Goal: Transaction & Acquisition: Purchase product/service

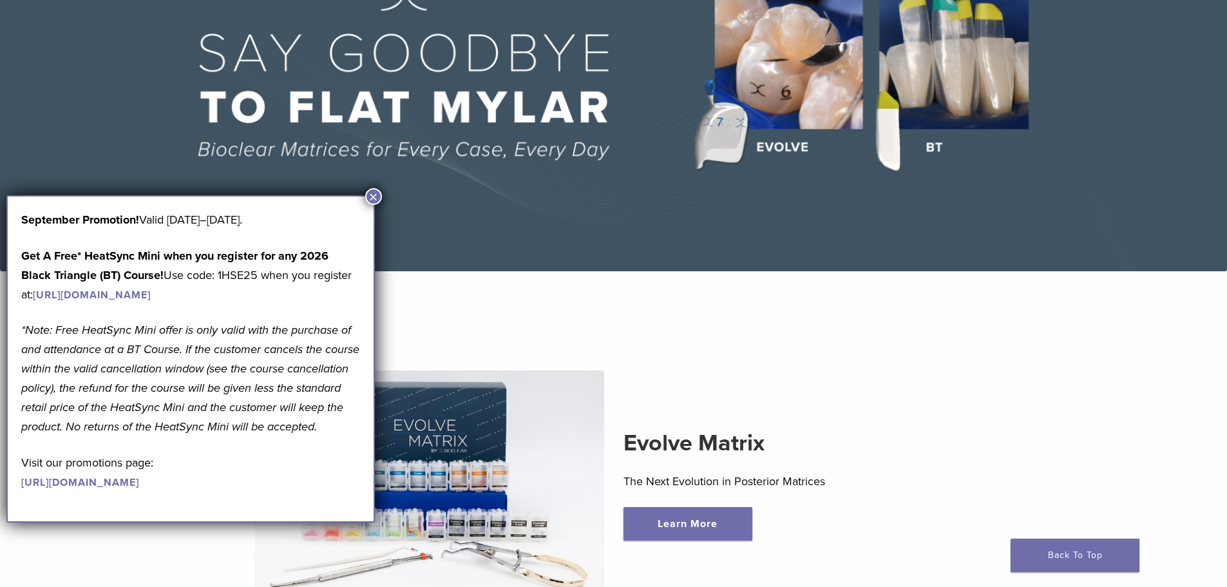
scroll to position [258, 0]
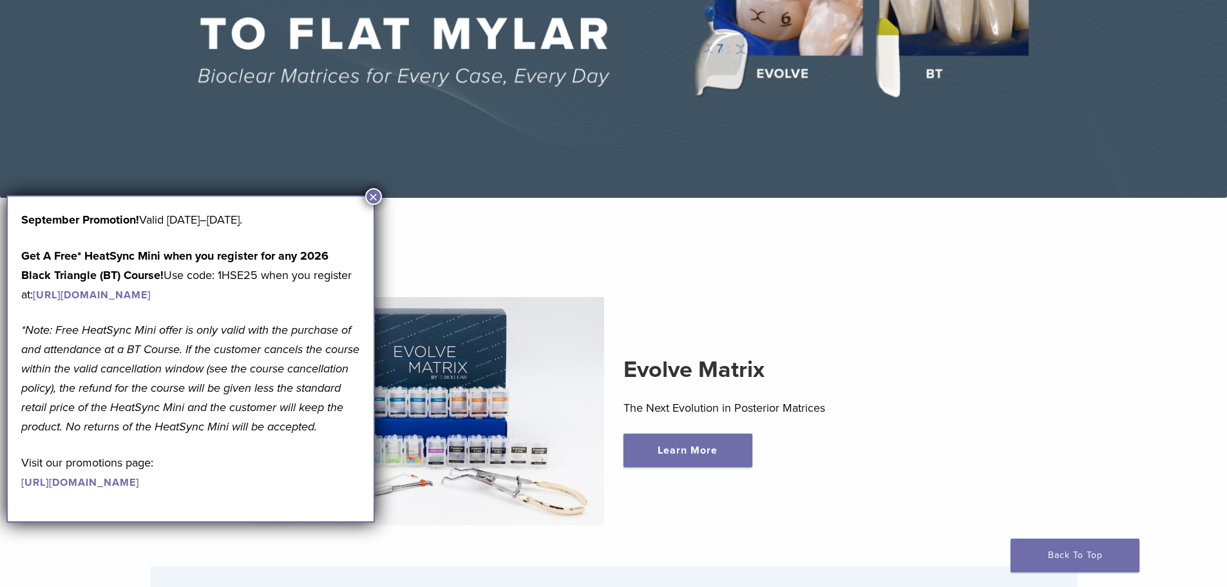
click at [376, 196] on button "×" at bounding box center [373, 196] width 17 height 17
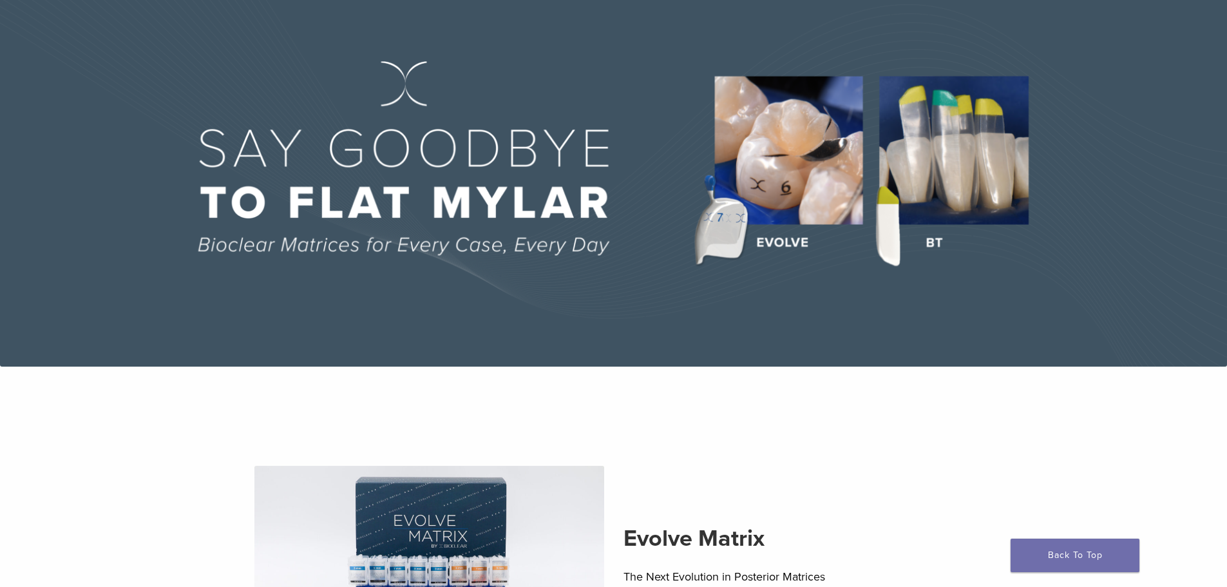
scroll to position [0, 0]
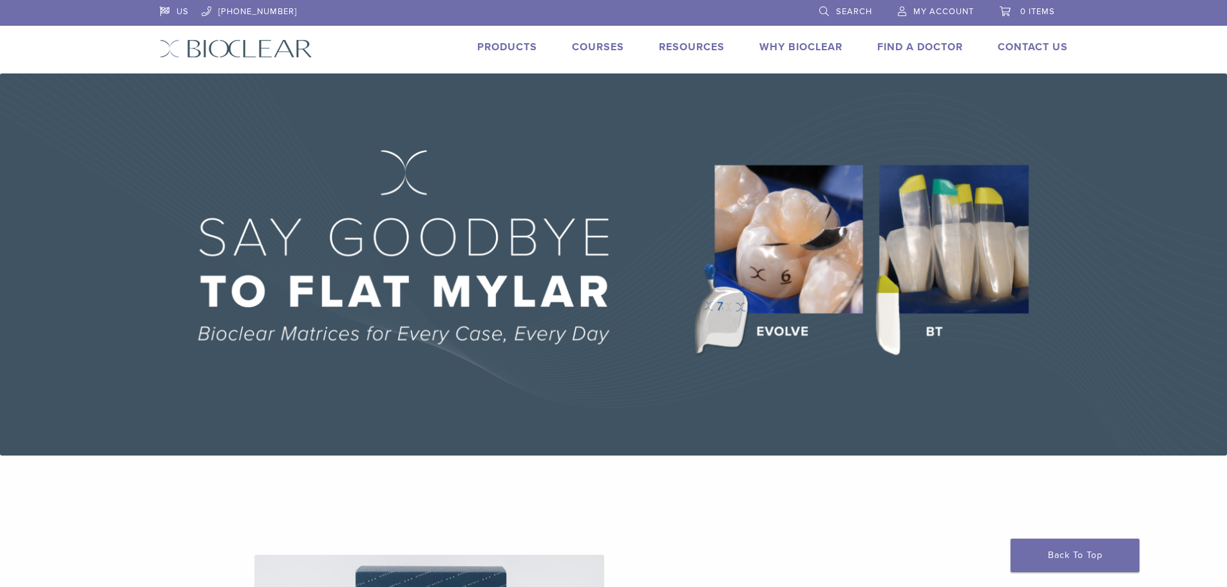
click at [513, 50] on link "Products" at bounding box center [507, 47] width 60 height 13
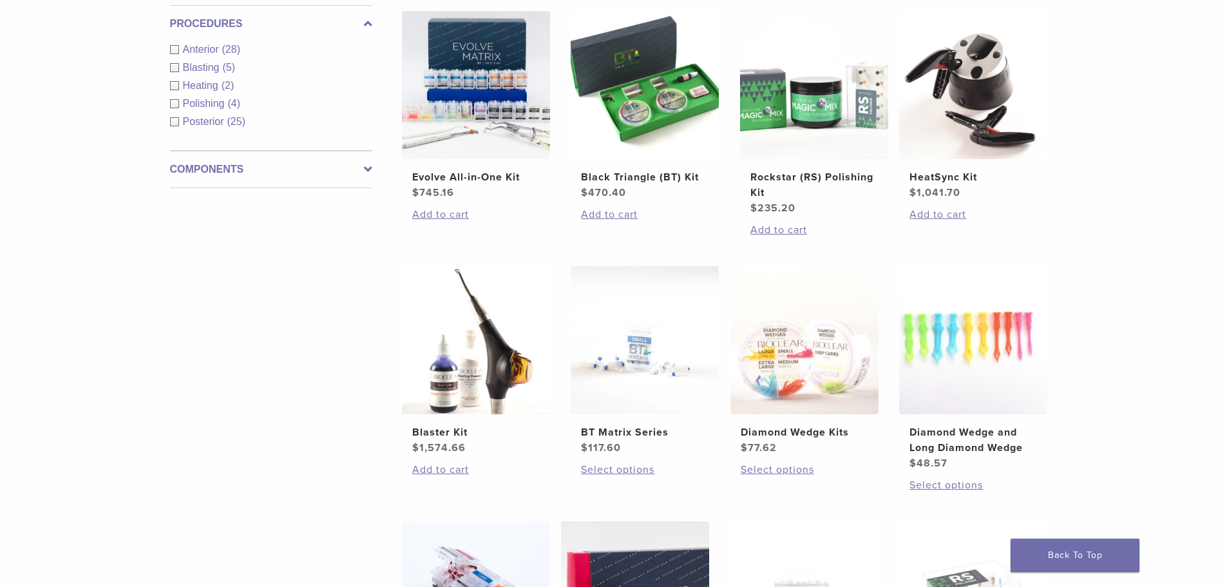
scroll to position [129, 0]
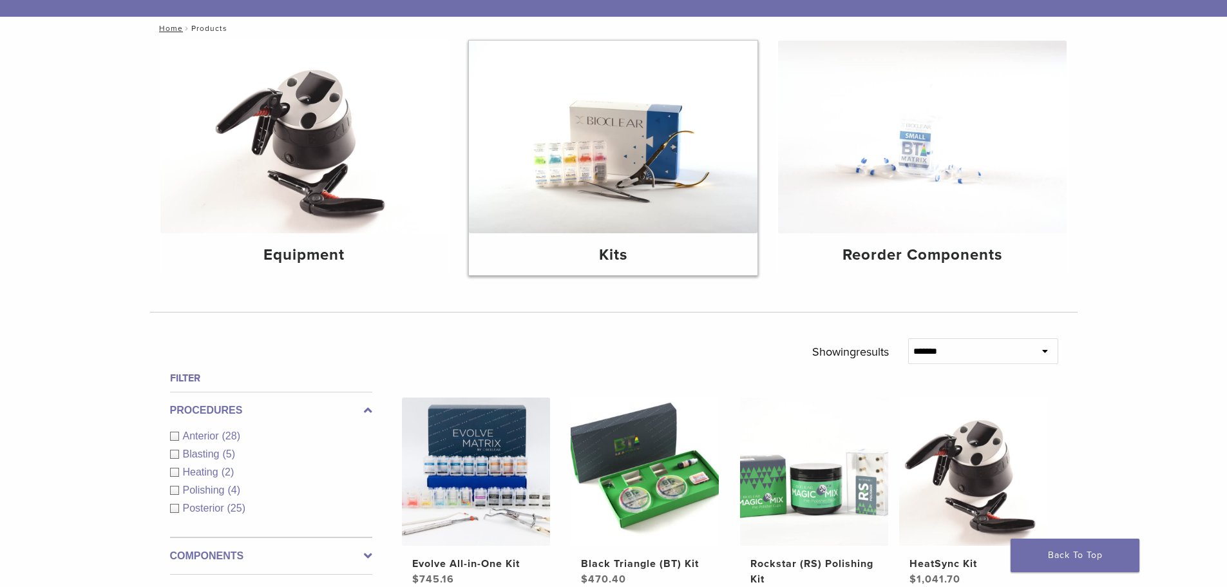
click at [607, 251] on h4 "Kits" at bounding box center [613, 255] width 268 height 23
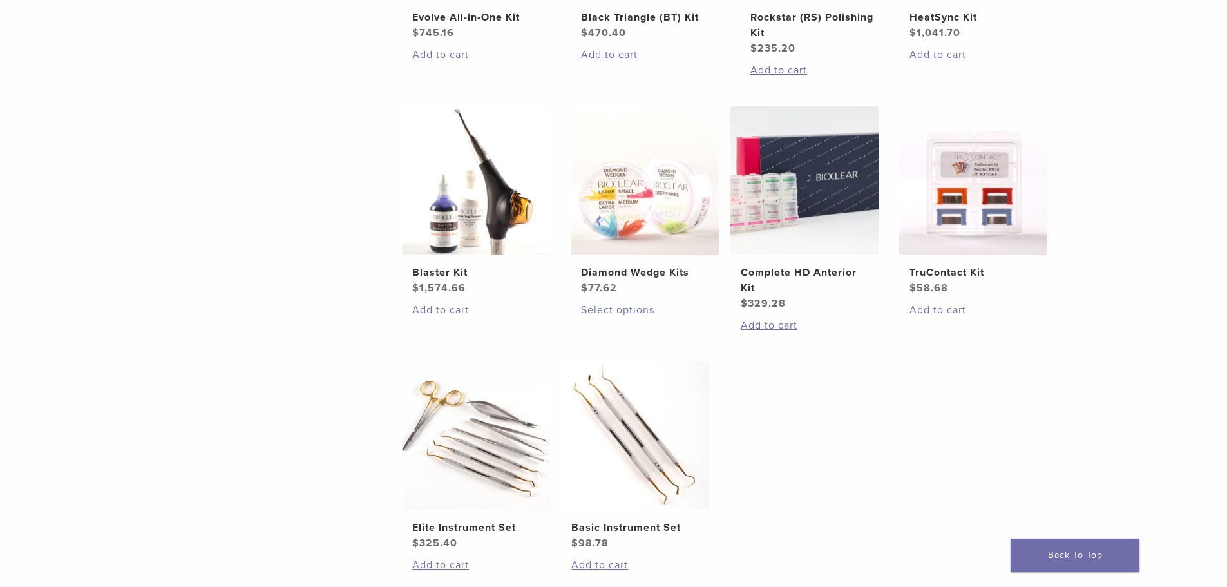
scroll to position [451, 0]
click at [821, 280] on h2 "Complete HD Anterior Kit" at bounding box center [805, 278] width 128 height 31
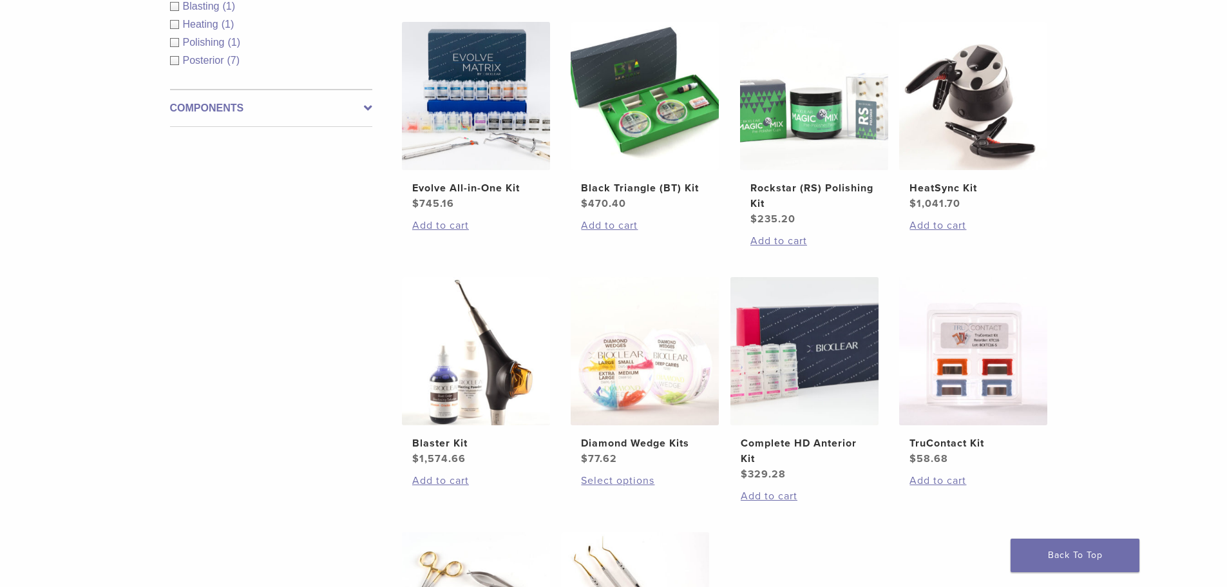
scroll to position [258, 0]
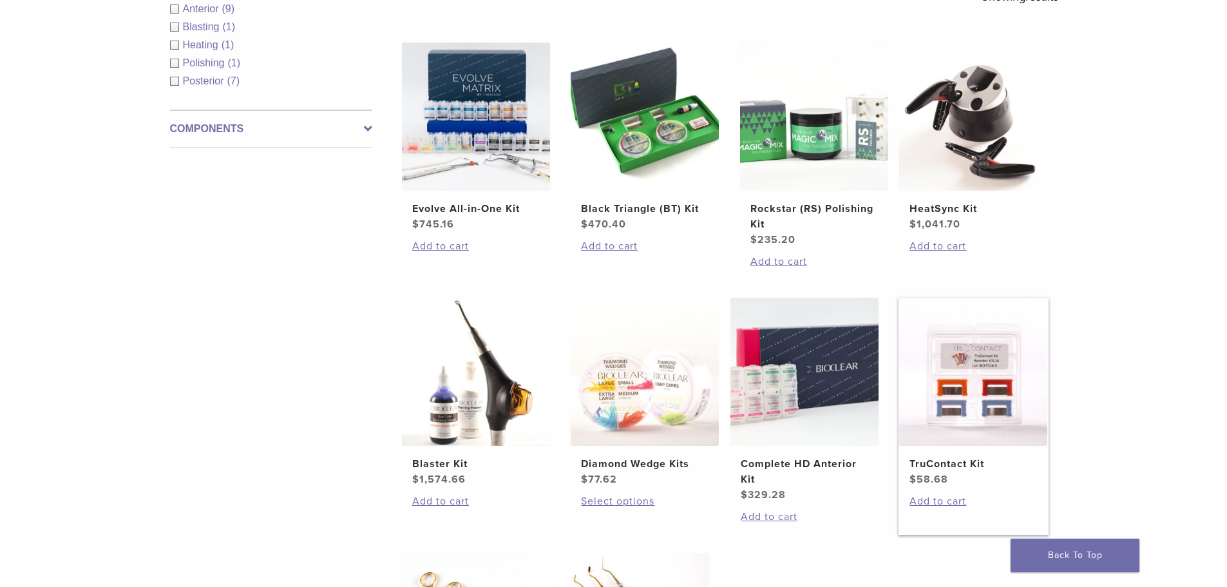
click at [975, 457] on h2 "TruContact Kit" at bounding box center [974, 463] width 128 height 15
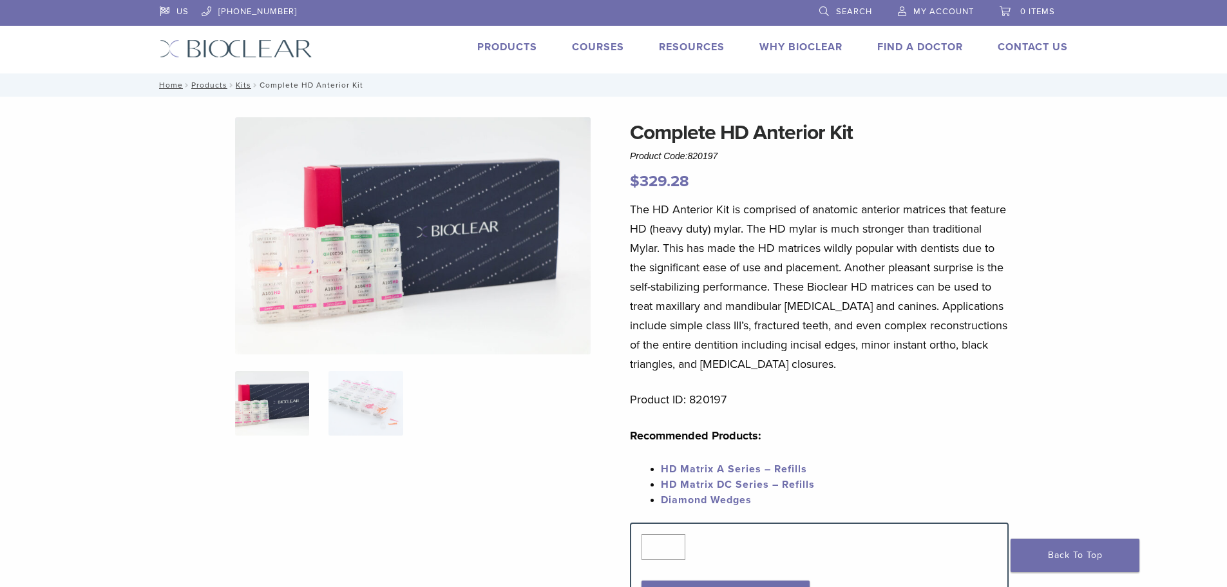
click at [58, 307] on div "Complete HD Anterior Kit Product Code: 820197 $ 329.28 Complete HD Anterior Kit…" at bounding box center [613, 590] width 1227 height 986
click at [372, 418] on img at bounding box center [366, 403] width 74 height 64
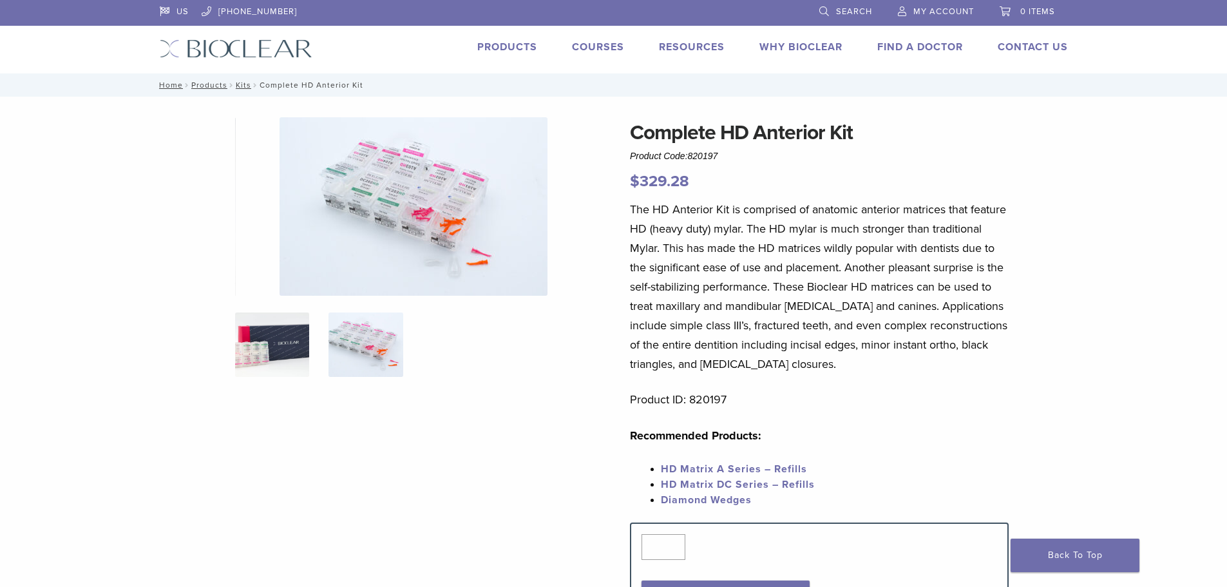
click at [286, 364] on img at bounding box center [272, 344] width 74 height 64
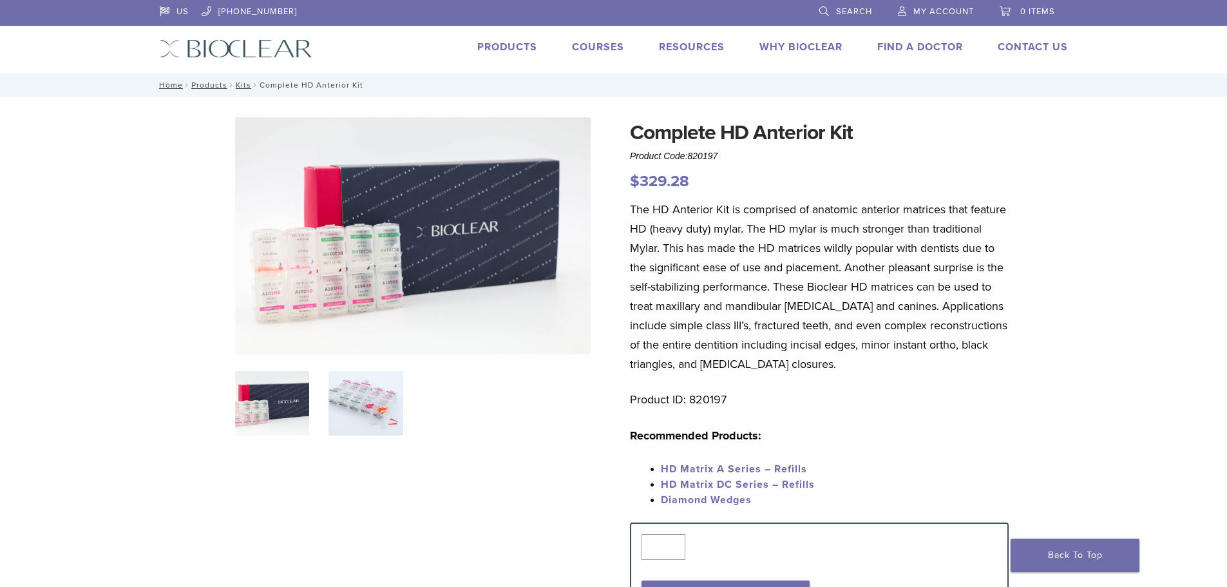
click at [386, 407] on img at bounding box center [366, 403] width 74 height 64
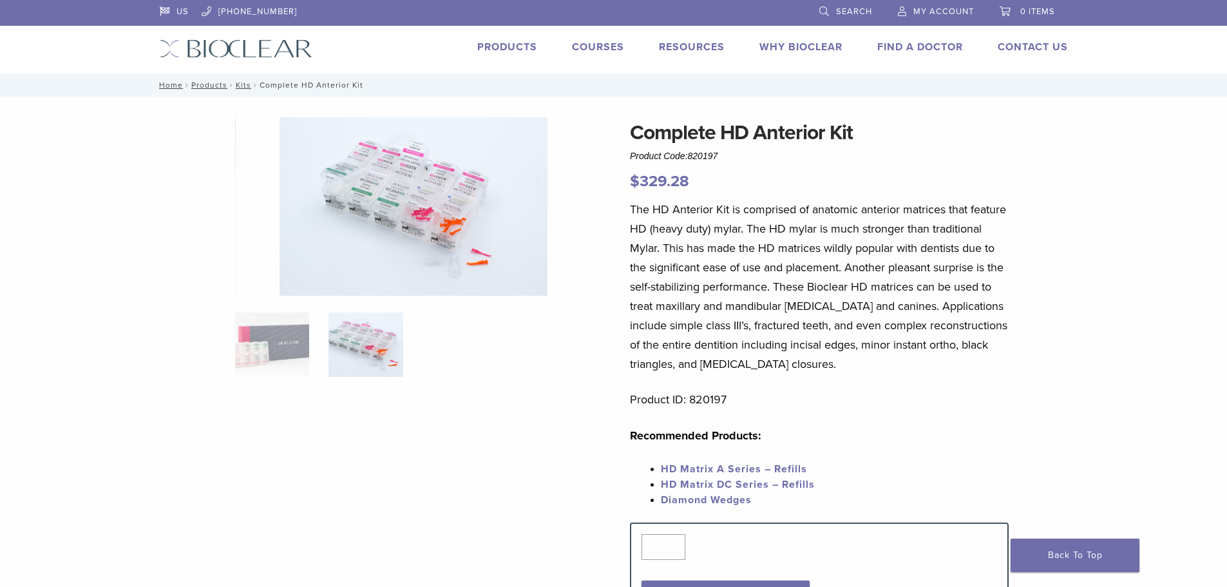
click at [454, 256] on img at bounding box center [414, 206] width 268 height 178
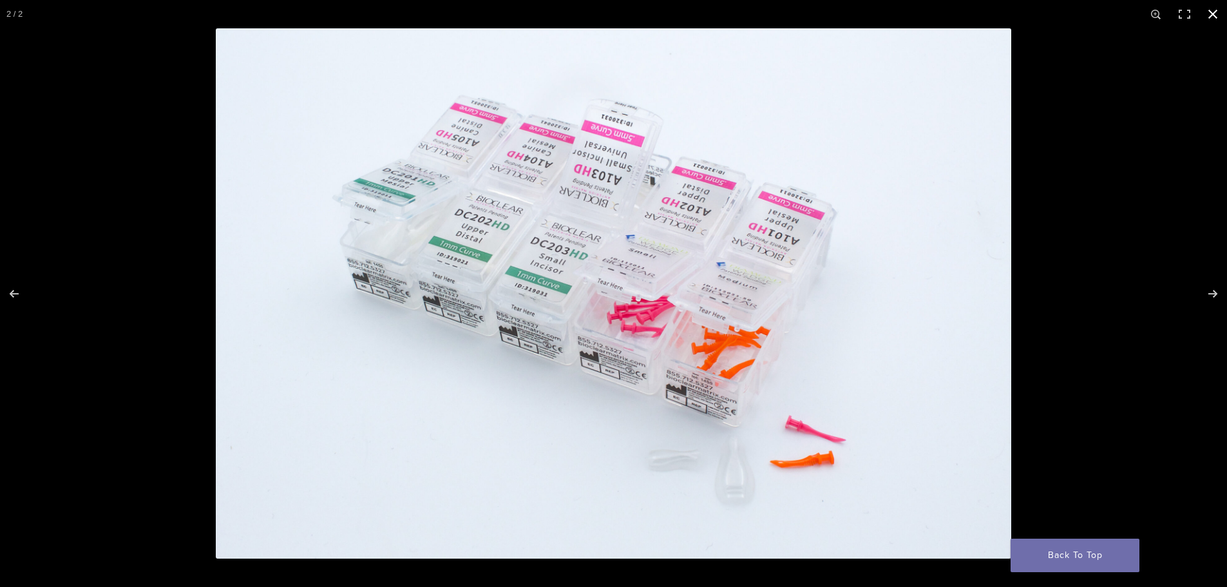
click at [1215, 14] on button "Close (Esc)" at bounding box center [1213, 14] width 28 height 28
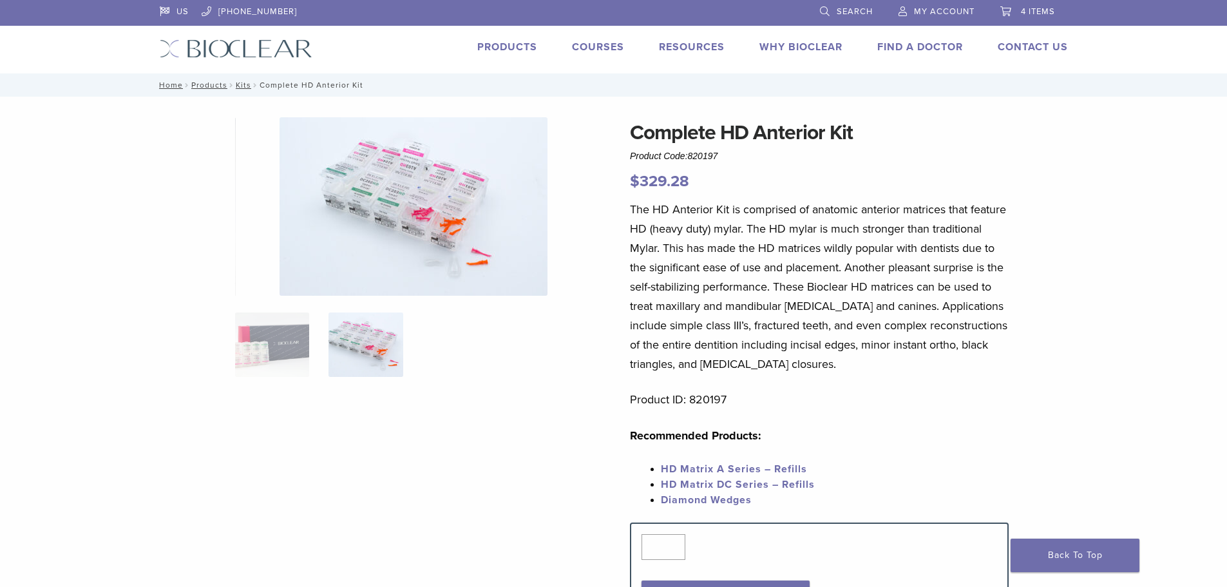
click at [1032, 15] on span "4 items" at bounding box center [1038, 11] width 34 height 10
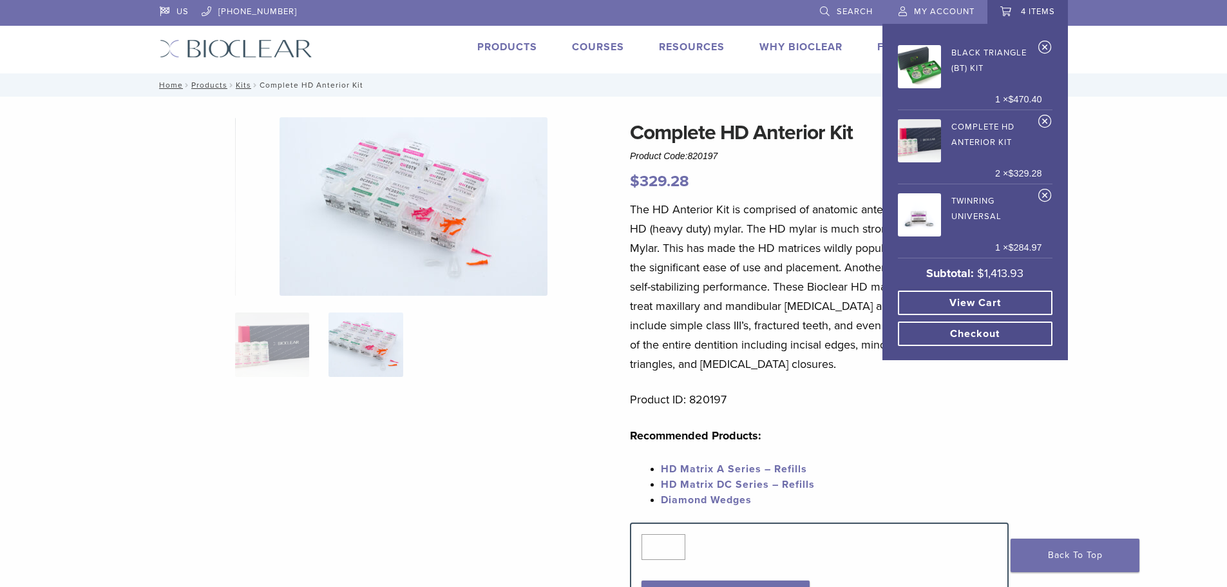
click at [977, 292] on link "View cart" at bounding box center [975, 303] width 155 height 24
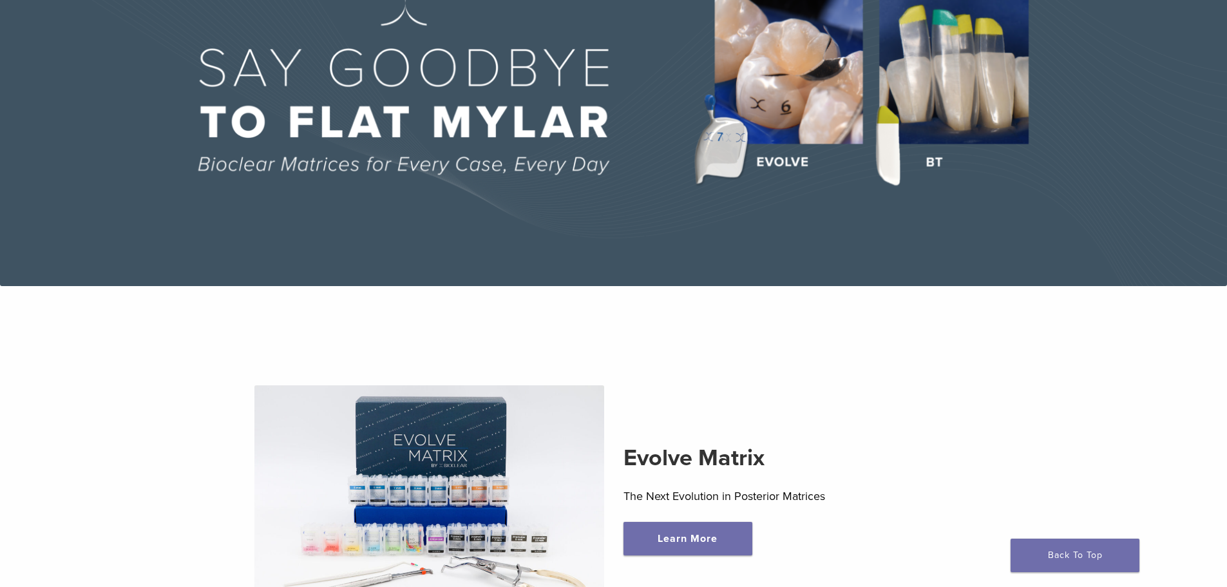
scroll to position [387, 0]
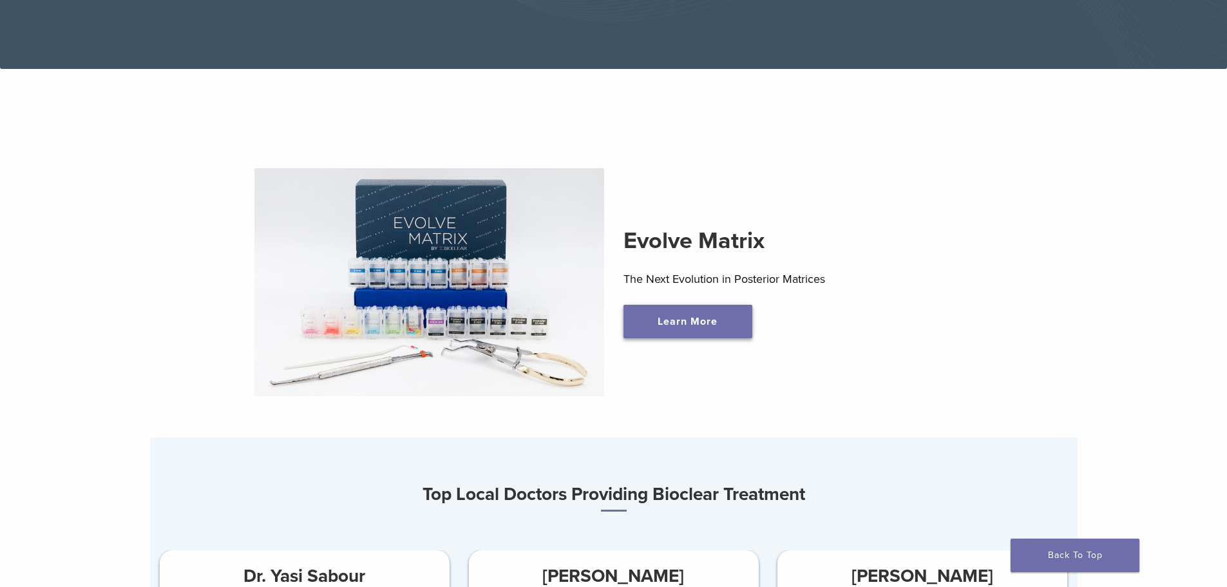
click at [711, 332] on link "Learn More" at bounding box center [688, 322] width 129 height 34
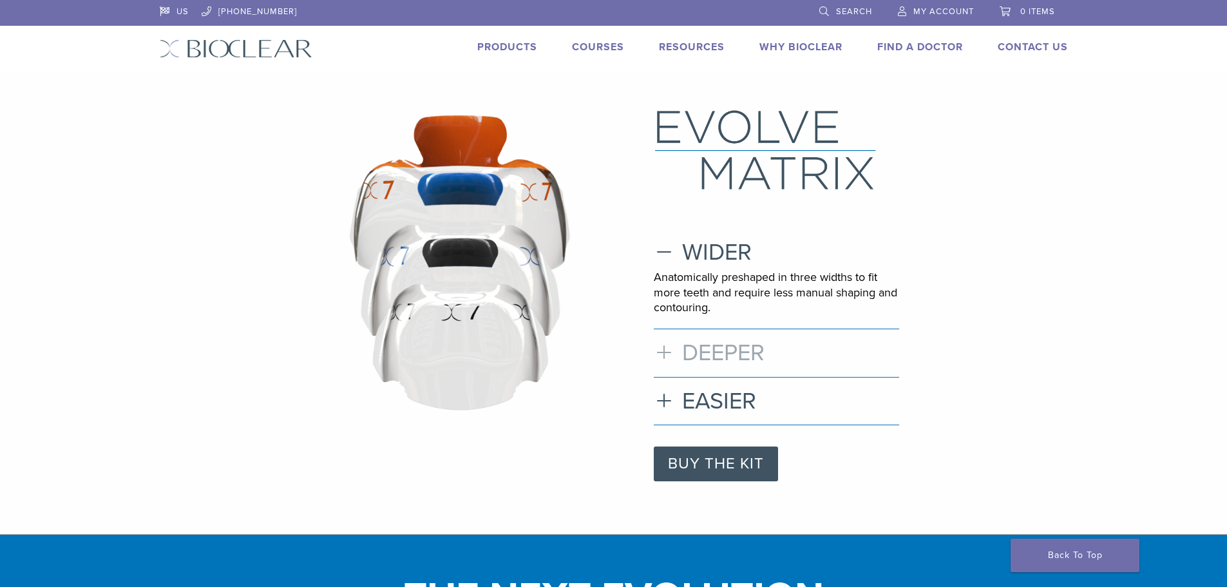
click at [731, 353] on h3 "DEEPER" at bounding box center [776, 353] width 245 height 28
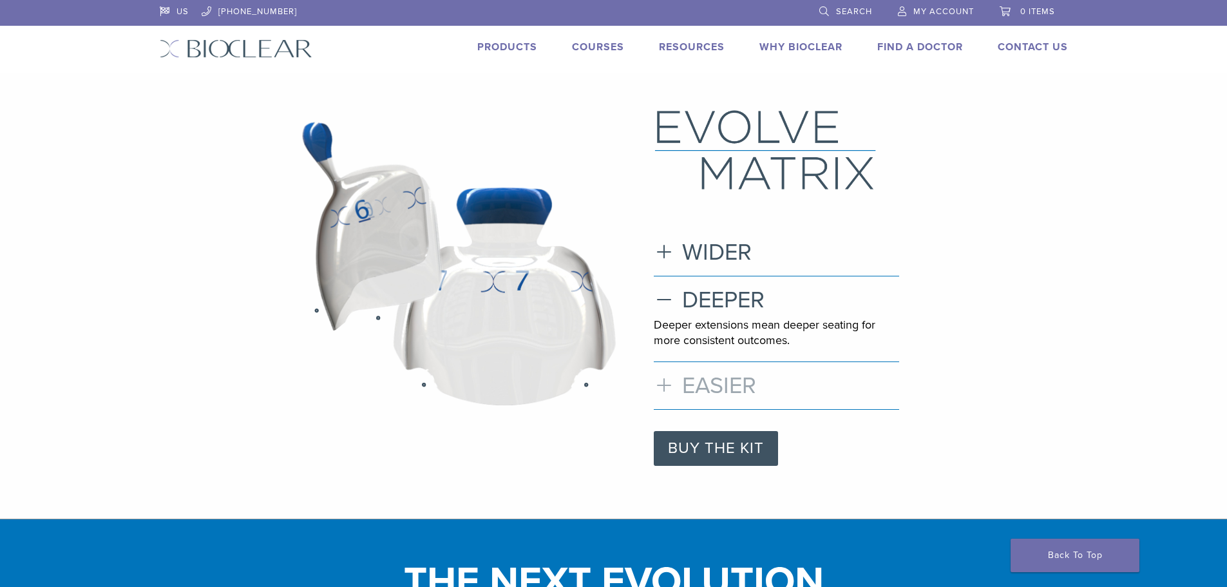
click at [727, 383] on h3 "EASIER" at bounding box center [776, 386] width 245 height 28
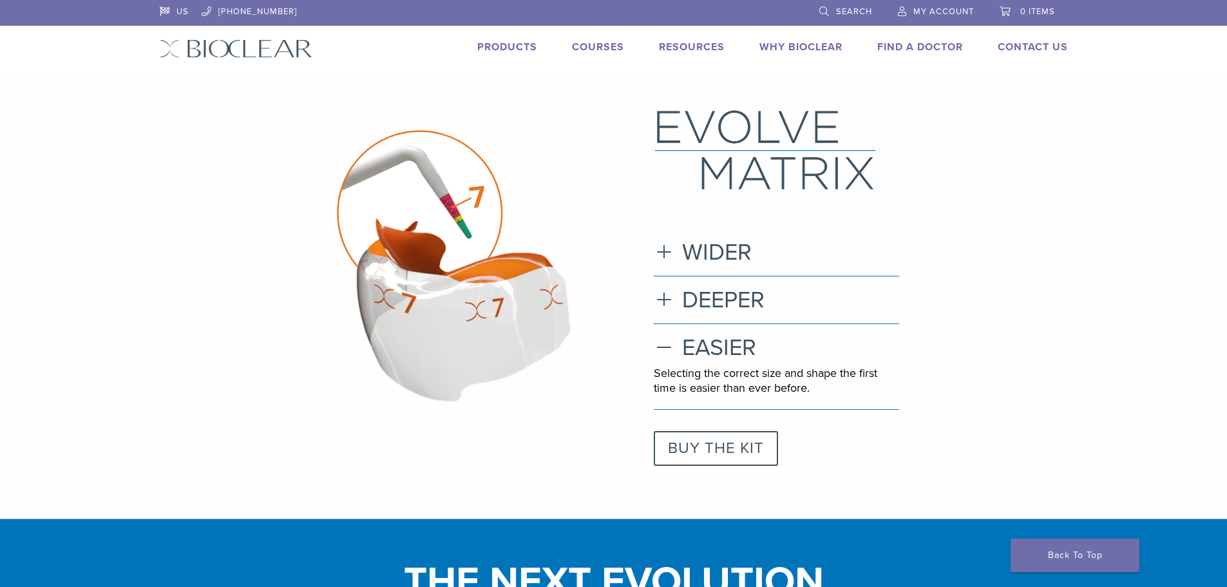
click at [735, 445] on link "BUY THE KIT" at bounding box center [716, 448] width 124 height 35
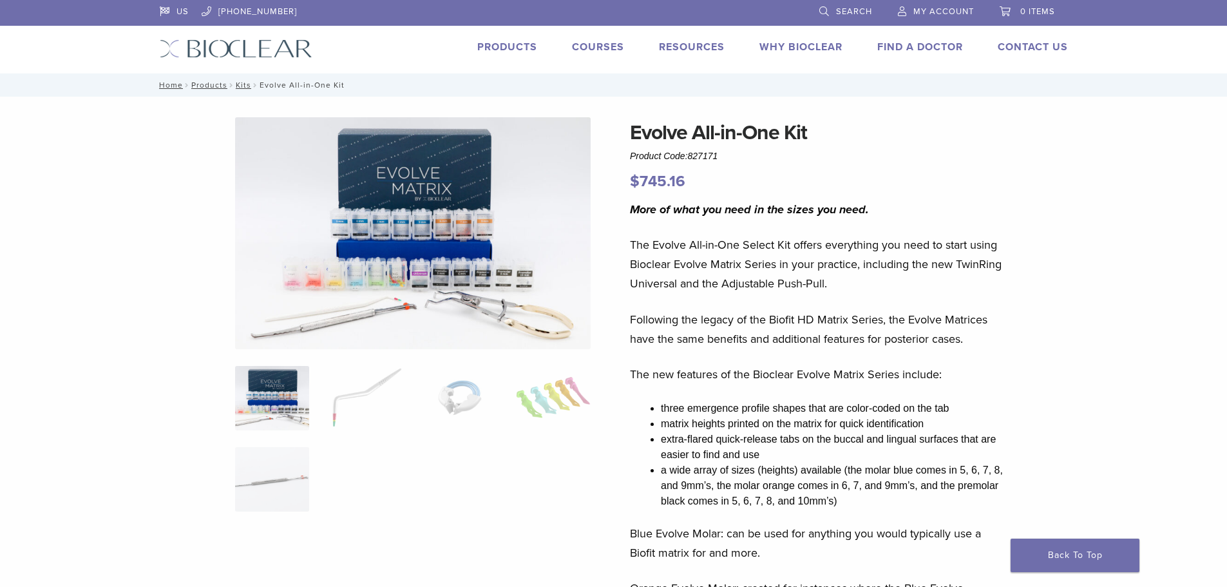
click at [278, 407] on img at bounding box center [272, 398] width 74 height 64
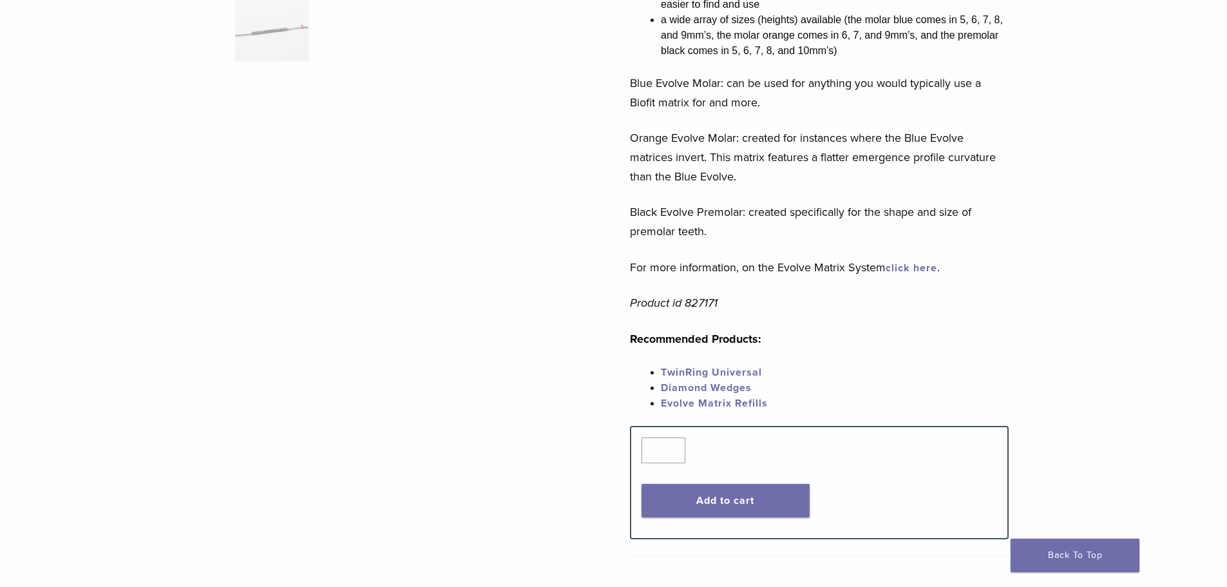
scroll to position [451, 0]
click at [729, 490] on button "Add to cart" at bounding box center [726, 500] width 168 height 34
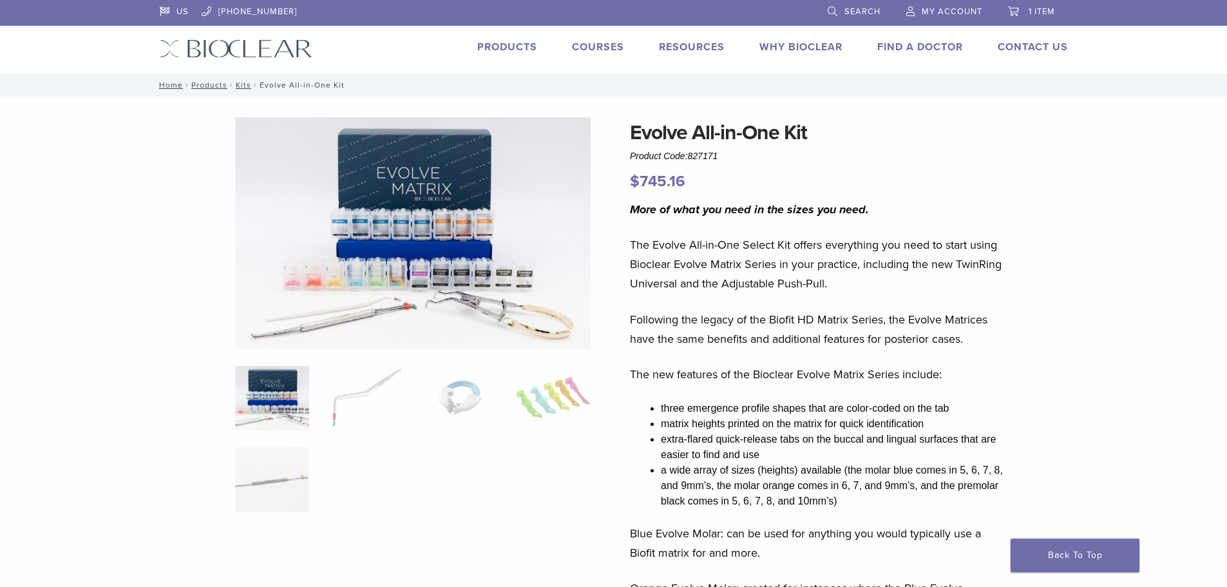
scroll to position [451, 0]
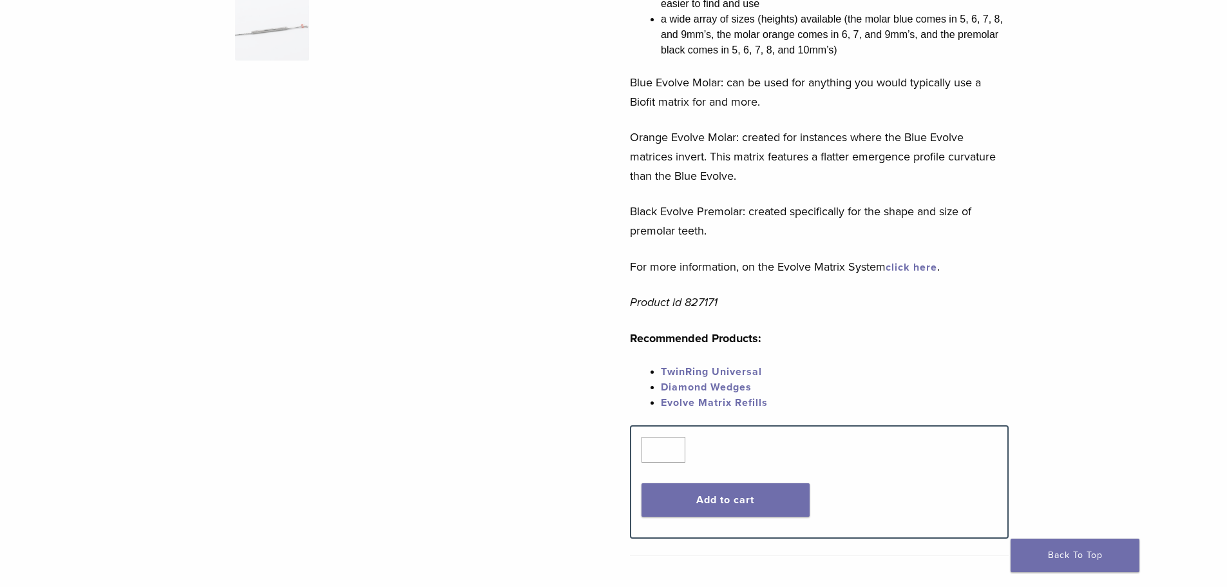
click at [706, 370] on link "TwinRing Universal" at bounding box center [711, 371] width 101 height 13
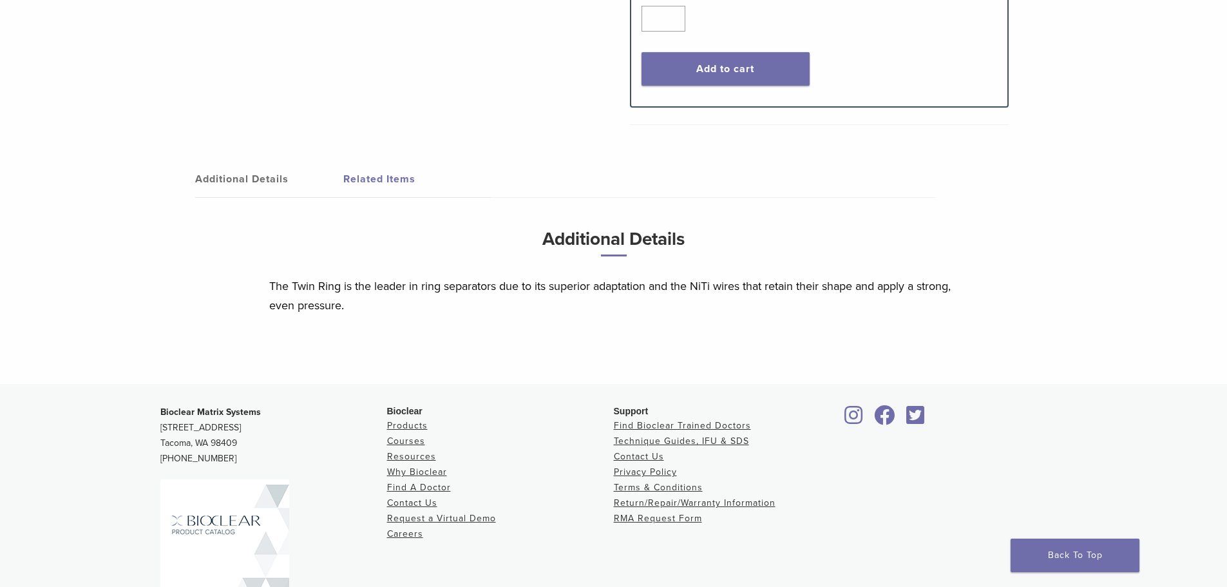
scroll to position [838, 0]
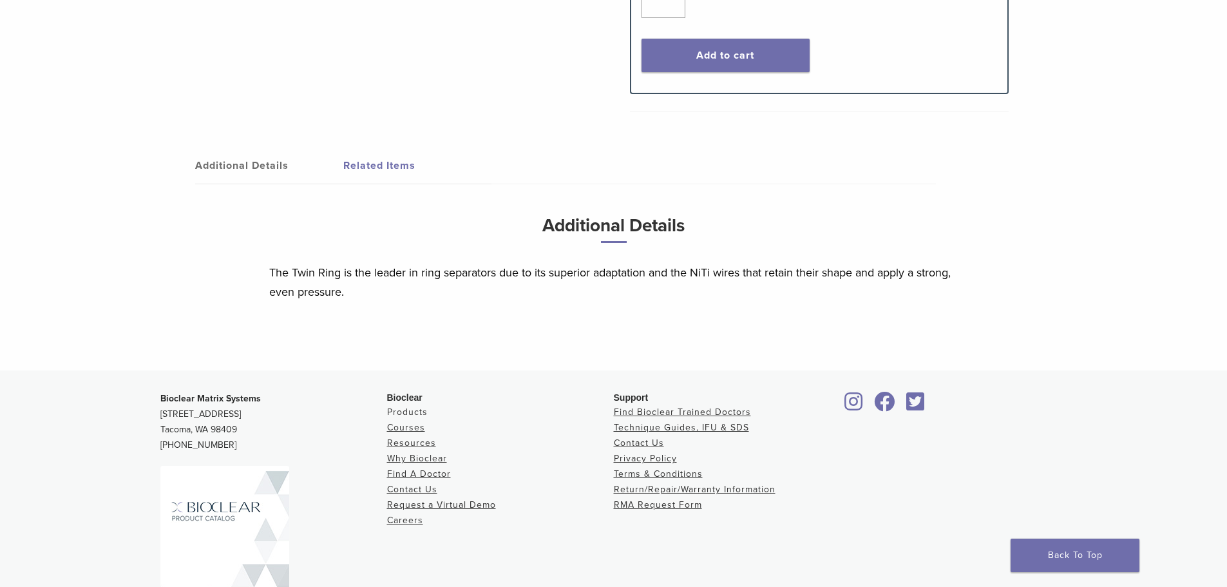
click at [421, 407] on link "Products" at bounding box center [407, 412] width 41 height 11
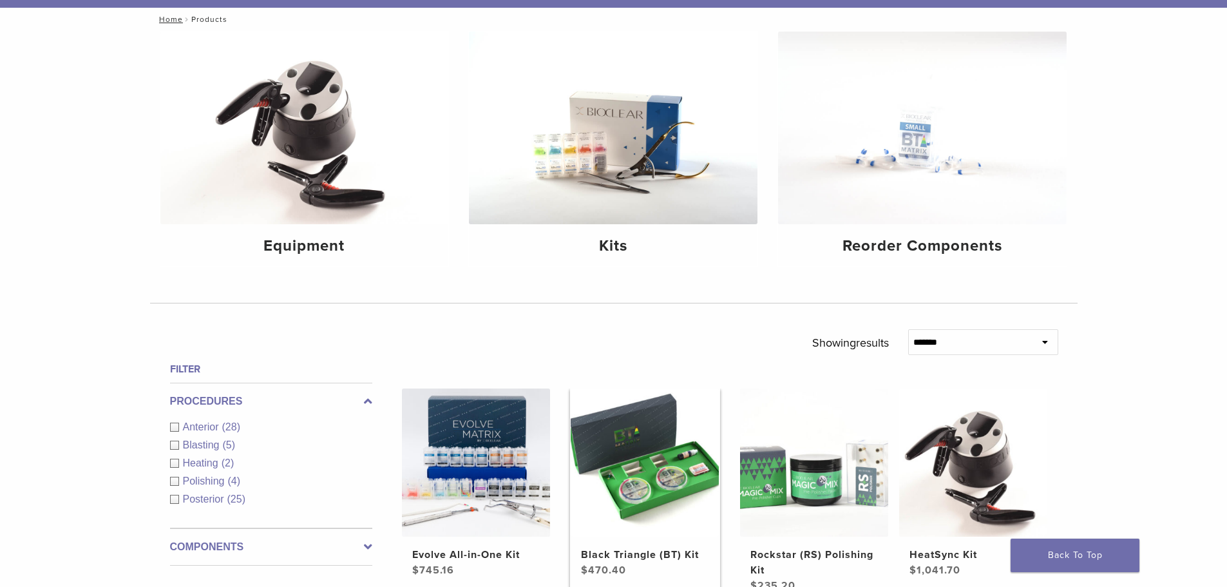
scroll to position [258, 0]
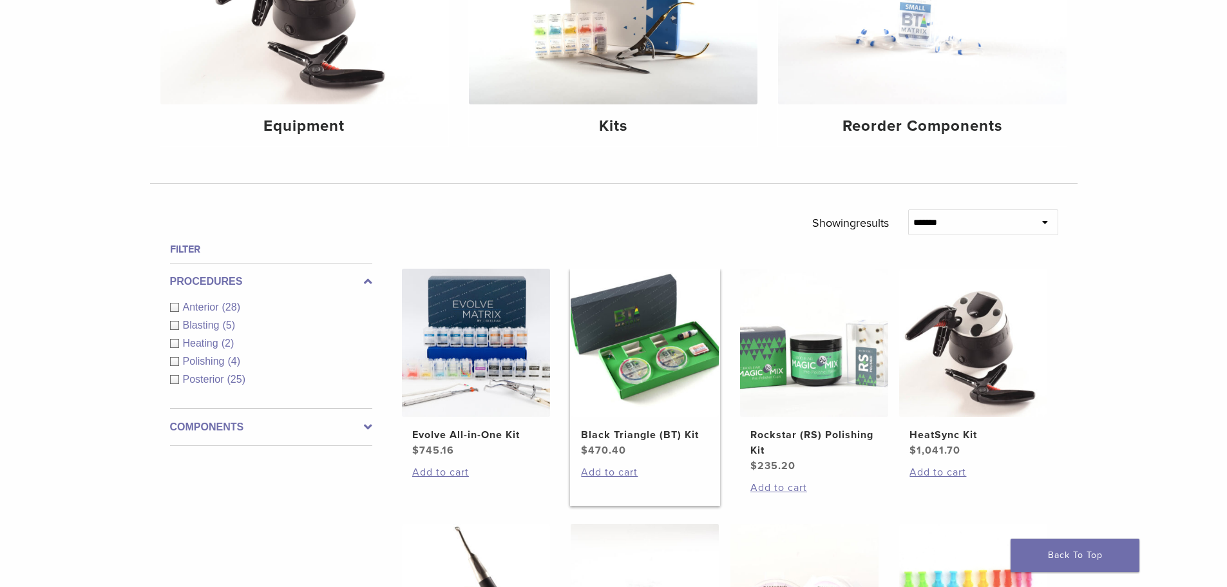
click at [646, 436] on h2 "Black Triangle (BT) Kit" at bounding box center [645, 434] width 128 height 15
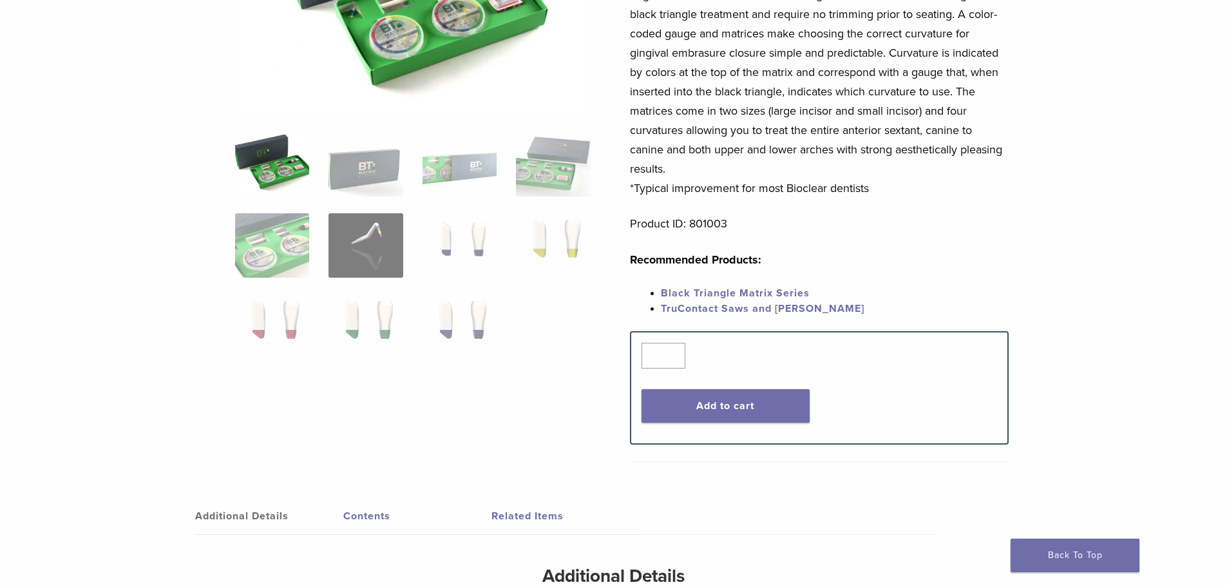
scroll to position [258, 0]
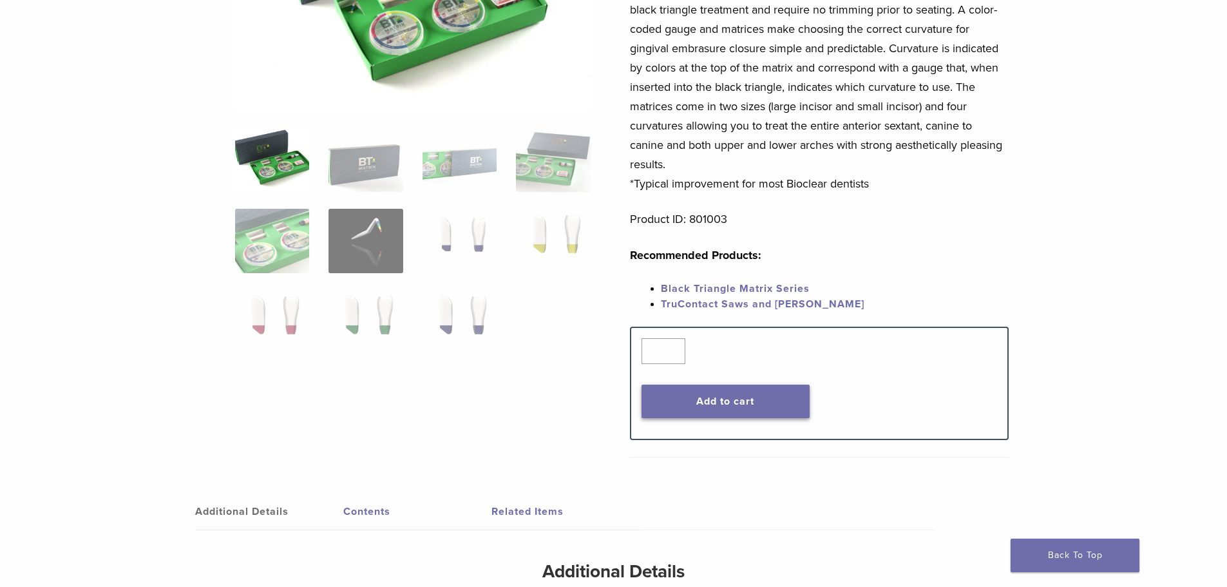
click at [700, 395] on button "Add to cart" at bounding box center [726, 402] width 168 height 34
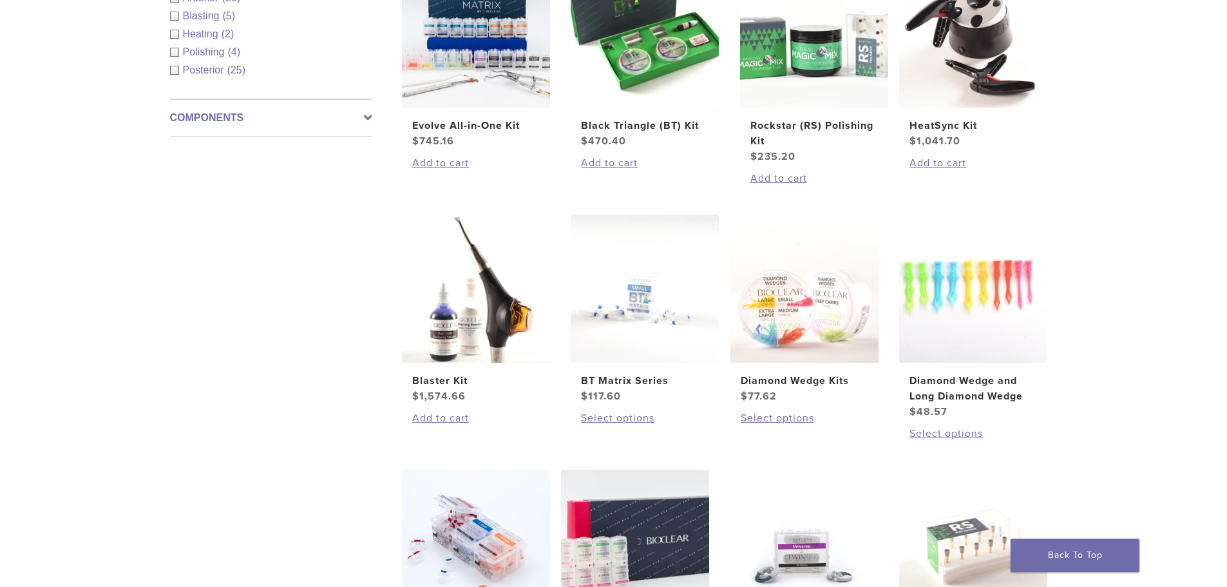
scroll to position [580, 0]
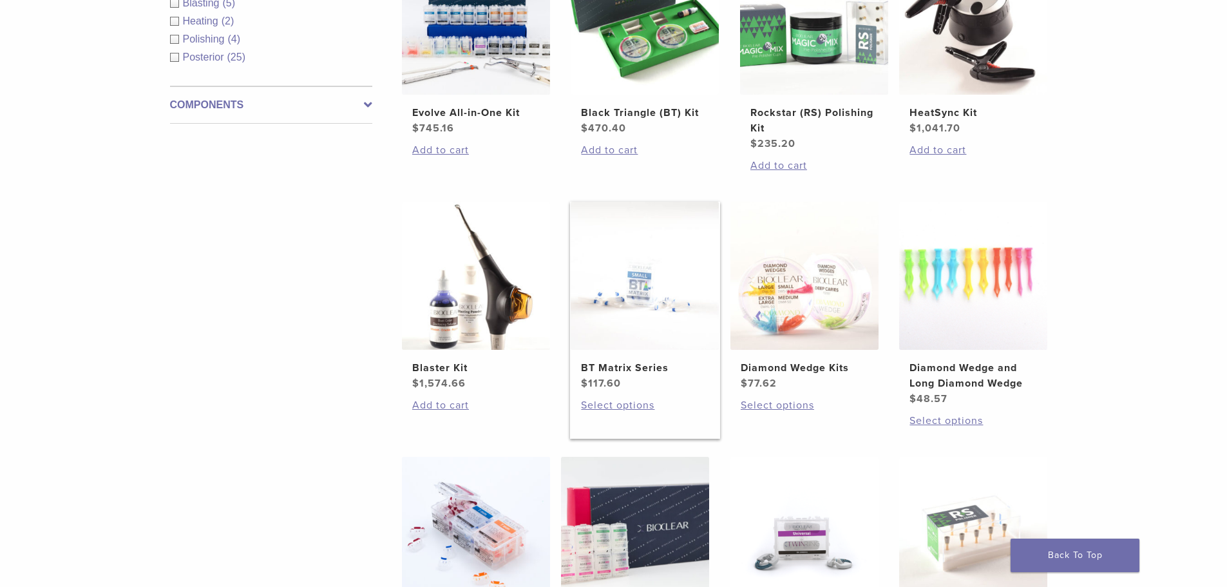
click at [623, 367] on h2 "BT Matrix Series" at bounding box center [645, 367] width 128 height 15
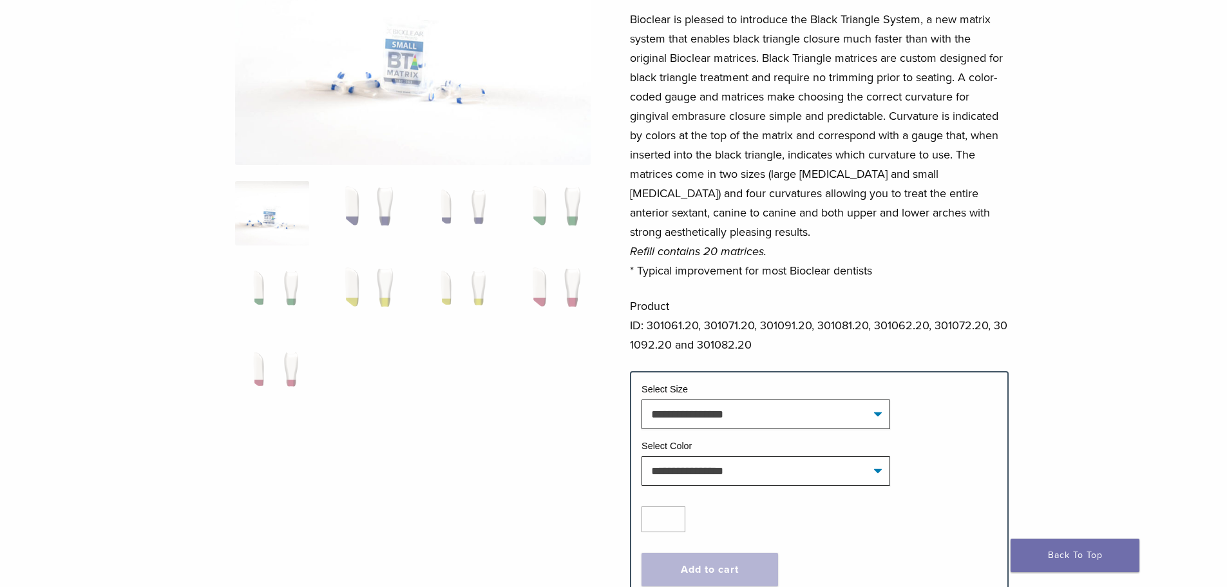
scroll to position [193, 0]
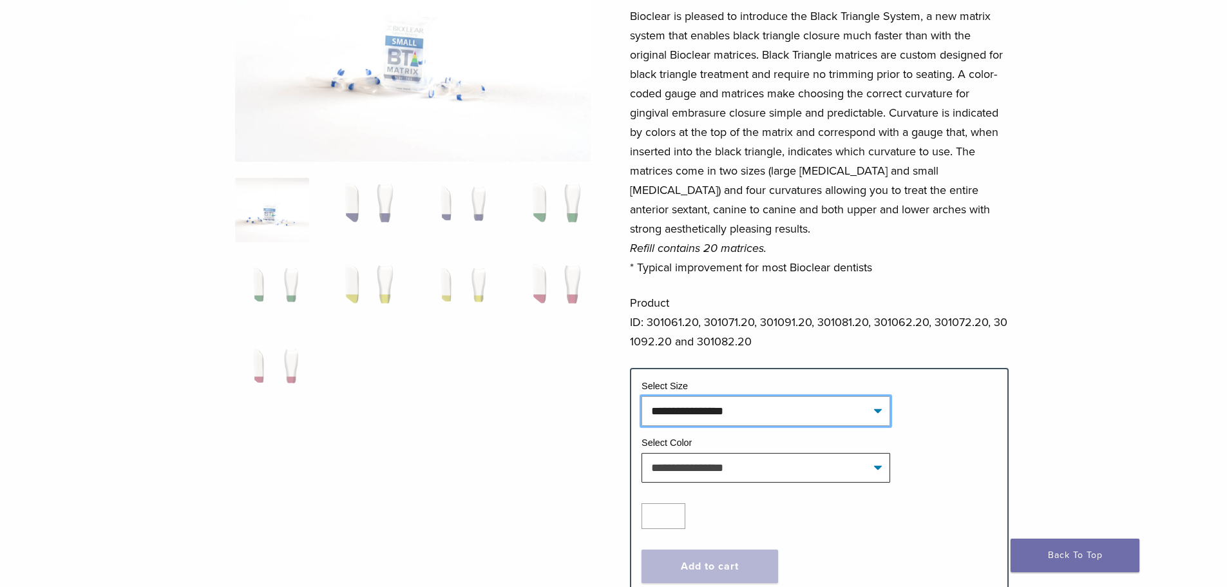
click at [736, 407] on select "**********" at bounding box center [766, 411] width 249 height 30
click at [642, 396] on select "**********" at bounding box center [766, 411] width 249 height 30
select select "*****"
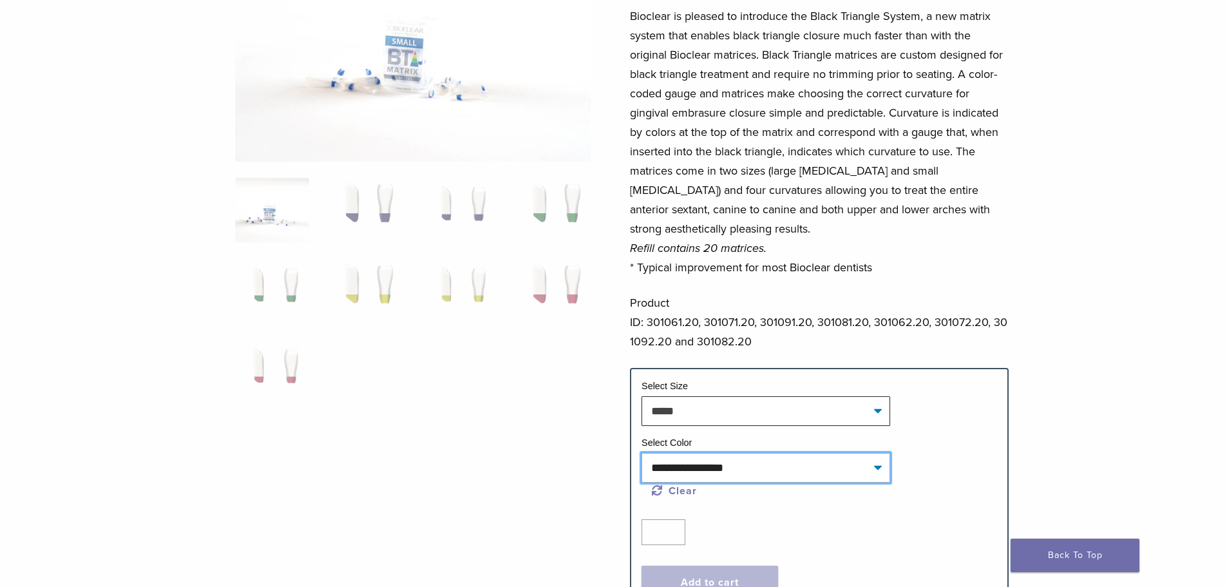
click at [706, 472] on select "**********" at bounding box center [766, 468] width 249 height 30
click at [707, 473] on select "**********" at bounding box center [766, 468] width 249 height 30
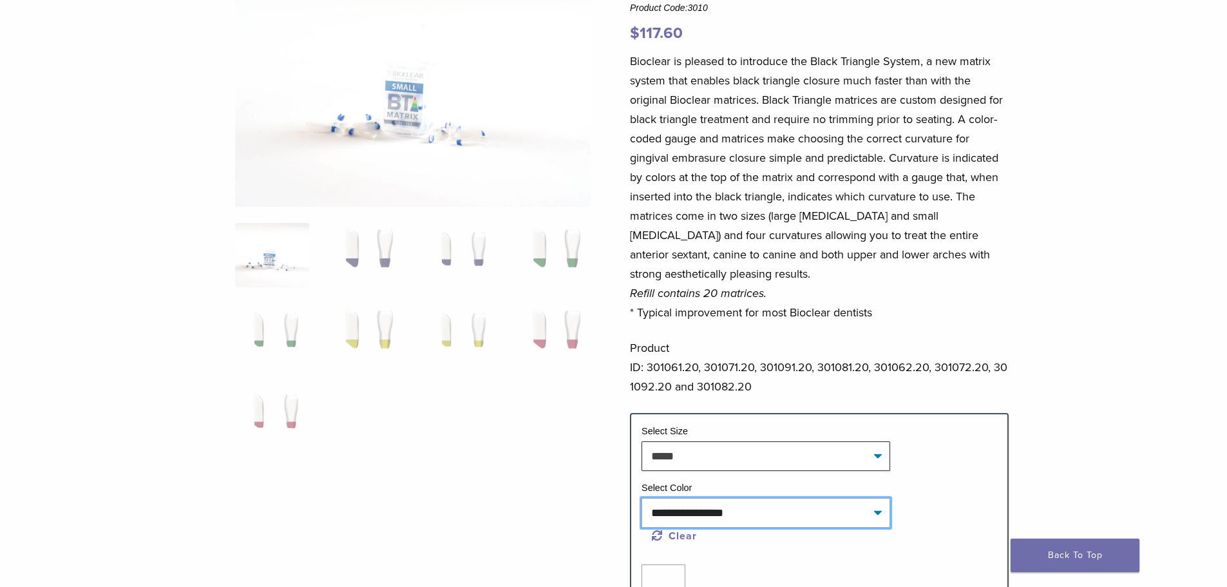
scroll to position [64, 0]
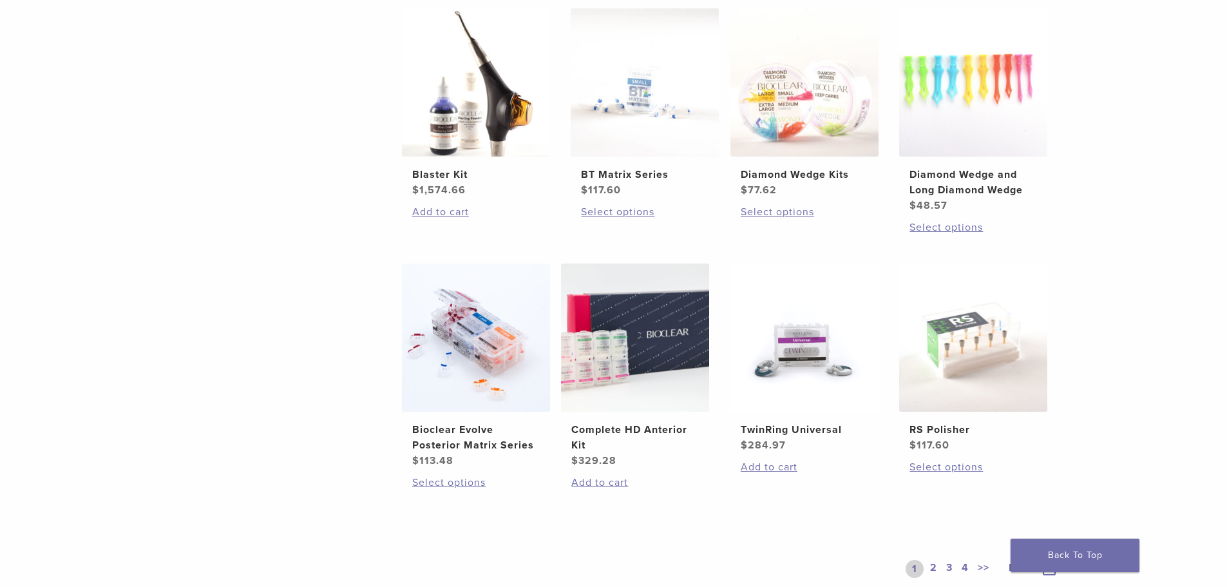
scroll to position [838, 0]
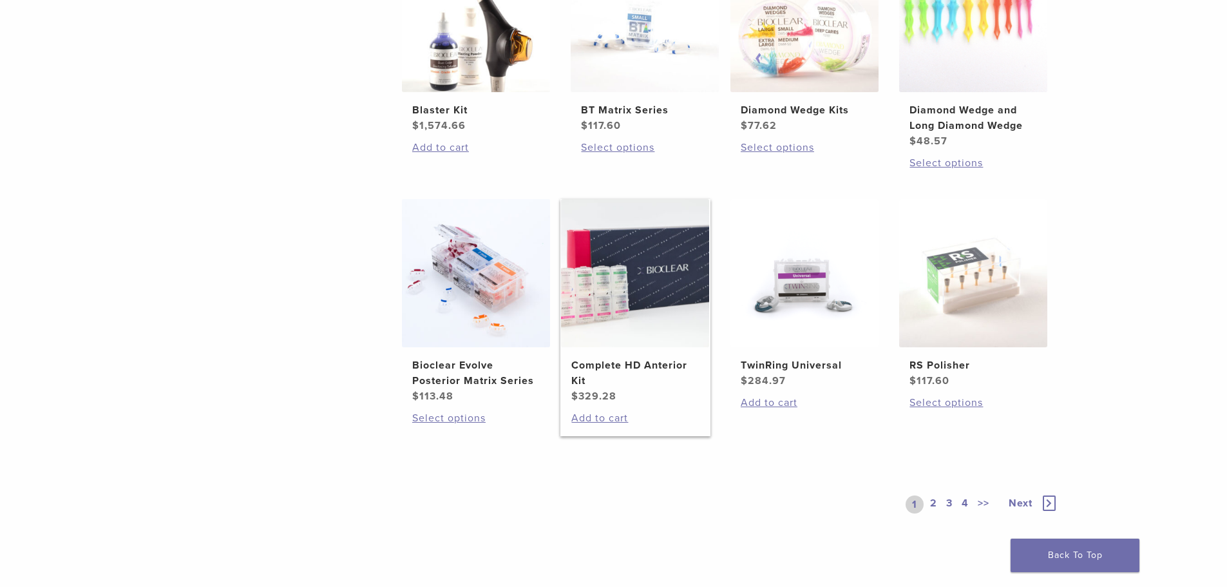
click at [658, 365] on h2 "Complete HD Anterior Kit" at bounding box center [635, 373] width 128 height 31
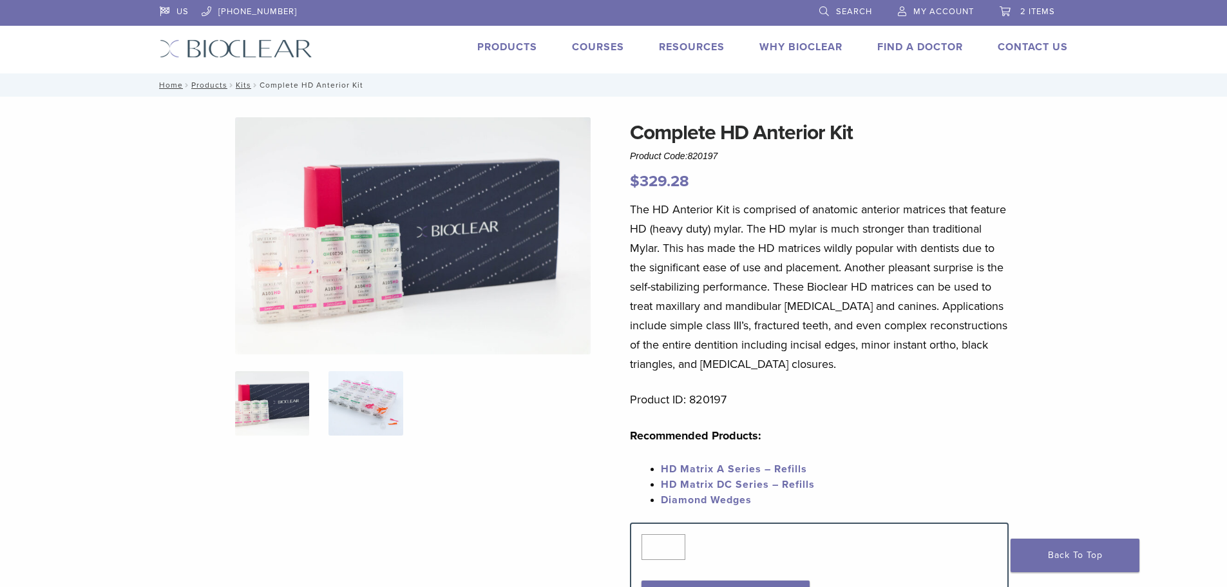
click at [357, 413] on img at bounding box center [366, 403] width 74 height 64
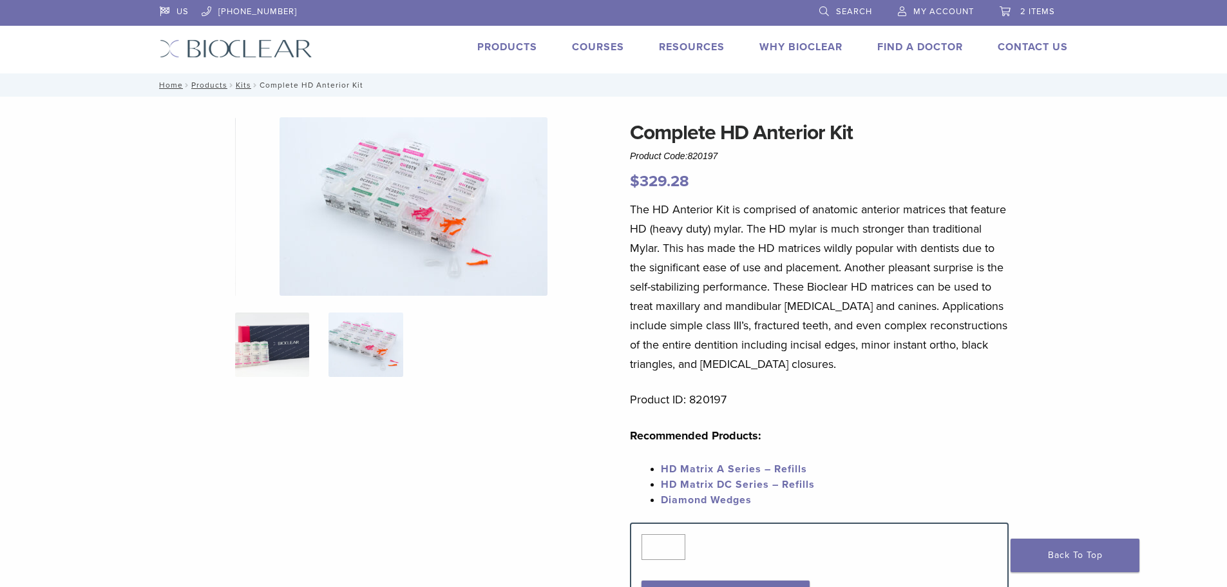
click at [269, 343] on img at bounding box center [272, 344] width 74 height 64
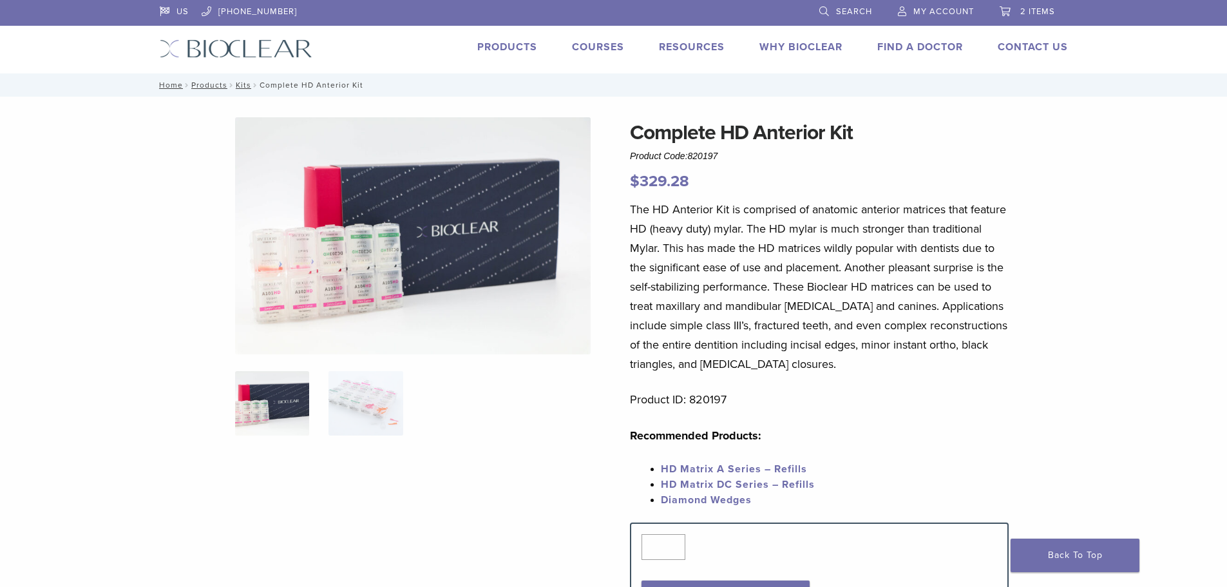
click at [262, 255] on img at bounding box center [413, 235] width 356 height 237
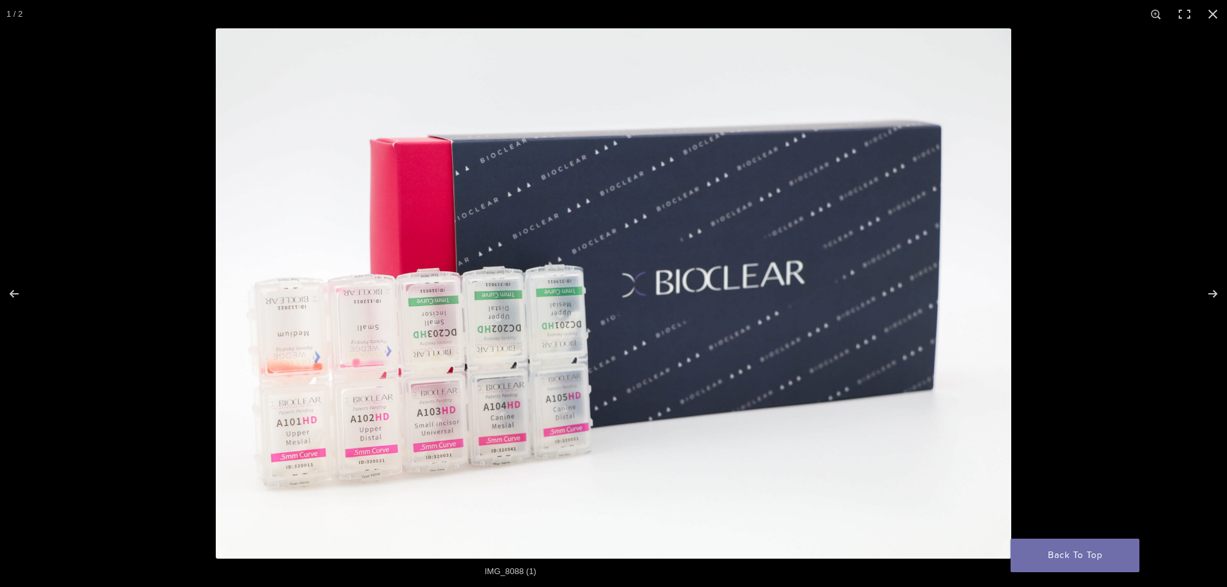
click at [316, 346] on img at bounding box center [614, 293] width 796 height 530
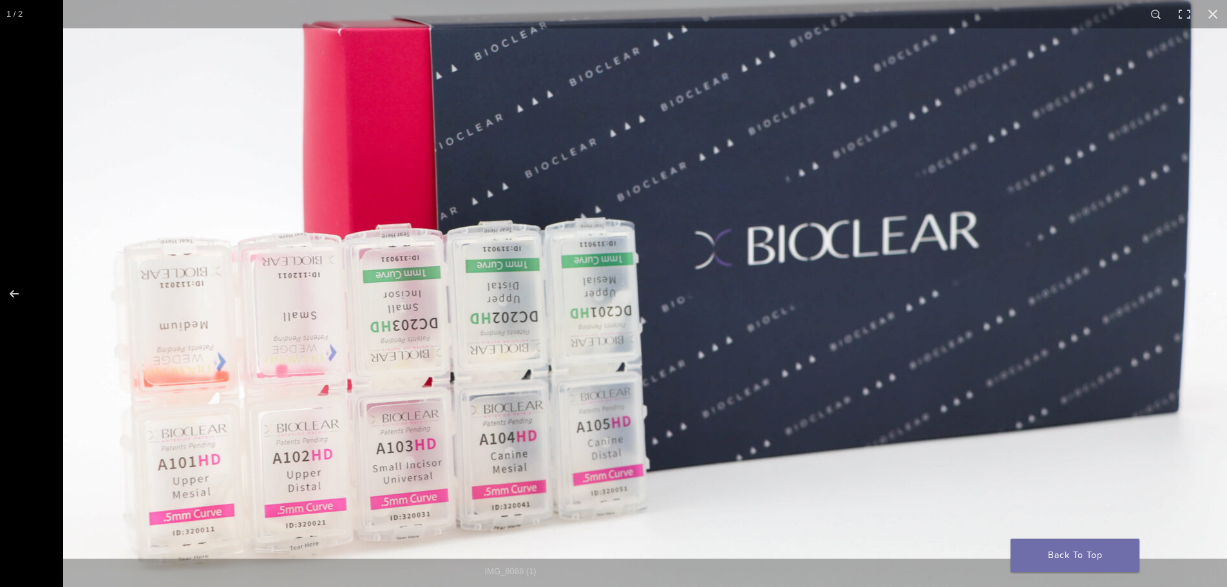
click at [510, 292] on img at bounding box center [681, 263] width 1237 height 825
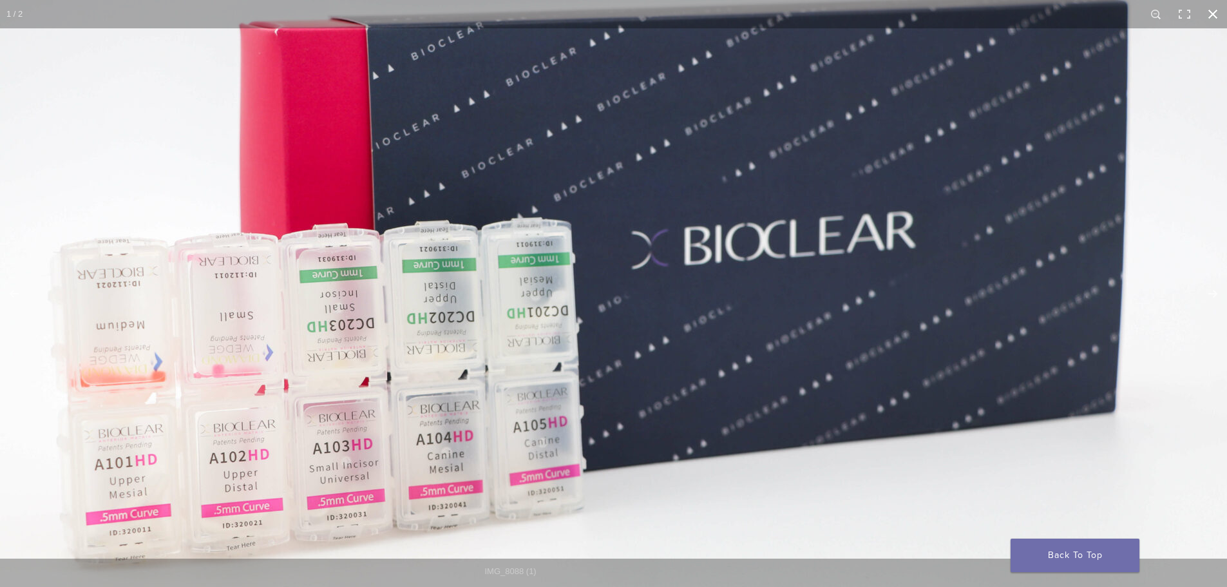
click at [1214, 15] on button "Close (Esc)" at bounding box center [1213, 14] width 28 height 28
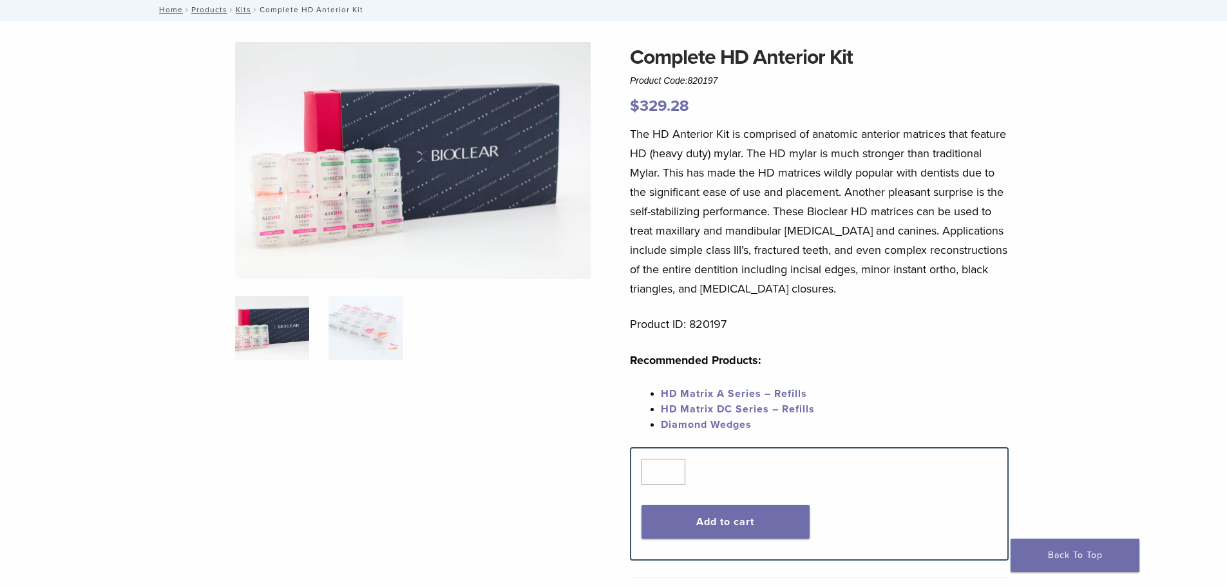
scroll to position [53, 0]
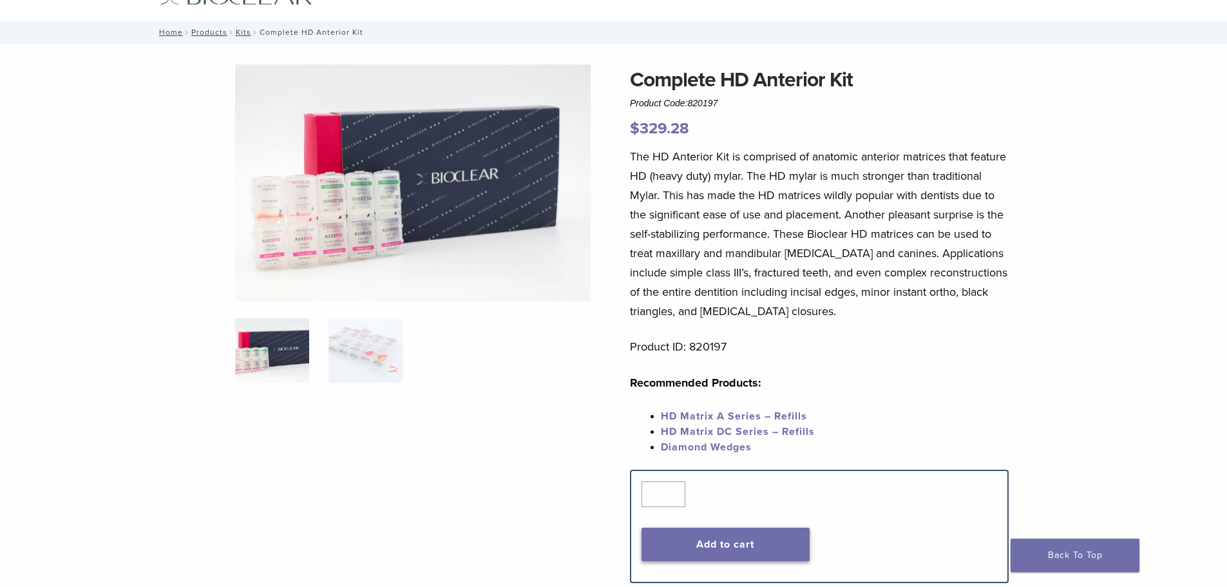
click at [742, 543] on button "Add to cart" at bounding box center [726, 545] width 168 height 34
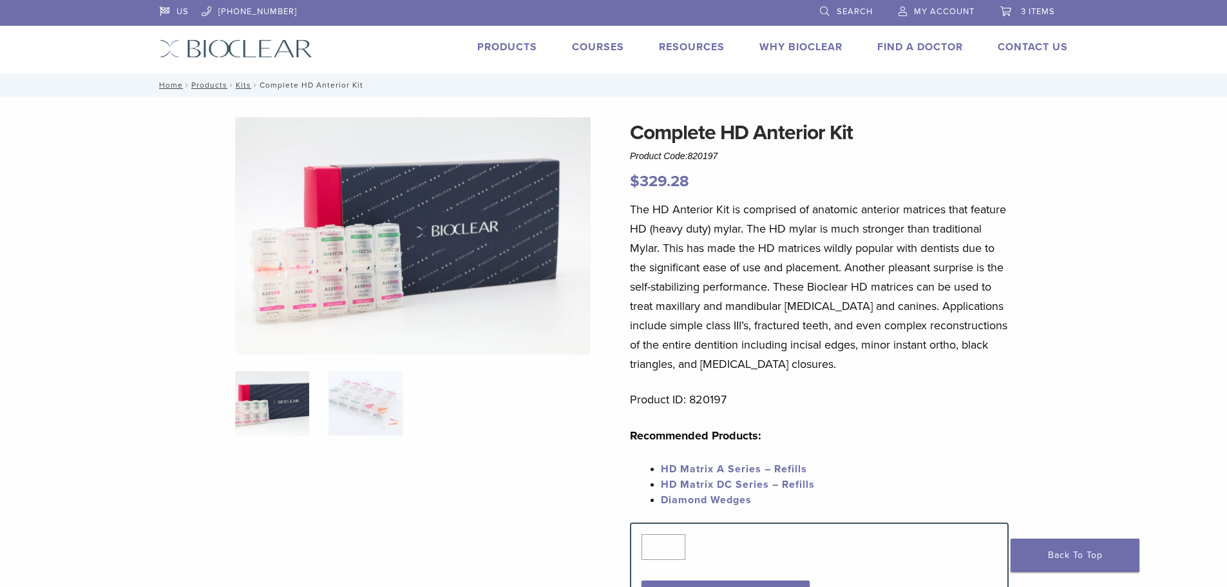
scroll to position [53, 0]
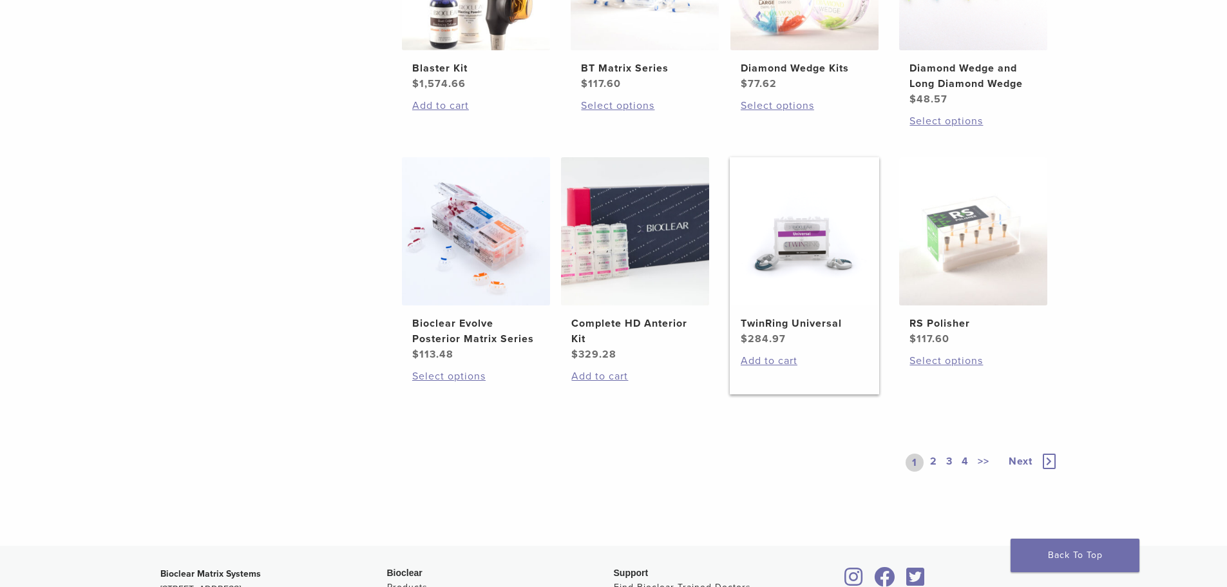
scroll to position [857, 0]
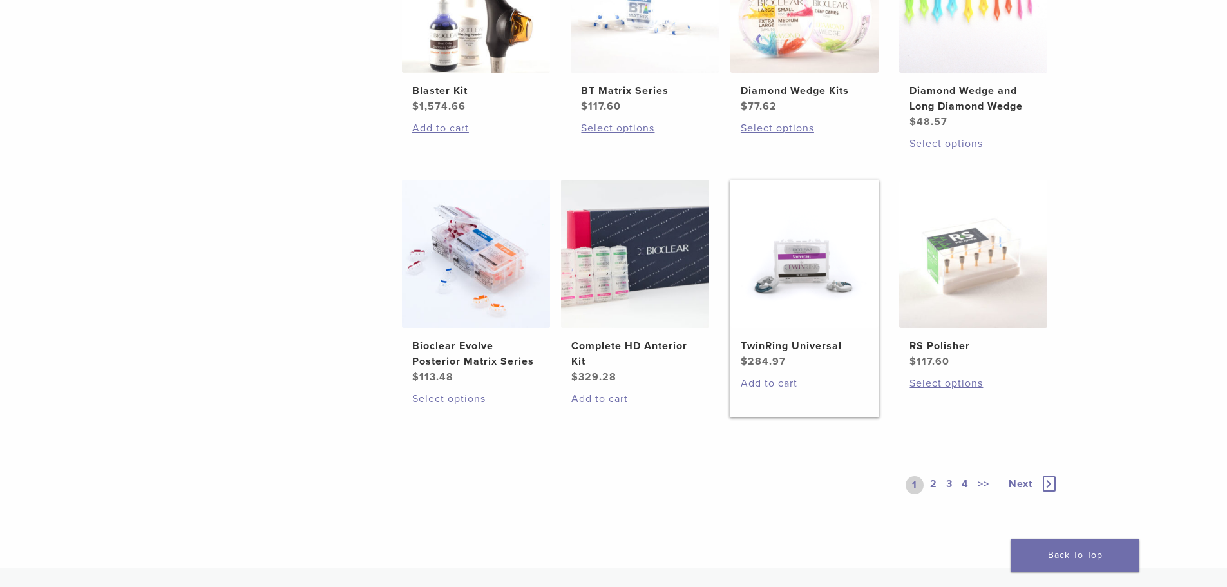
click link "Add to cart"
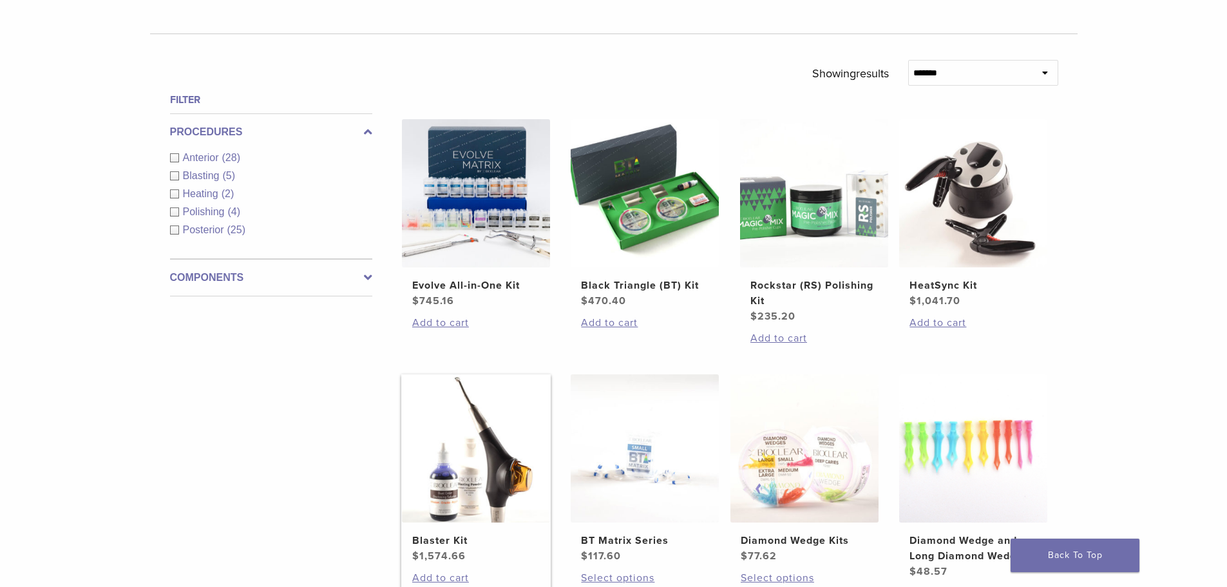
scroll to position [406, 0]
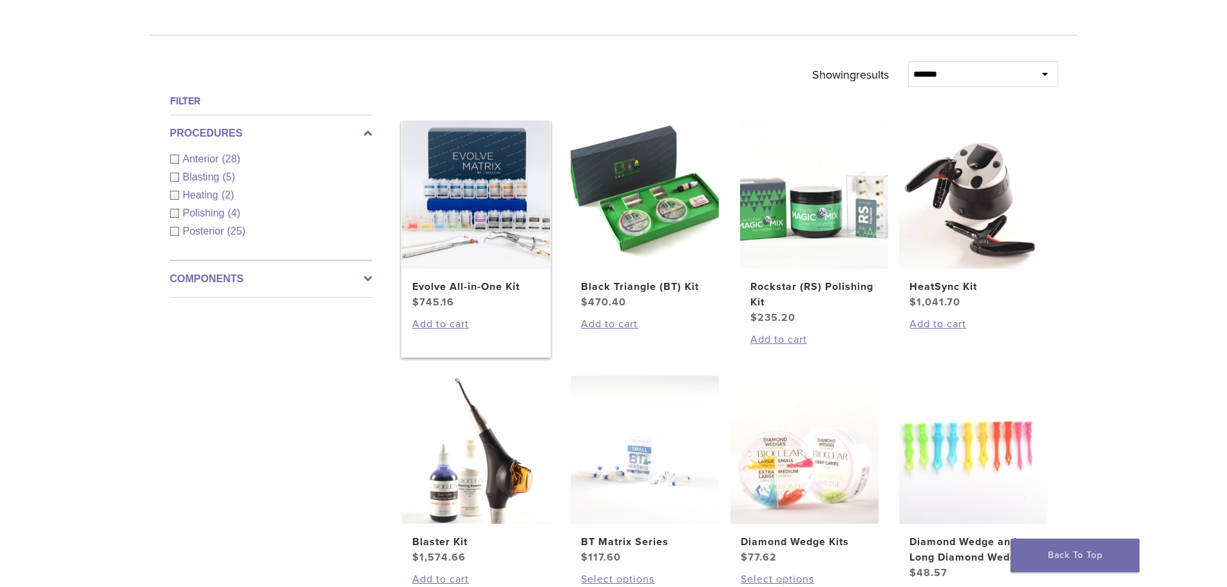
click at [485, 213] on img at bounding box center [476, 194] width 148 height 148
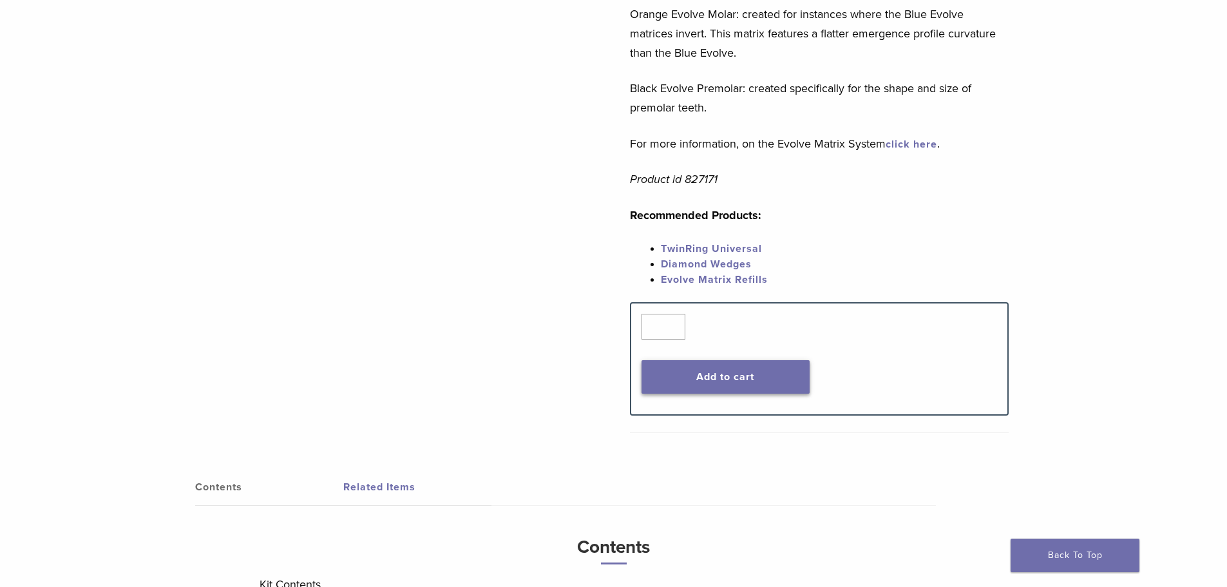
scroll to position [451, 0]
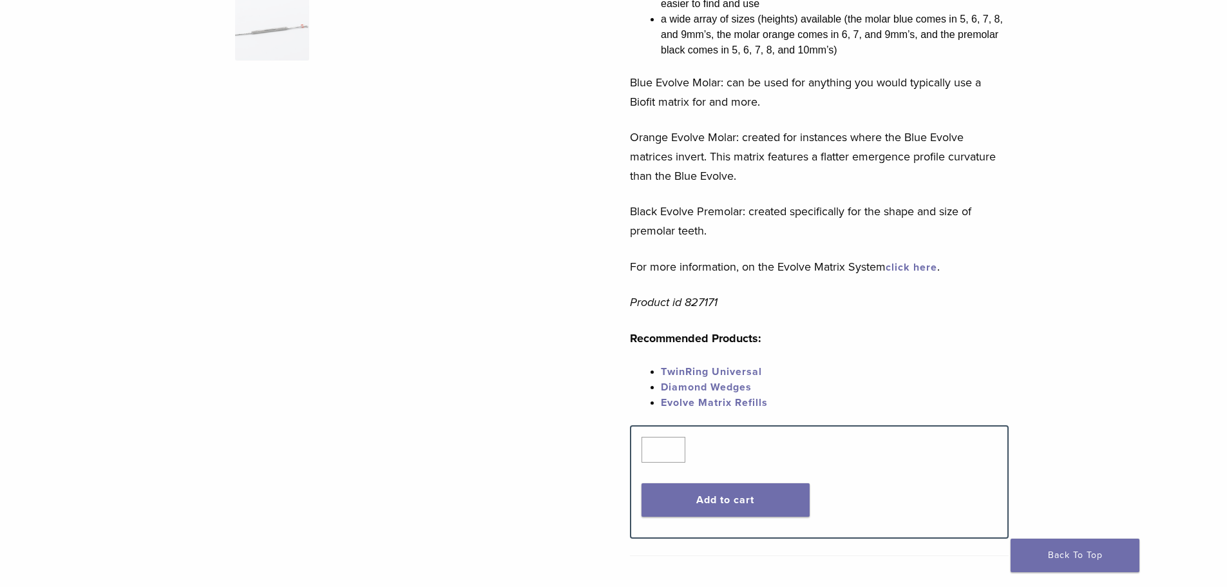
click at [905, 264] on link "click here" at bounding box center [912, 267] width 52 height 13
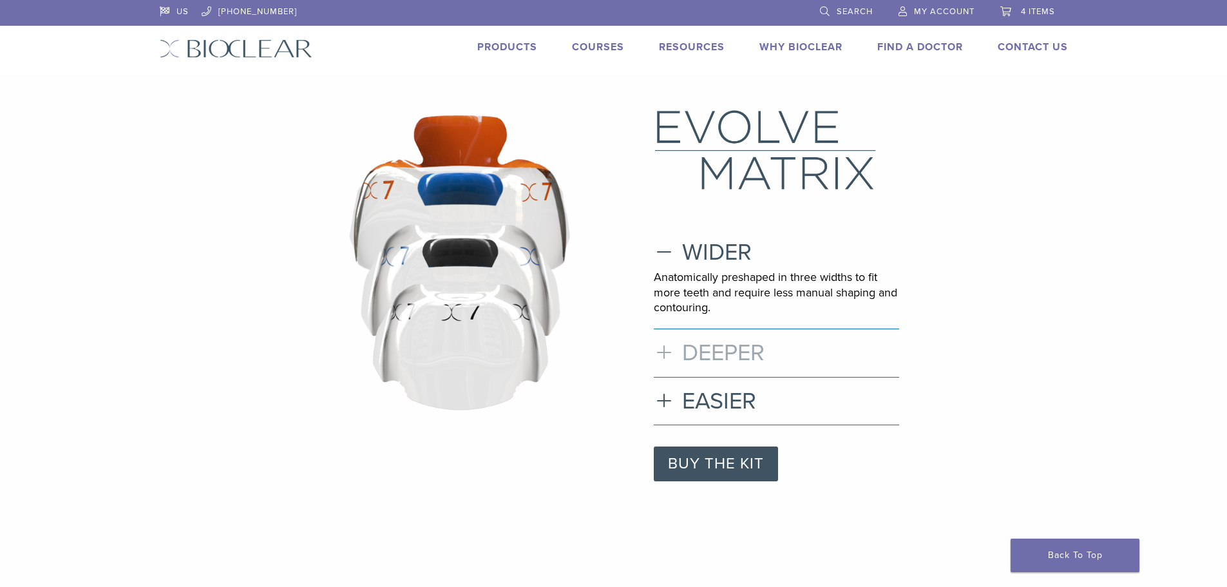
click at [686, 353] on h3 "DEEPER" at bounding box center [776, 353] width 245 height 28
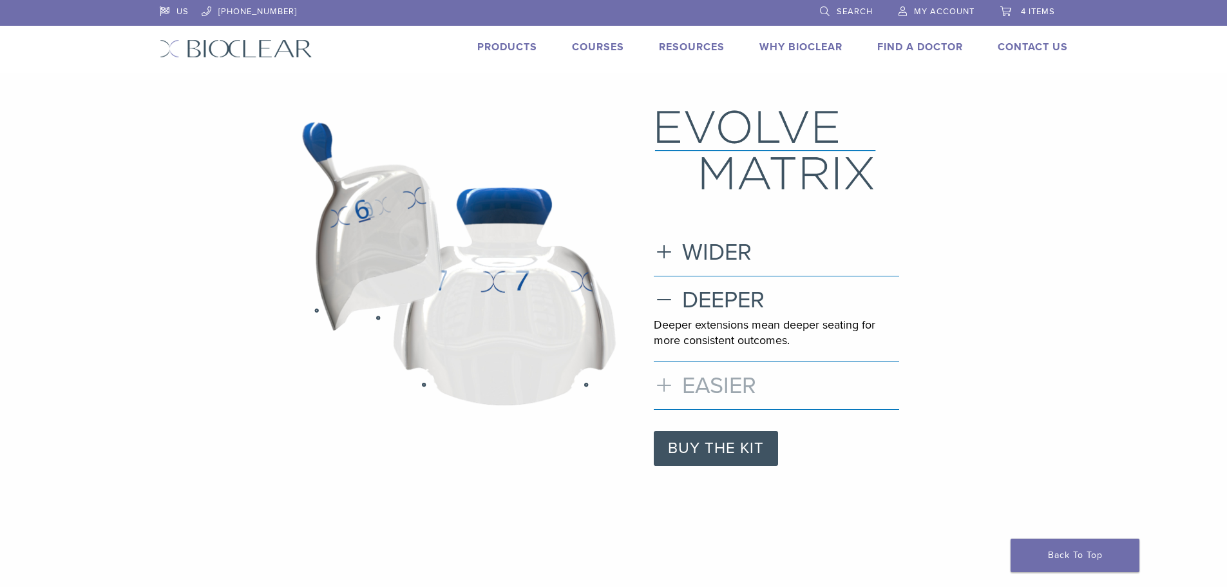
click at [701, 384] on h3 "EASIER" at bounding box center [776, 386] width 245 height 28
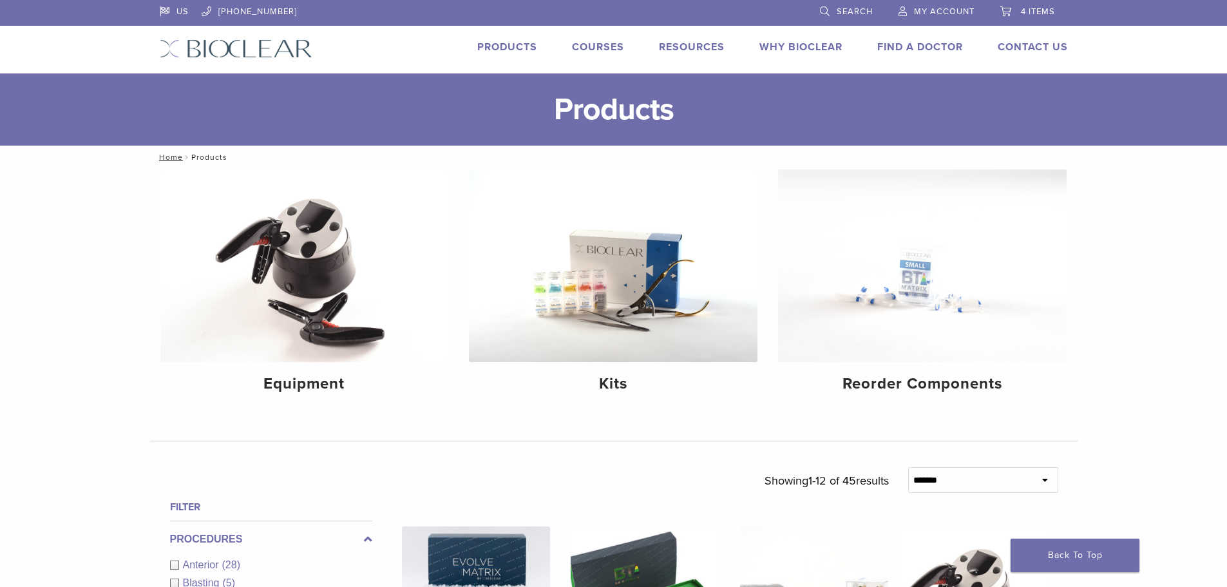
scroll to position [406, 0]
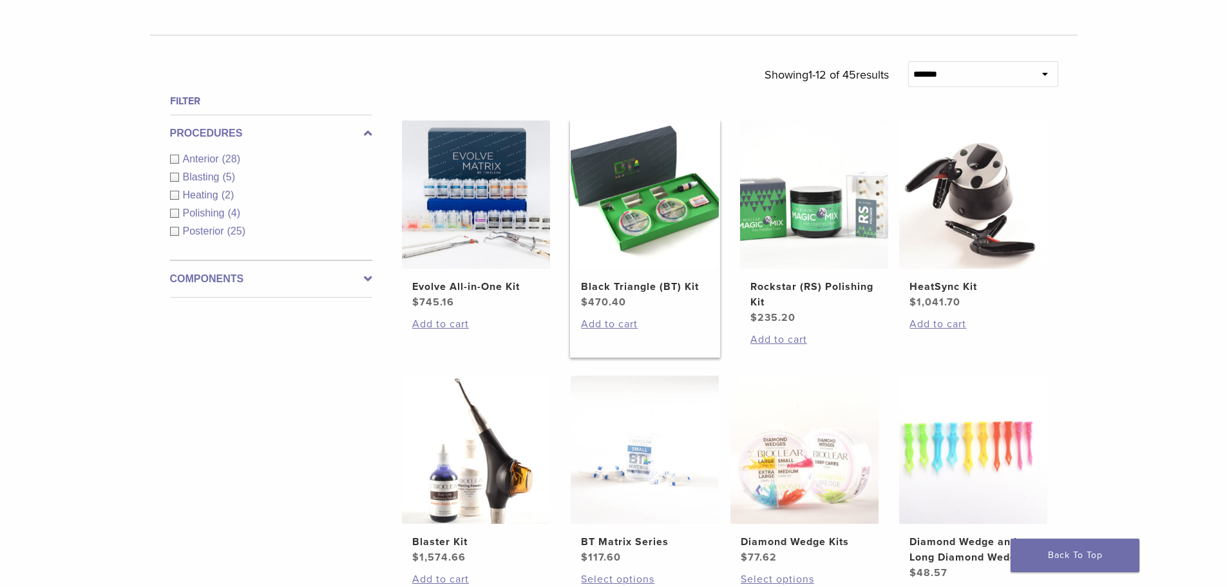
click at [635, 289] on h2 "Black Triangle (BT) Kit" at bounding box center [645, 286] width 128 height 15
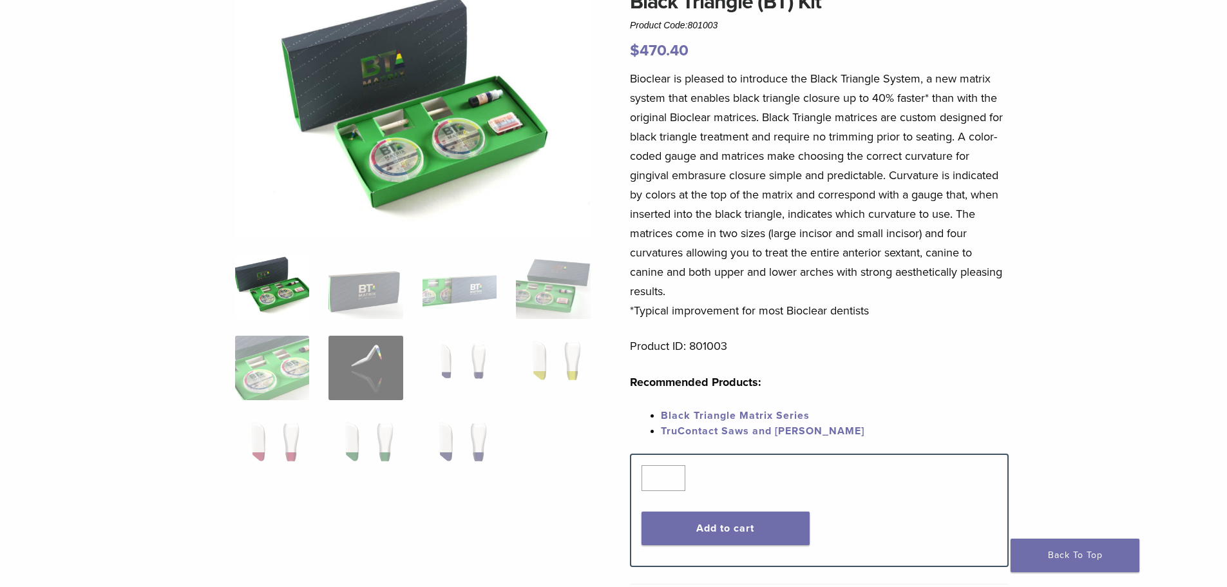
scroll to position [129, 0]
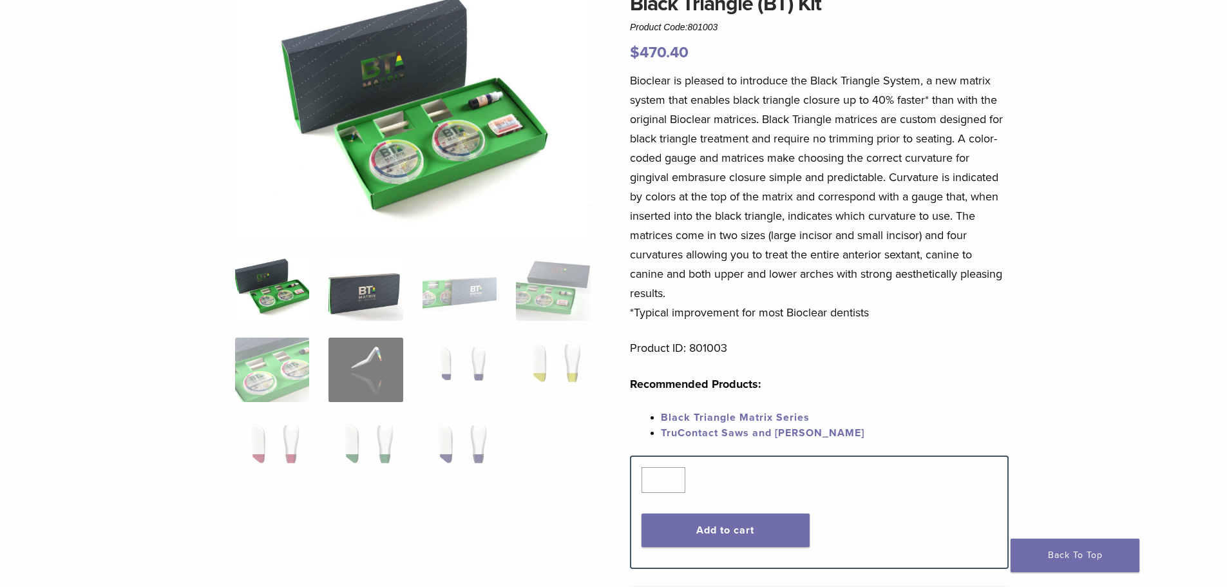
click at [372, 298] on img at bounding box center [366, 288] width 74 height 64
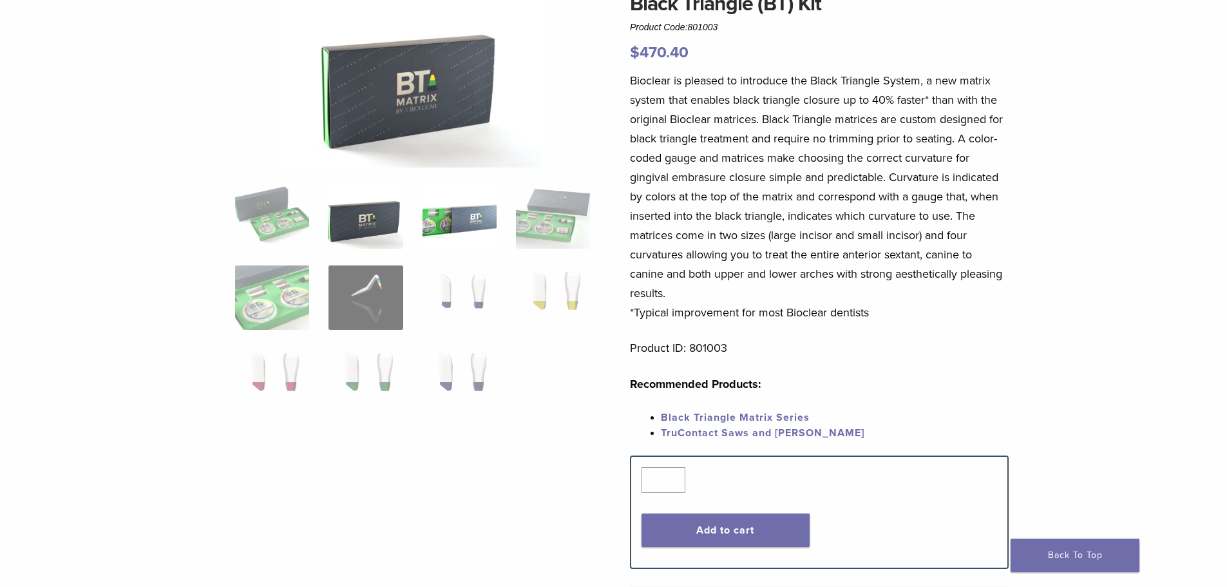
drag, startPoint x: 462, startPoint y: 206, endPoint x: 462, endPoint y: 215, distance: 8.4
click at [462, 207] on img at bounding box center [460, 216] width 74 height 64
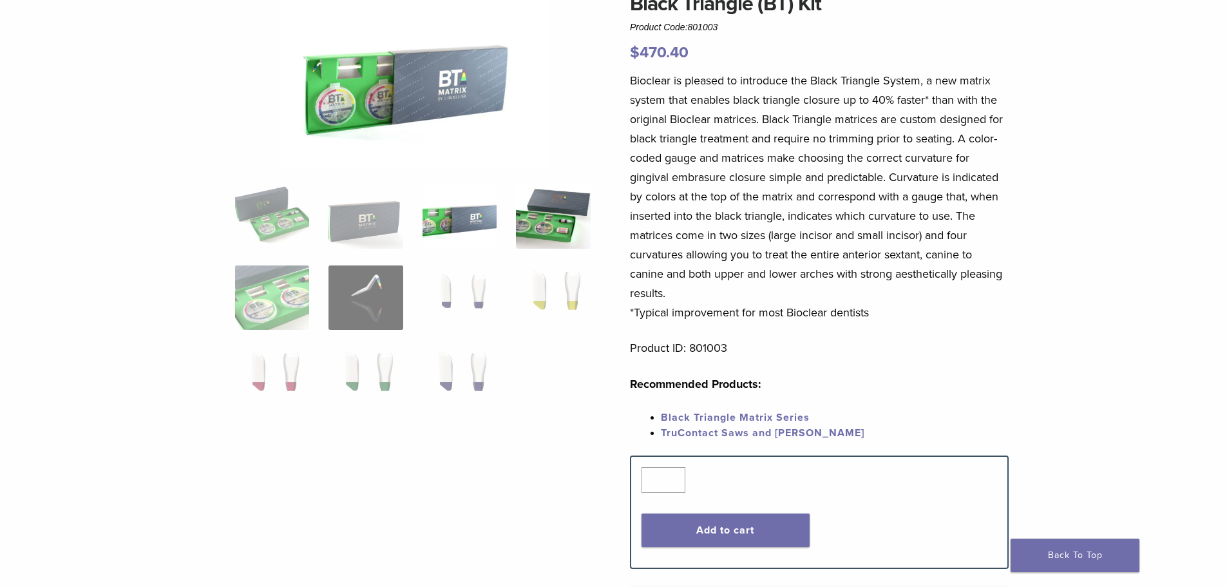
click at [562, 215] on img at bounding box center [553, 216] width 74 height 64
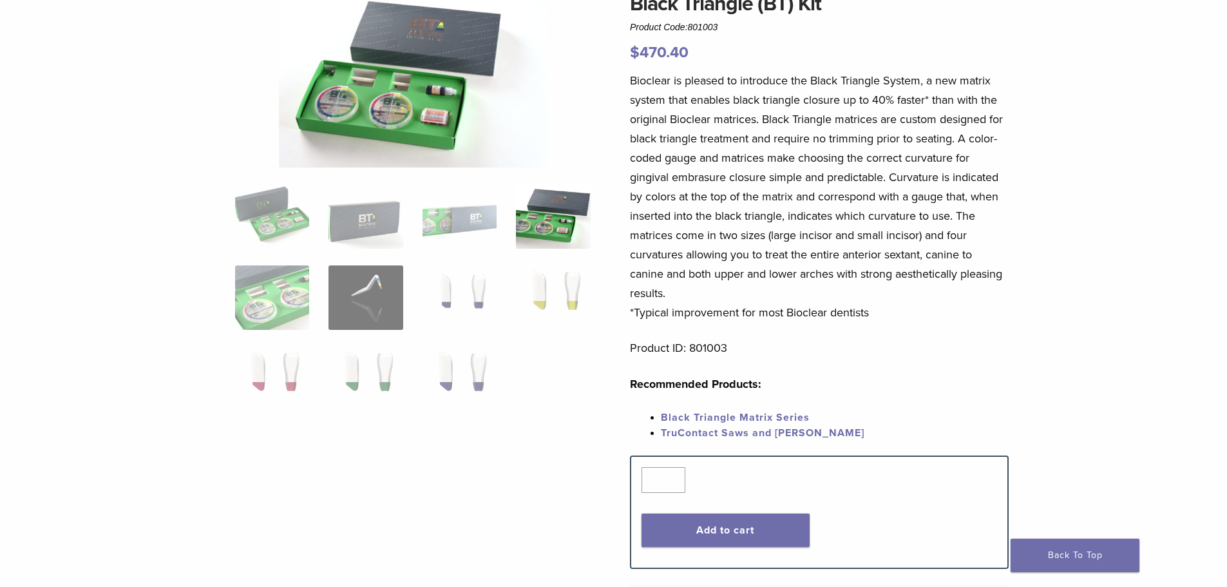
click at [413, 106] on img at bounding box center [413, 77] width 268 height 179
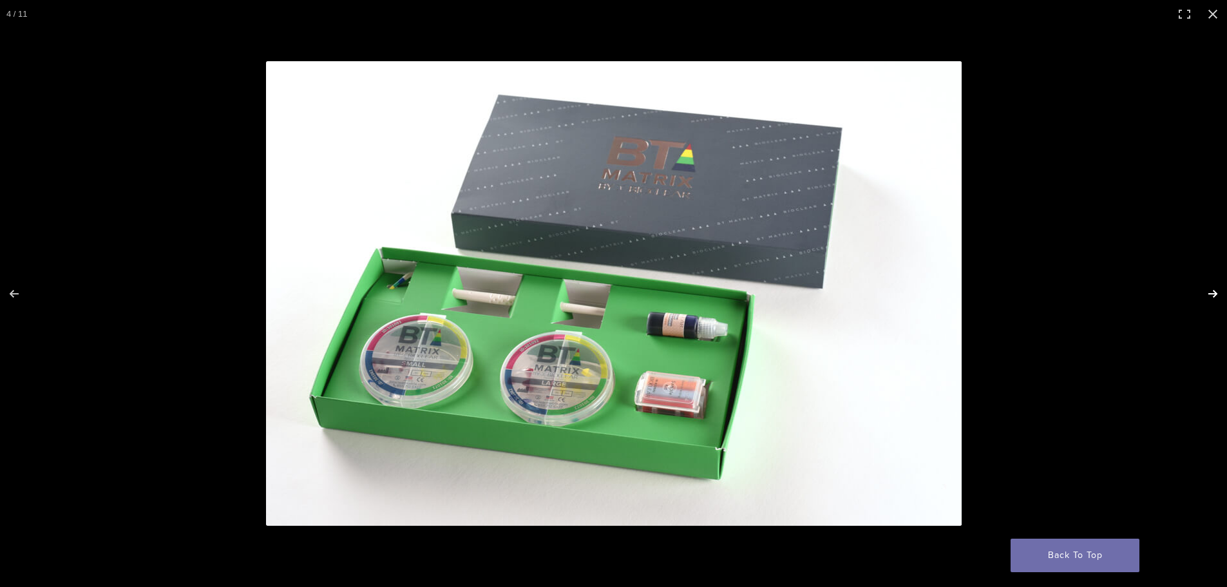
click at [1215, 299] on button "Next (arrow right)" at bounding box center [1204, 294] width 45 height 64
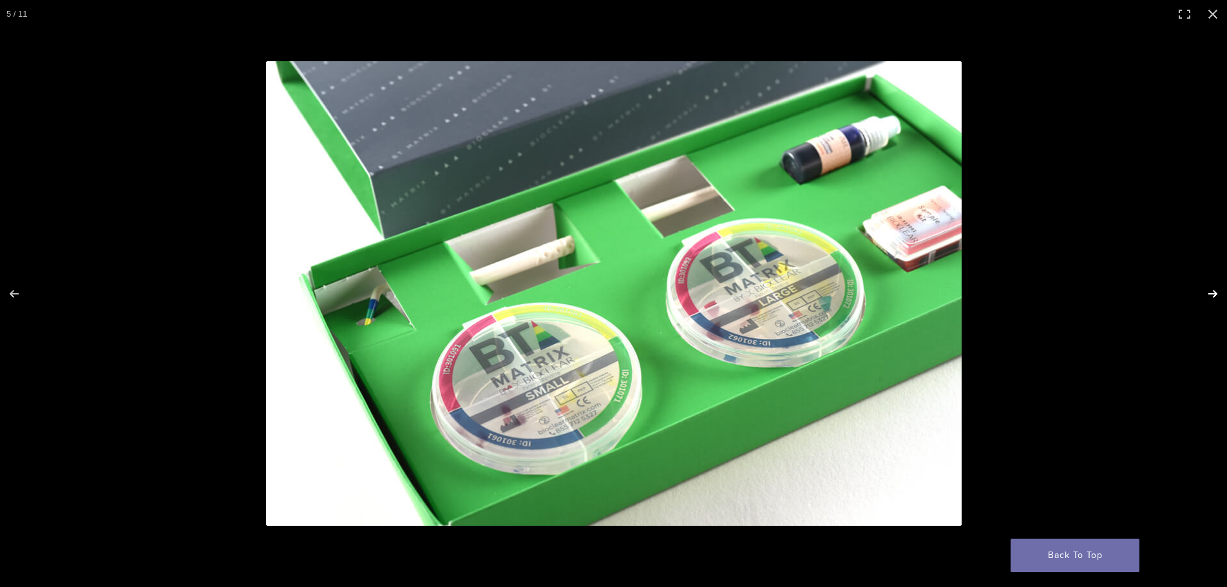
click at [1211, 298] on button "Next (arrow right)" at bounding box center [1204, 294] width 45 height 64
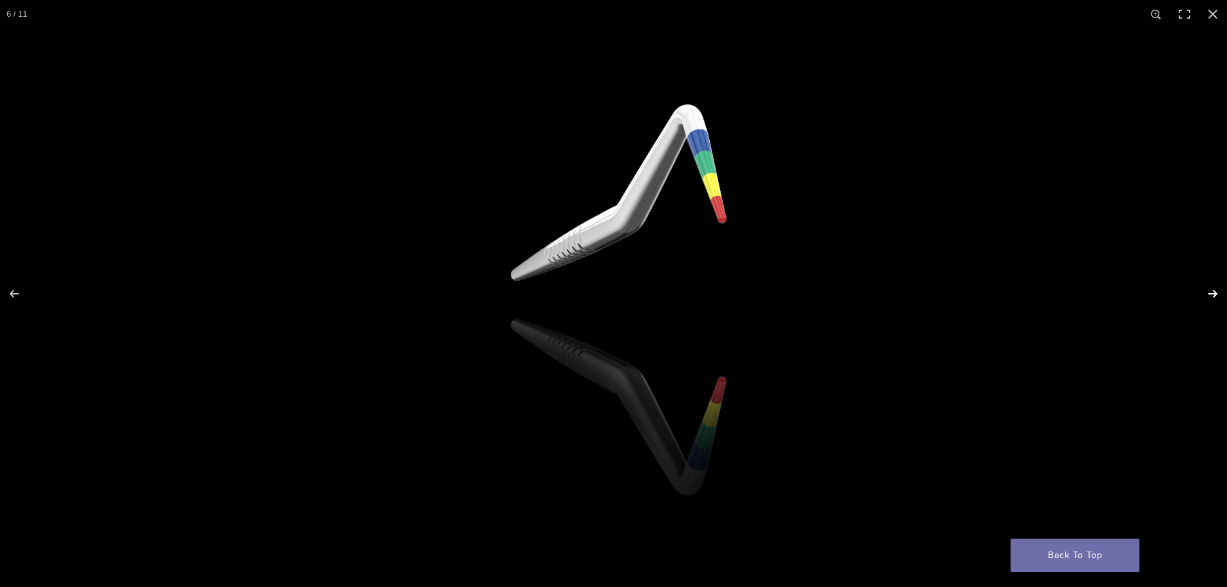
click at [1211, 298] on button "Next (arrow right)" at bounding box center [1204, 294] width 45 height 64
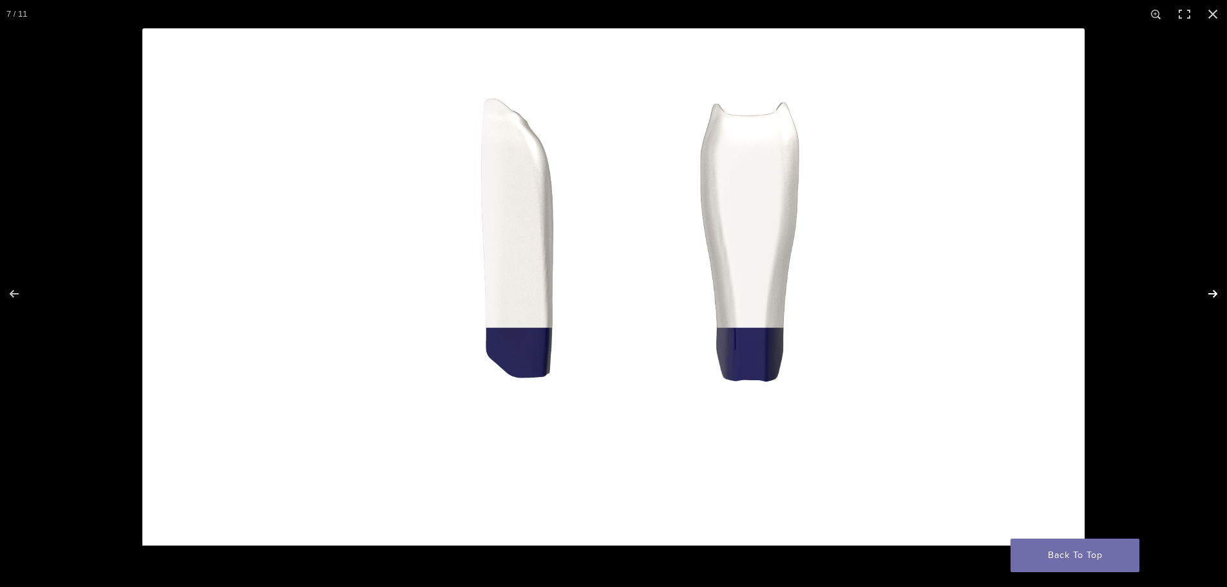
click at [1211, 298] on button "Next (arrow right)" at bounding box center [1204, 294] width 45 height 64
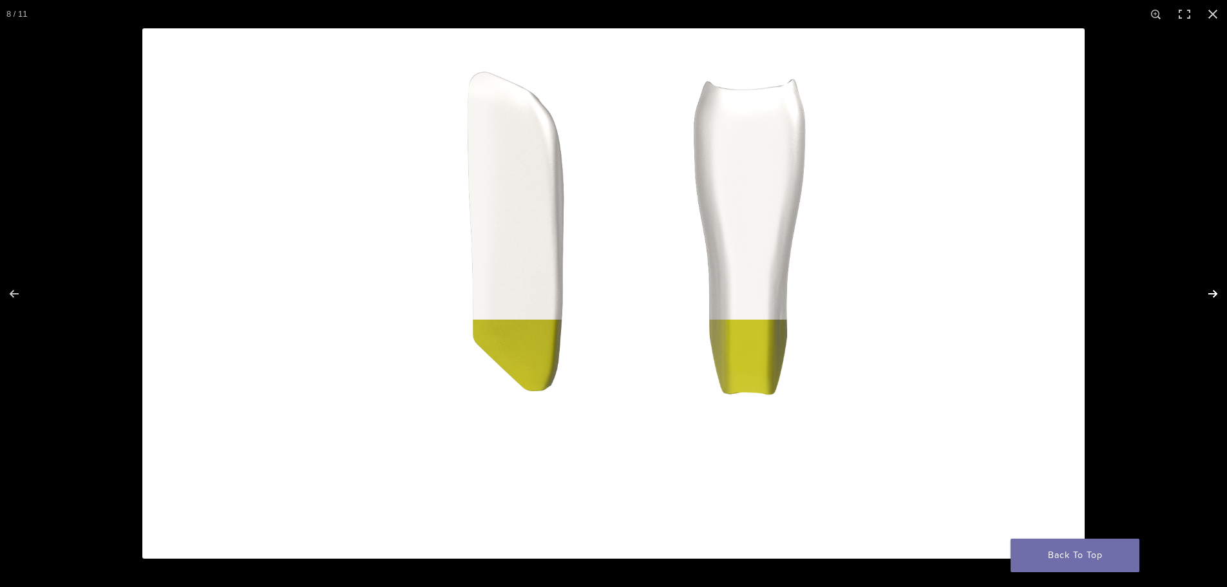
click at [1211, 298] on button "Next (arrow right)" at bounding box center [1204, 294] width 45 height 64
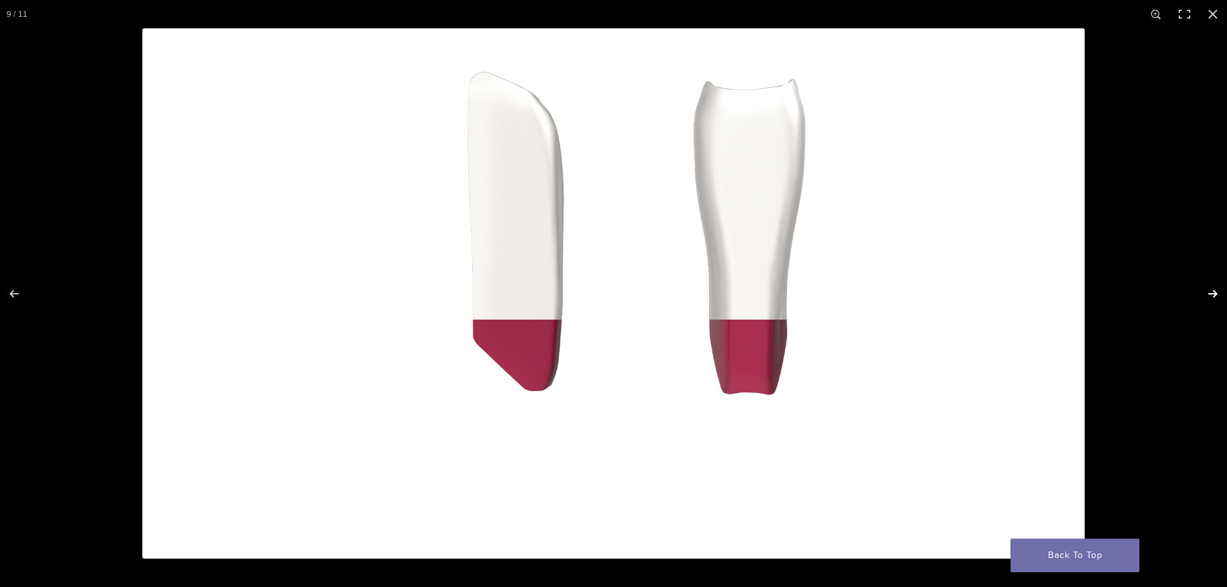
click at [1211, 298] on button "Next (arrow right)" at bounding box center [1204, 294] width 45 height 64
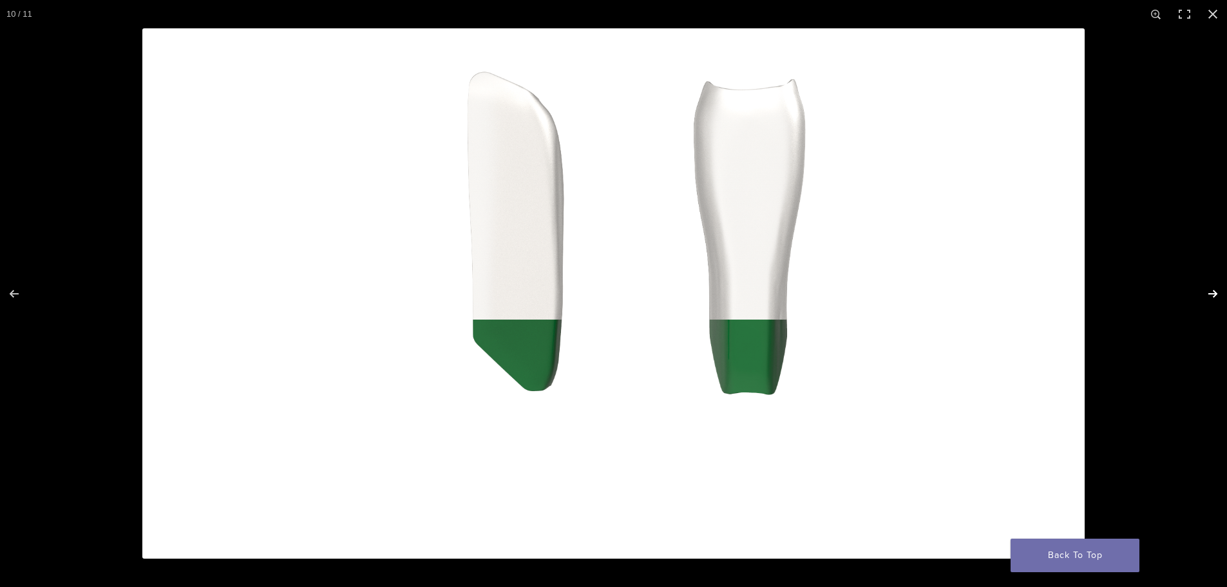
click at [1211, 298] on button "Next (arrow right)" at bounding box center [1204, 294] width 45 height 64
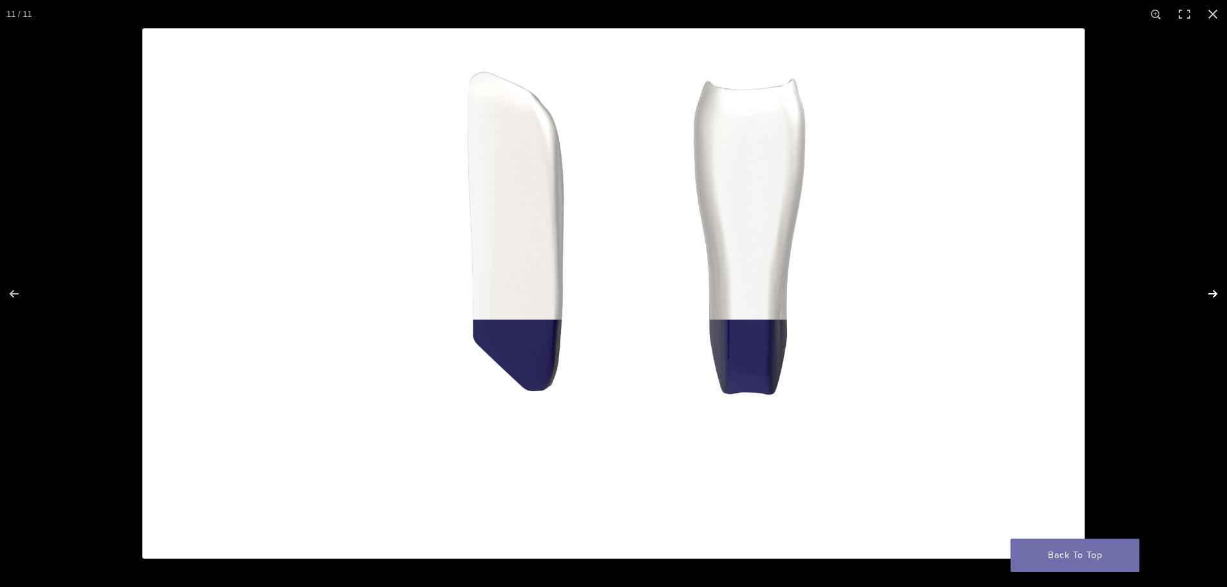
click at [1211, 298] on button "Next (arrow right)" at bounding box center [1204, 294] width 45 height 64
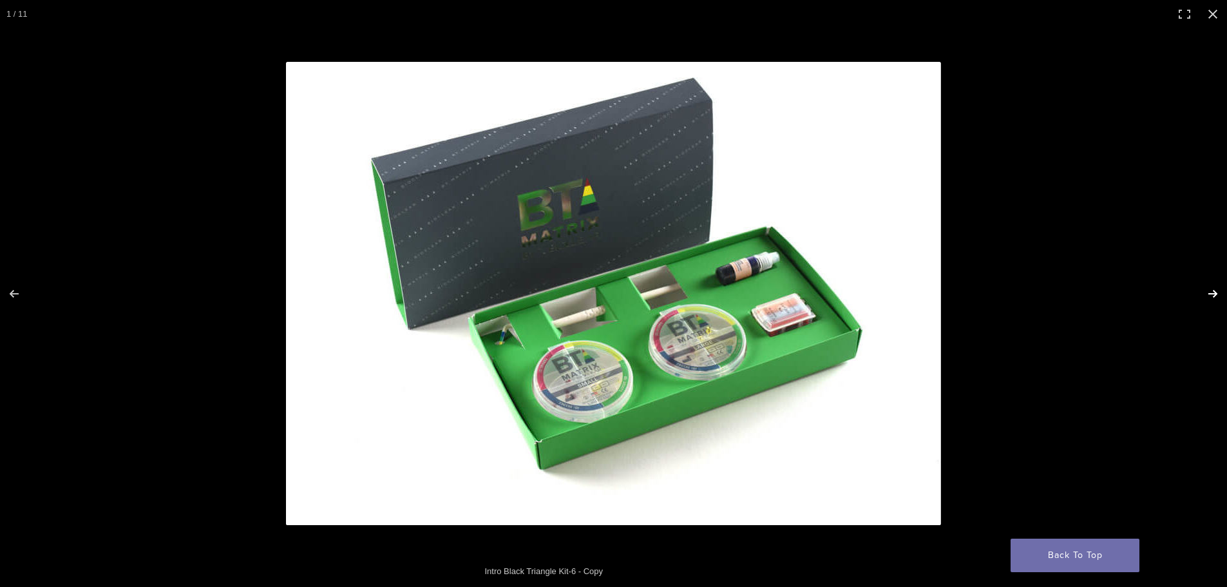
click at [1210, 298] on button "Next (arrow right)" at bounding box center [1204, 294] width 45 height 64
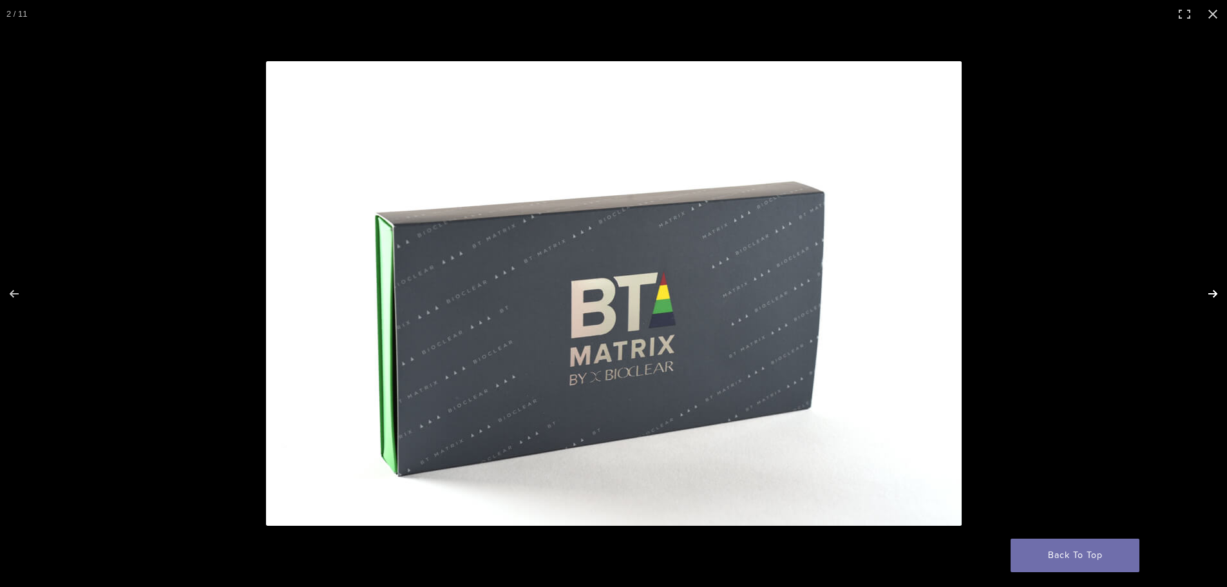
click at [1210, 298] on button "Next (arrow right)" at bounding box center [1204, 294] width 45 height 64
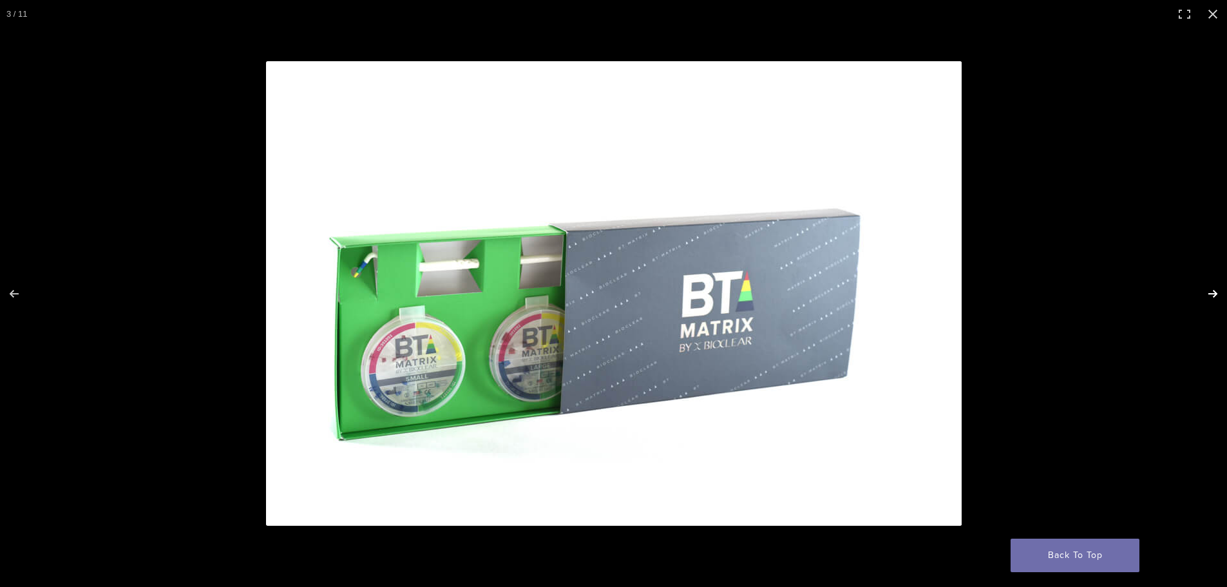
click at [1210, 298] on button "Next (arrow right)" at bounding box center [1204, 294] width 45 height 64
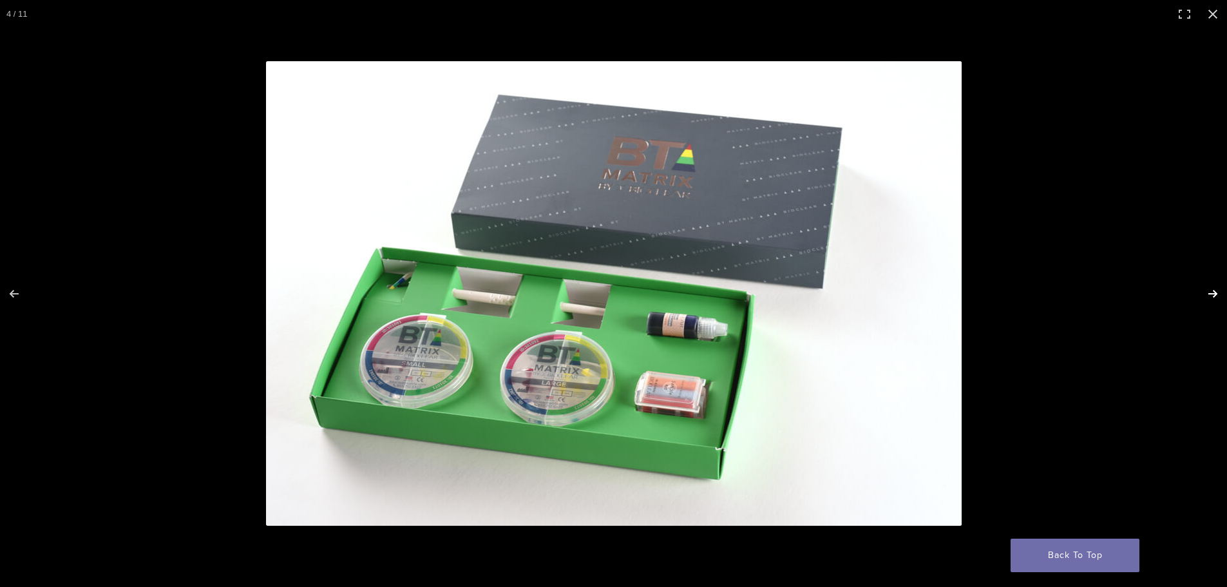
click at [1210, 298] on button "Next (arrow right)" at bounding box center [1204, 294] width 45 height 64
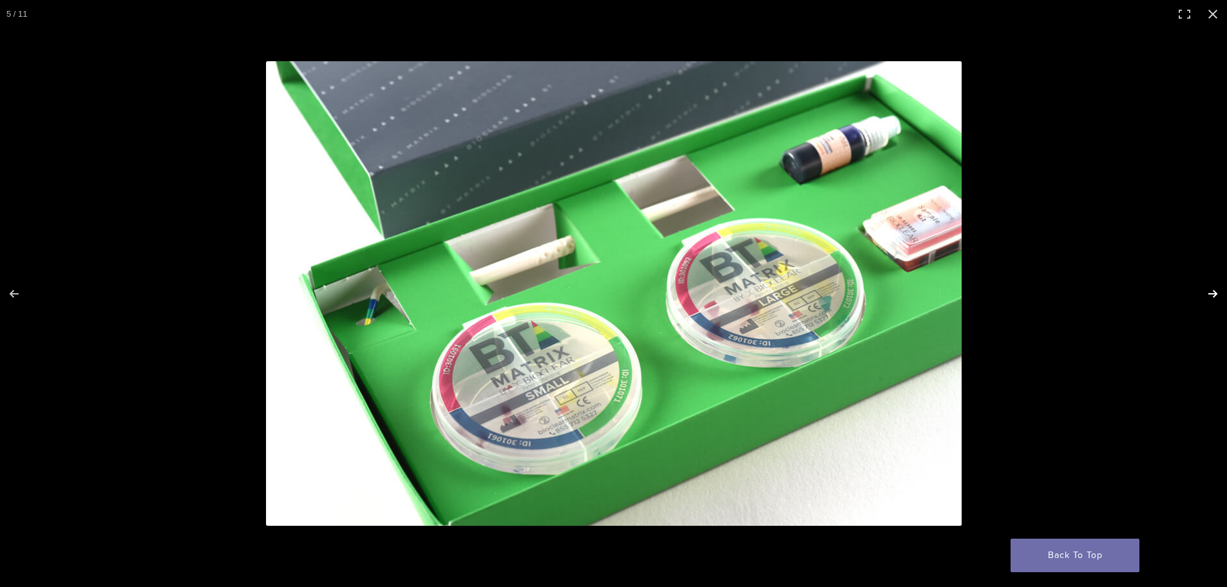
click at [1210, 298] on button "Next (arrow right)" at bounding box center [1204, 294] width 45 height 64
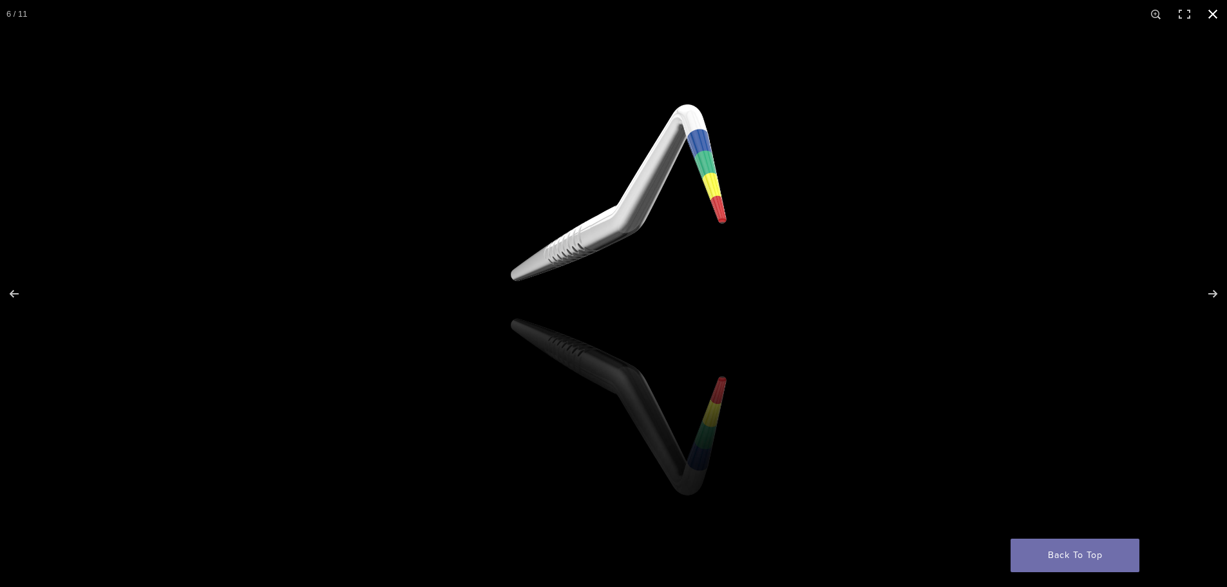
click at [1213, 9] on button "Close (Esc)" at bounding box center [1213, 14] width 28 height 28
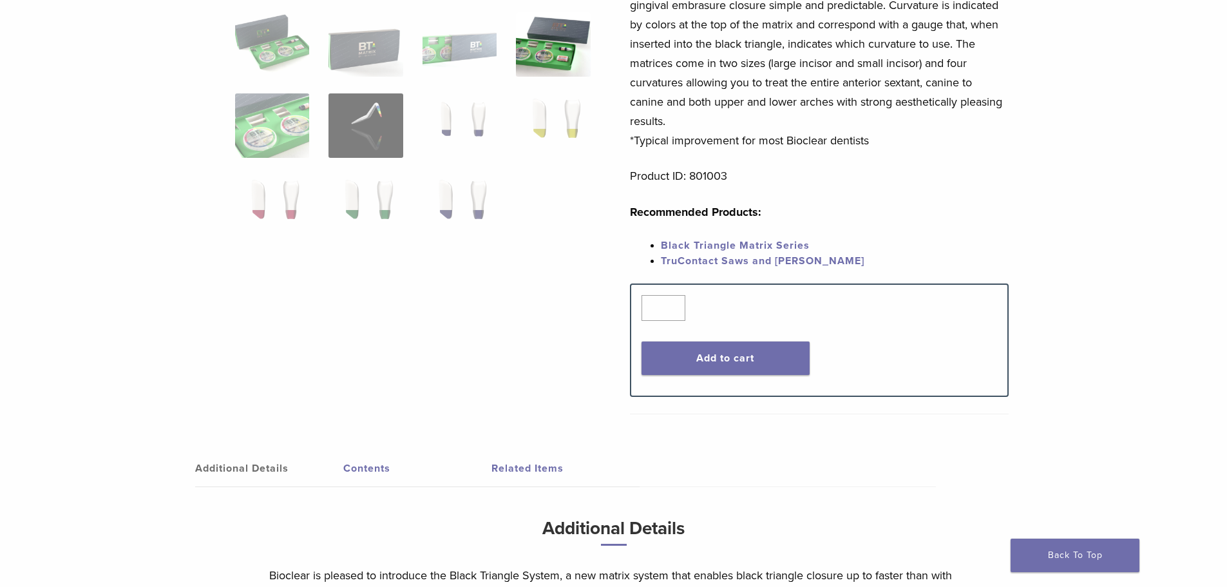
scroll to position [311, 0]
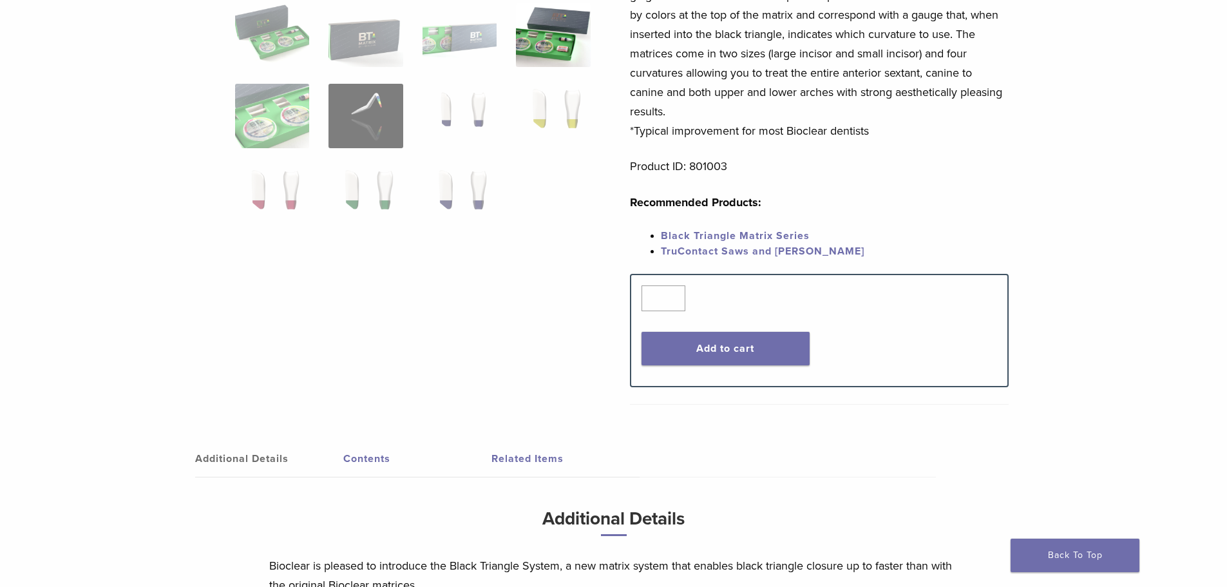
click at [766, 237] on link "Black Triangle Matrix Series" at bounding box center [735, 235] width 149 height 13
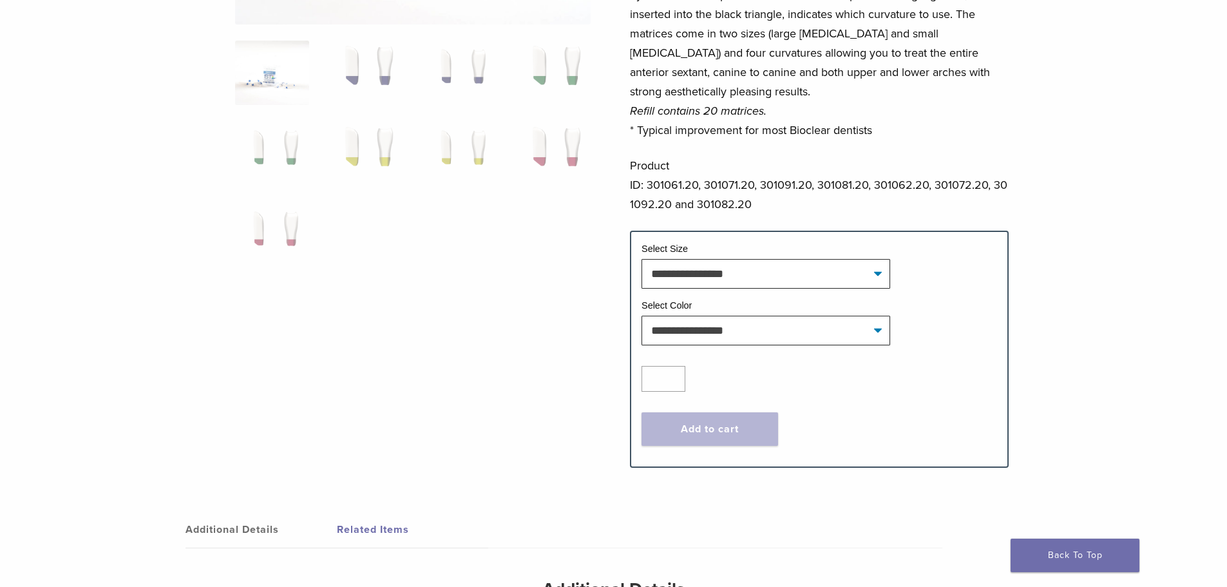
scroll to position [451, 0]
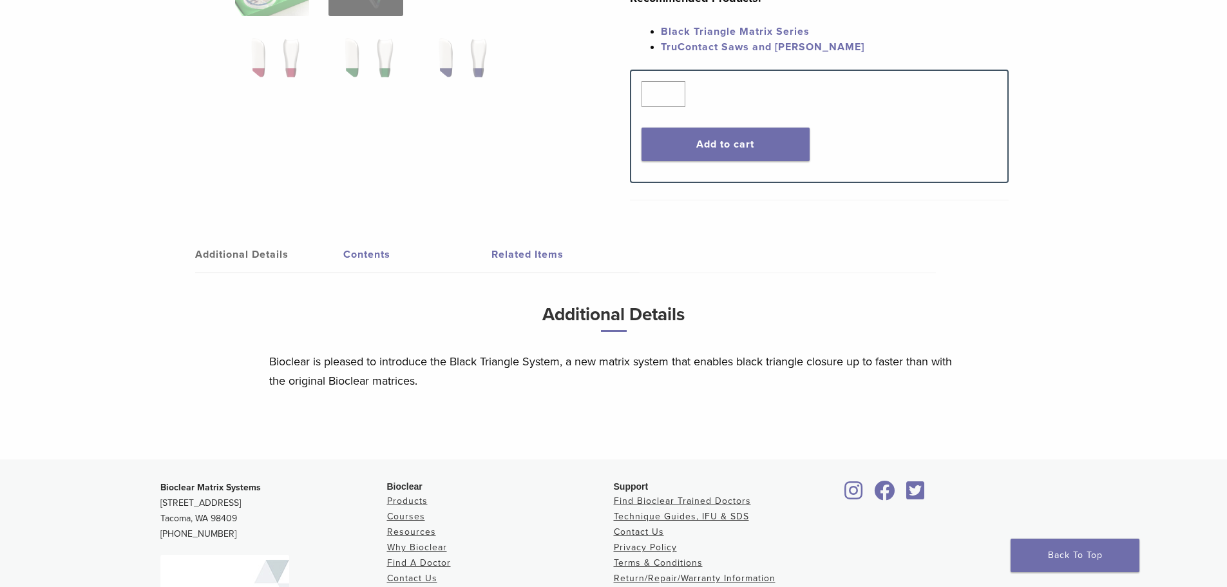
scroll to position [568, 0]
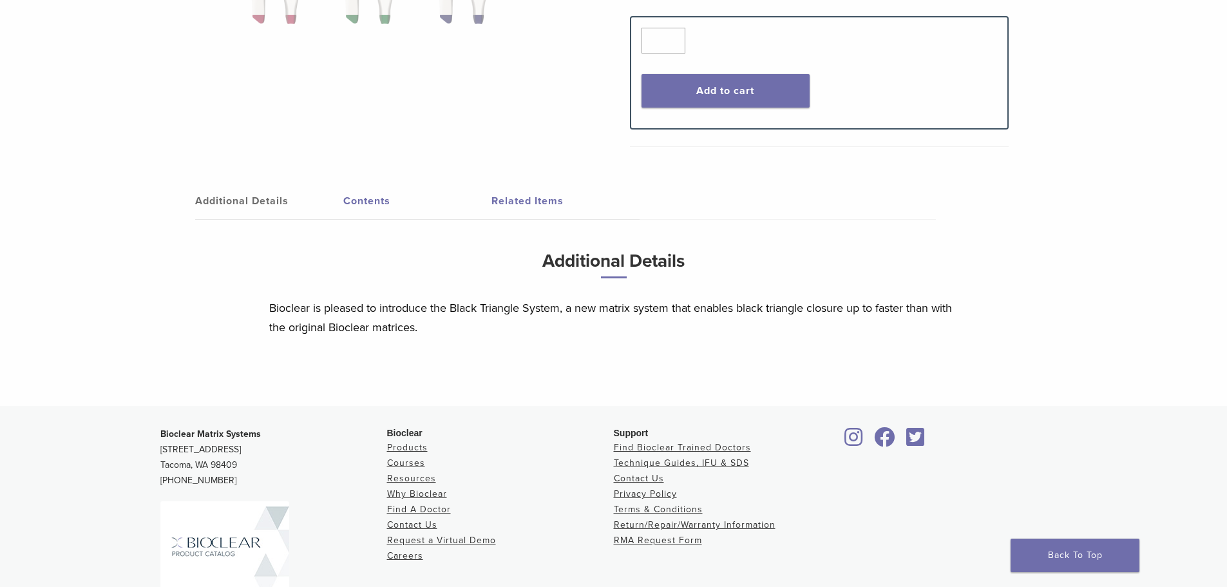
click at [369, 197] on link "Contents" at bounding box center [417, 201] width 148 height 36
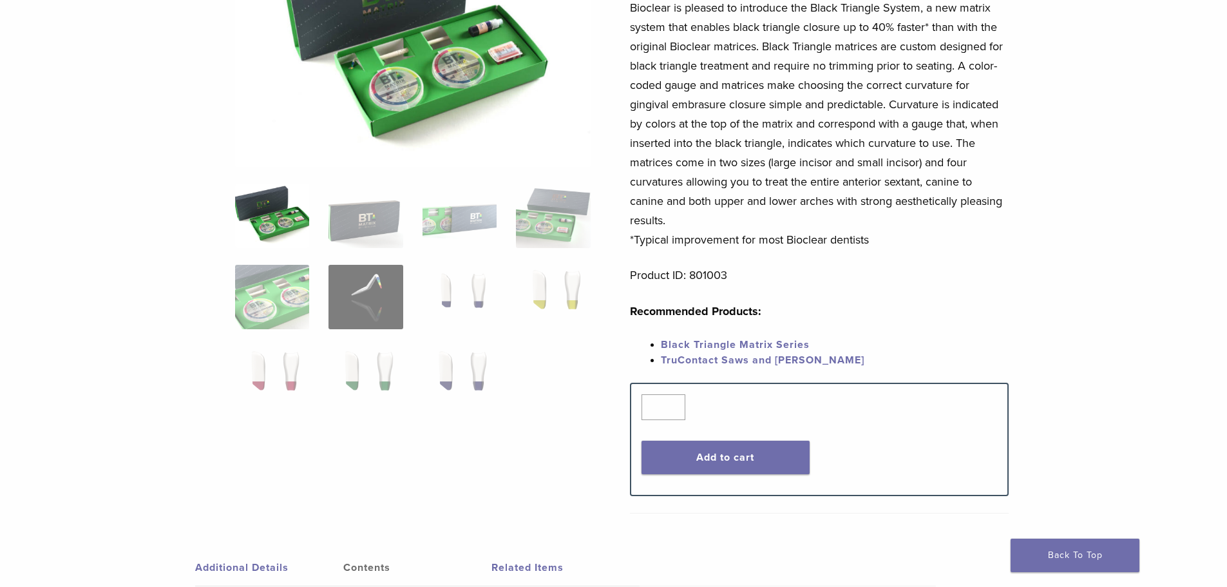
scroll to position [0, 0]
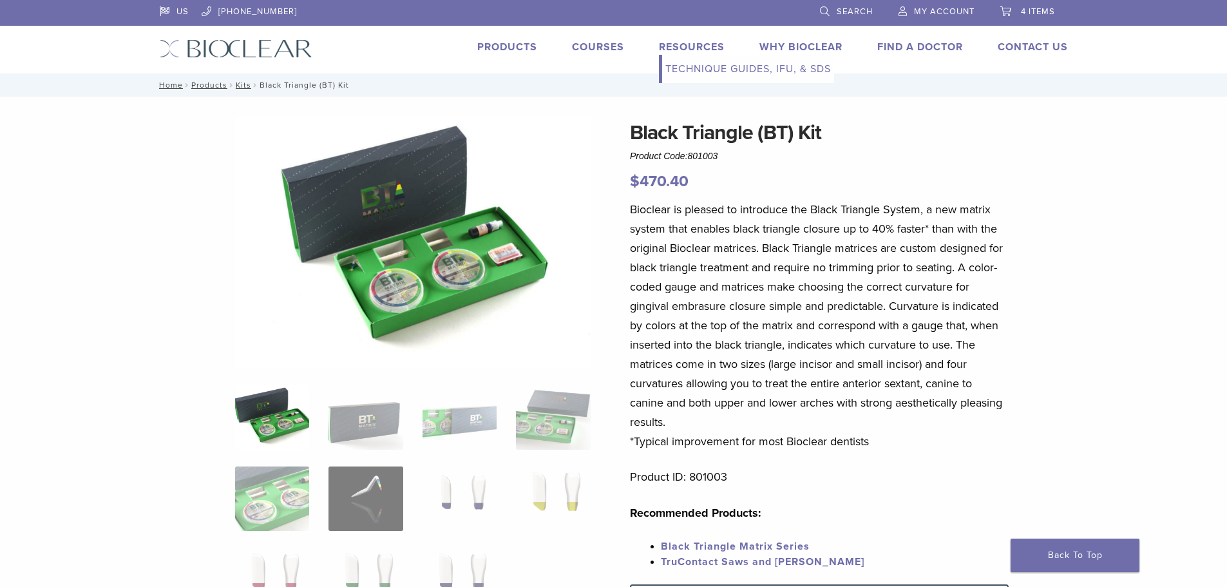
click at [706, 70] on link "Technique Guides, IFU, & SDS" at bounding box center [748, 69] width 172 height 28
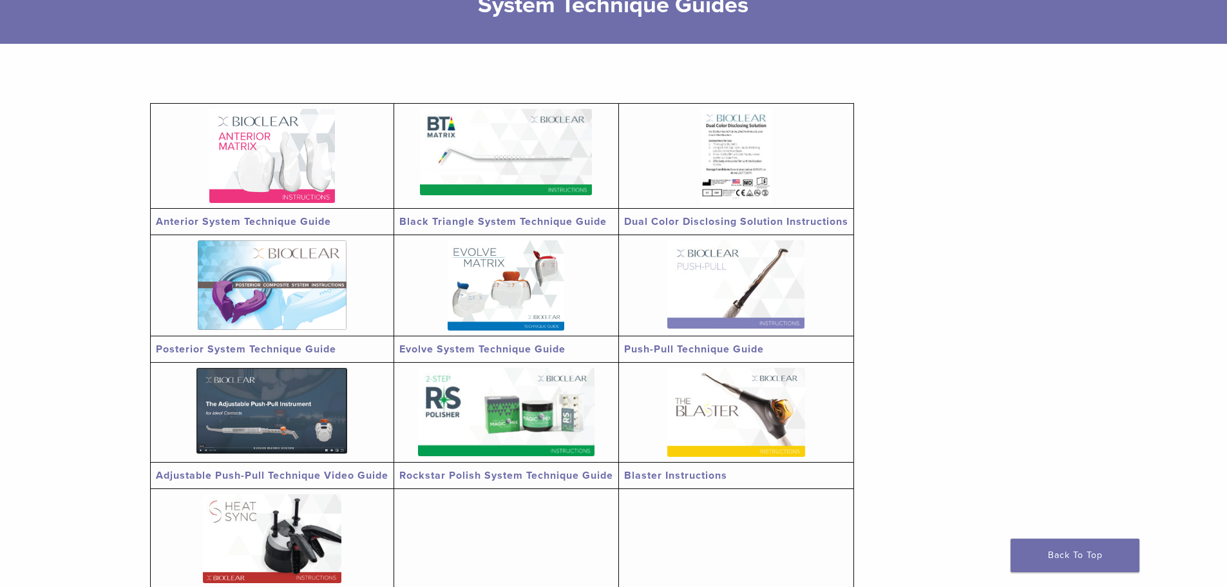
scroll to position [193, 0]
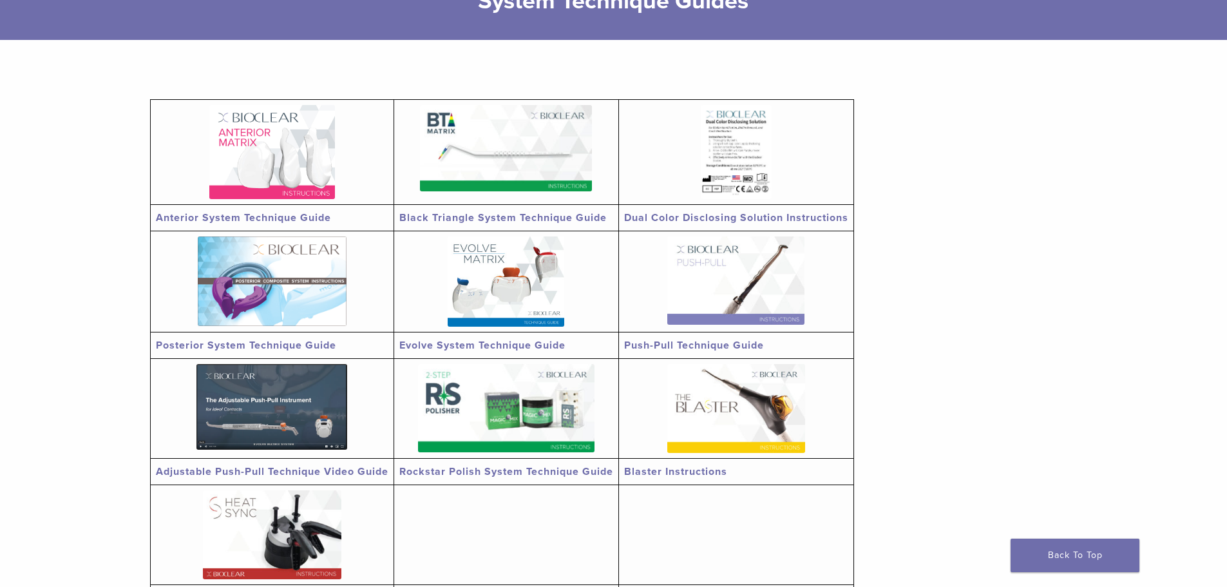
click at [285, 221] on link "Anterior System Technique Guide" at bounding box center [243, 217] width 175 height 13
click at [716, 218] on link "Dual Color Disclosing Solution Instructions" at bounding box center [736, 217] width 224 height 13
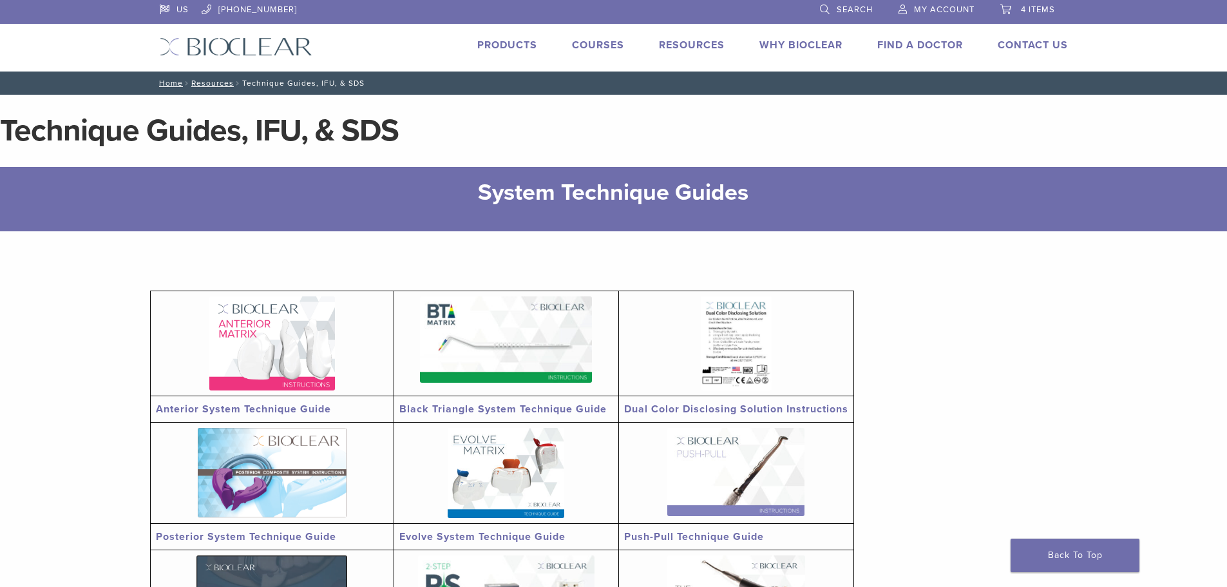
scroll to position [0, 0]
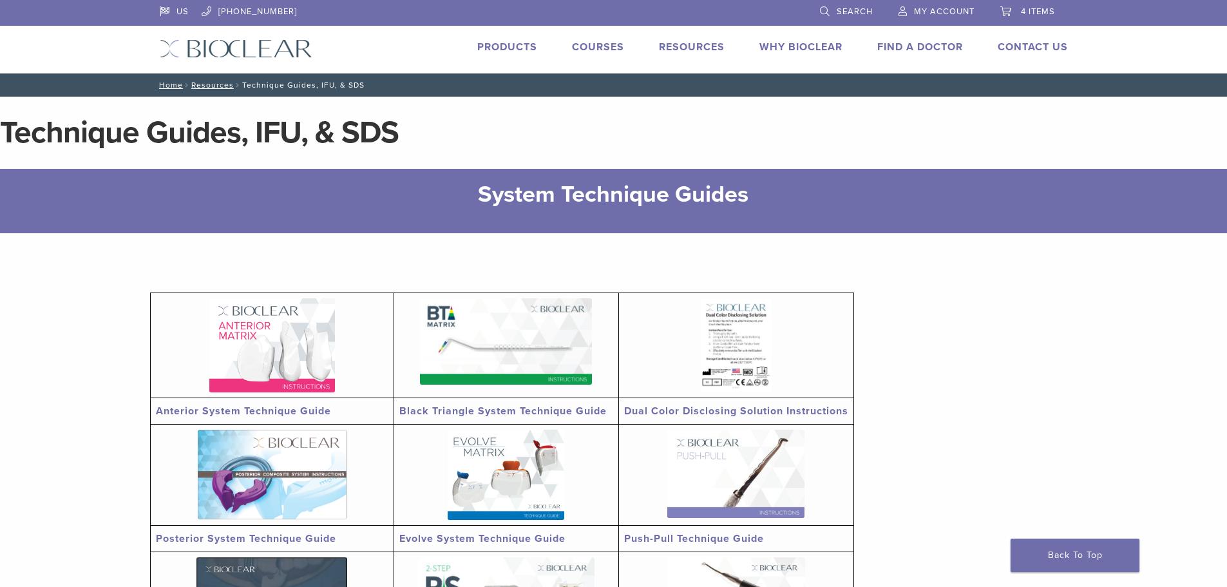
click at [494, 43] on link "Products" at bounding box center [507, 47] width 60 height 13
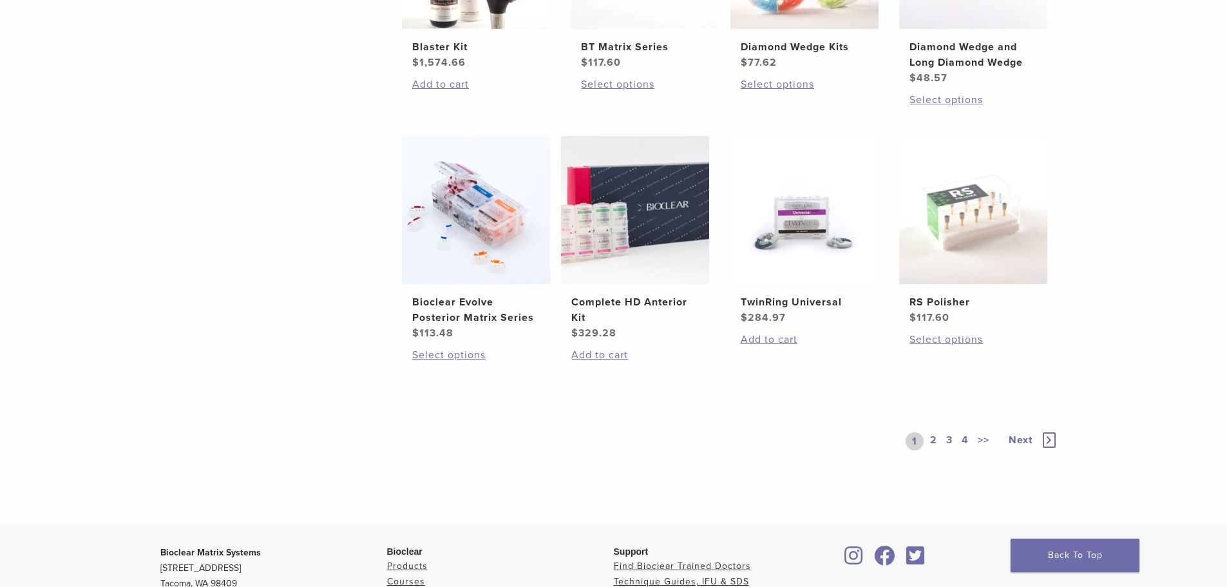
scroll to position [902, 0]
click at [936, 438] on link "2" at bounding box center [934, 440] width 12 height 18
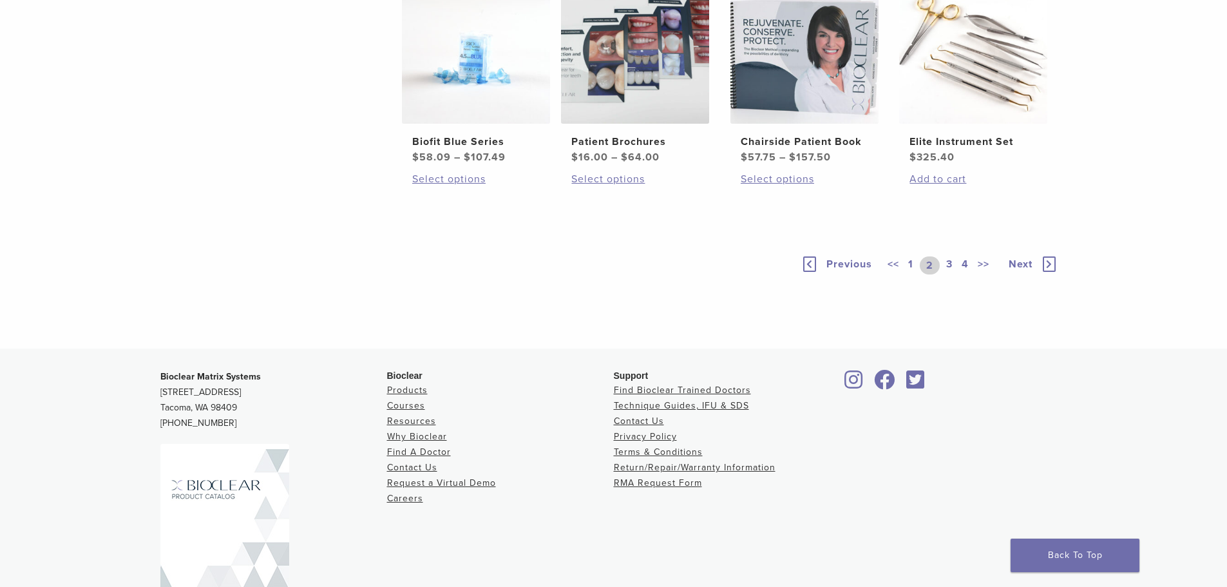
scroll to position [1031, 0]
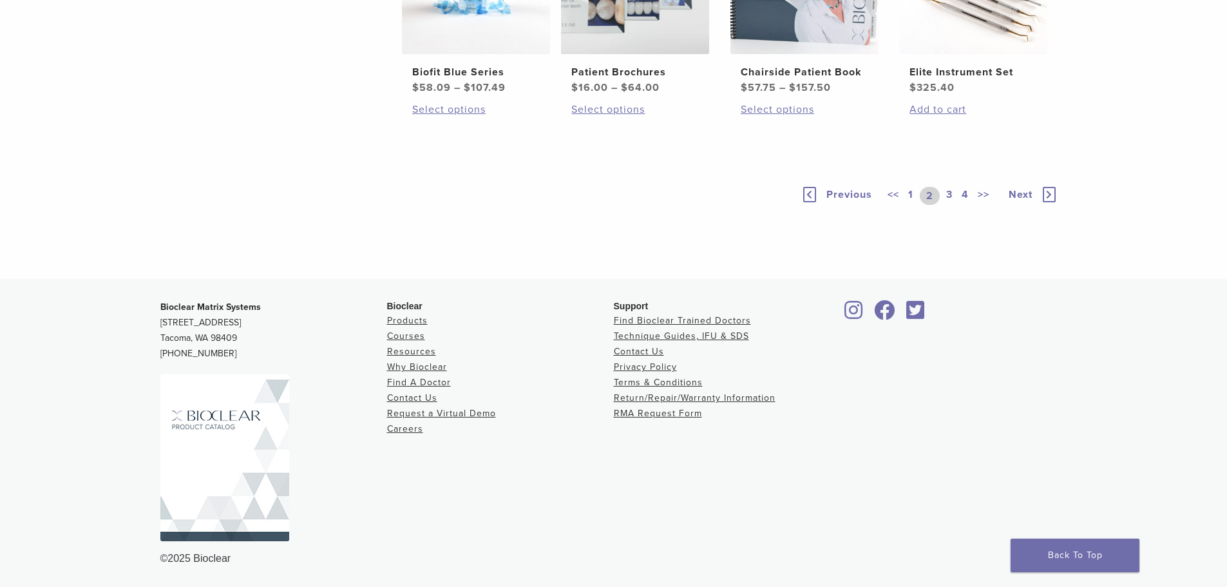
click at [949, 205] on link "3" at bounding box center [950, 196] width 12 height 18
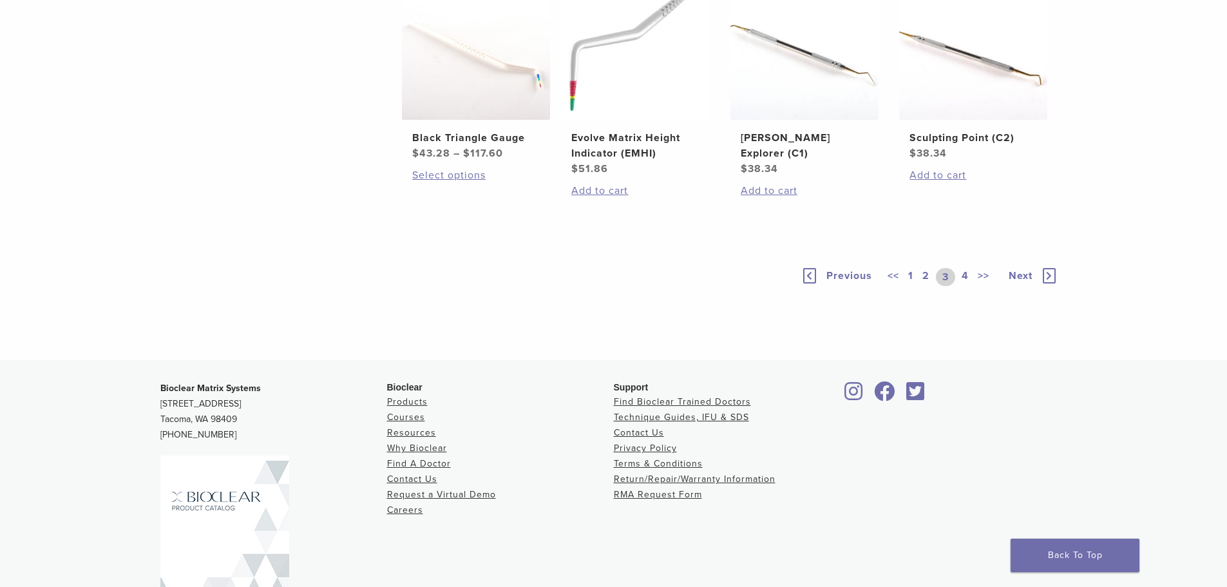
scroll to position [1031, 0]
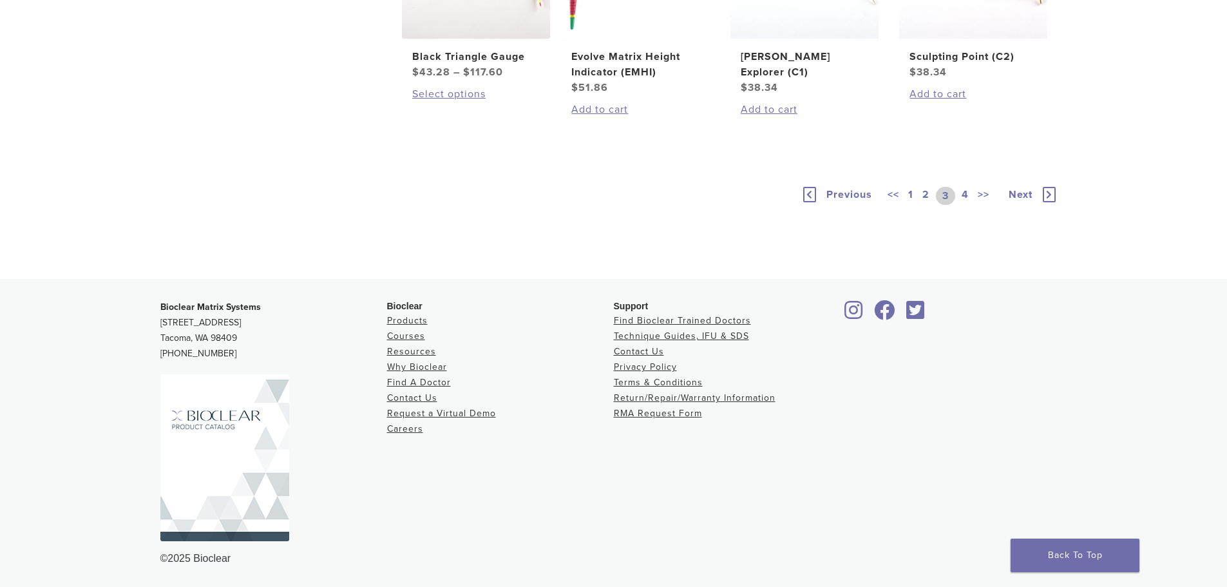
click at [962, 205] on link "4" at bounding box center [965, 196] width 12 height 18
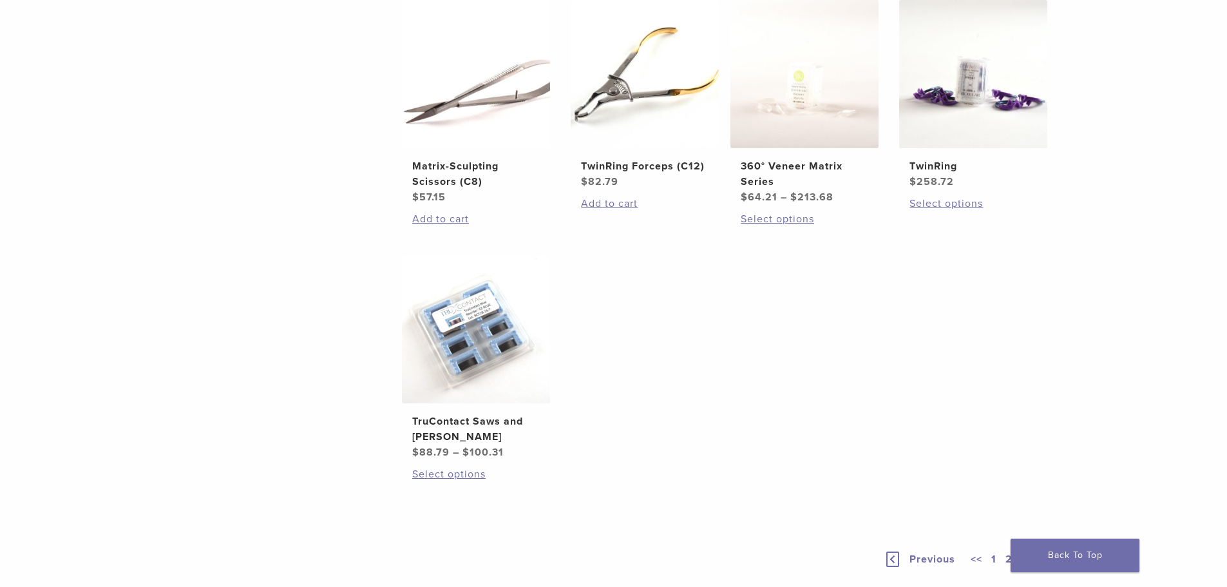
scroll to position [773, 0]
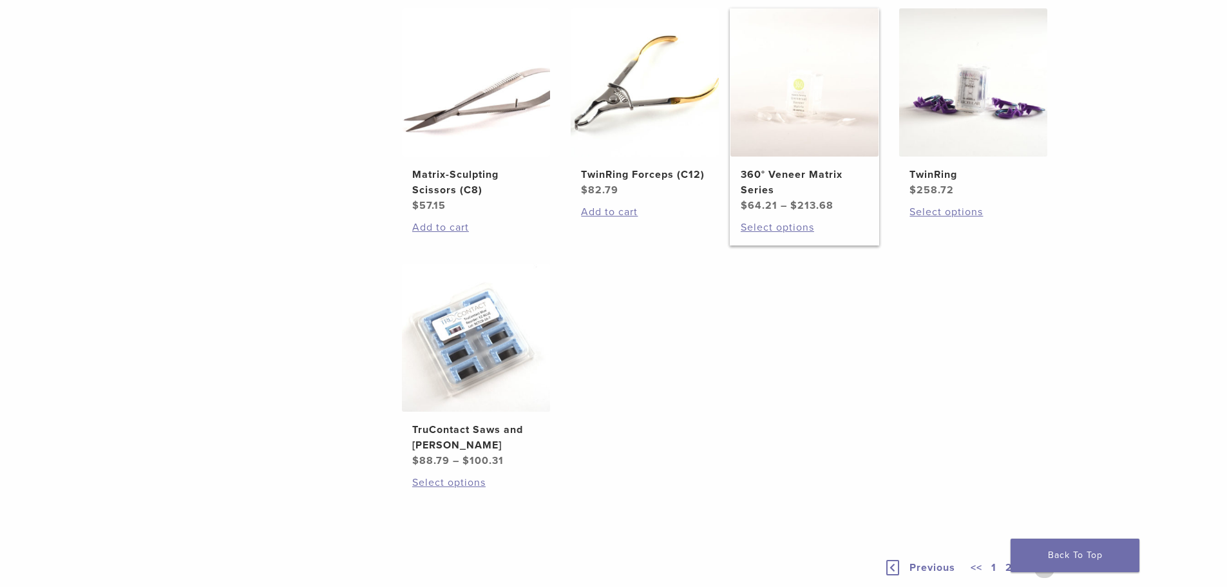
click at [808, 173] on h2 "360° Veneer Matrix Series" at bounding box center [805, 182] width 128 height 31
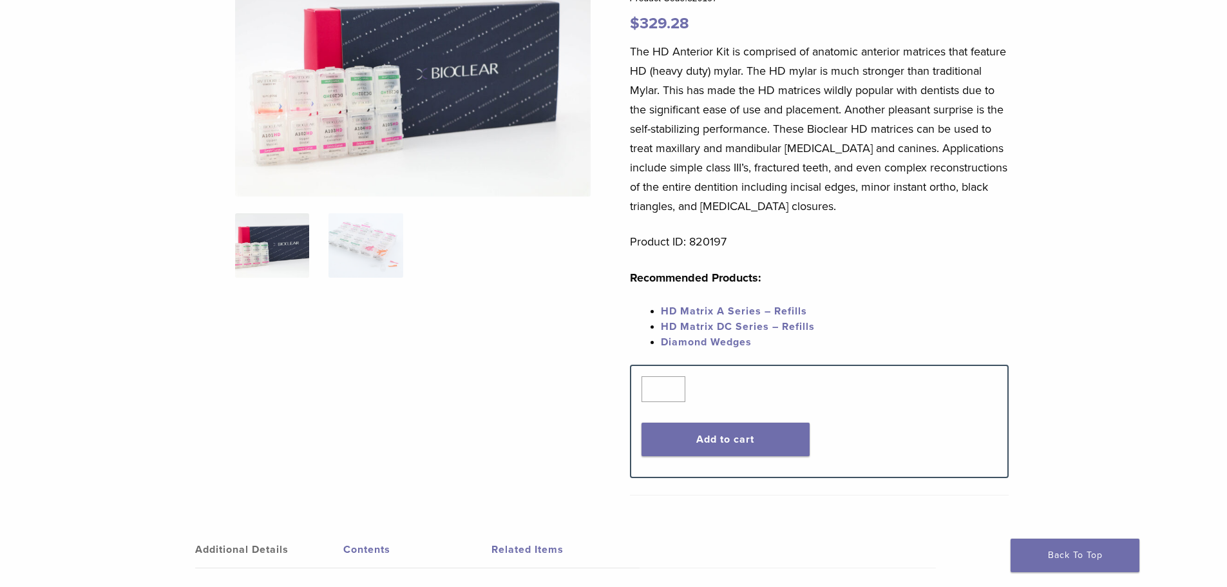
scroll to position [193, 0]
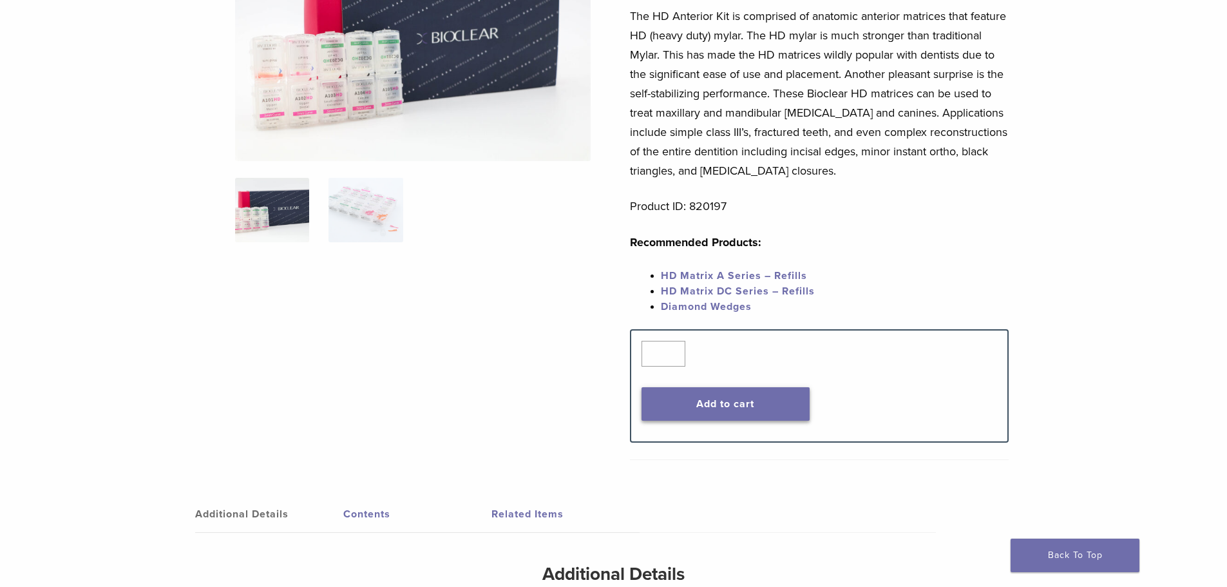
click at [745, 406] on button "Add to cart" at bounding box center [726, 404] width 168 height 34
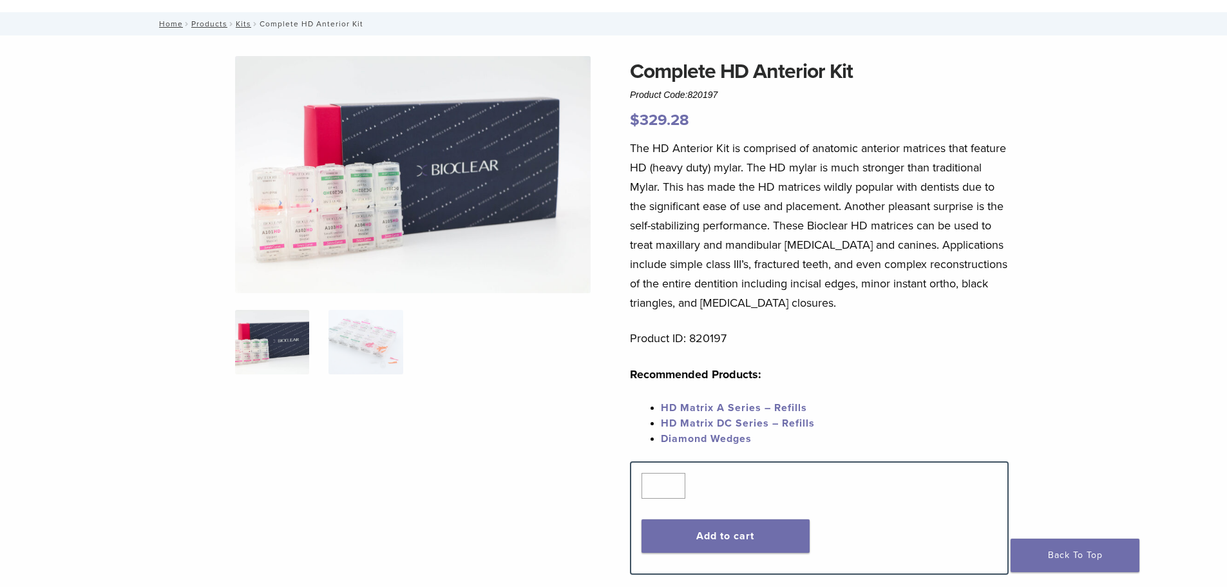
scroll to position [0, 0]
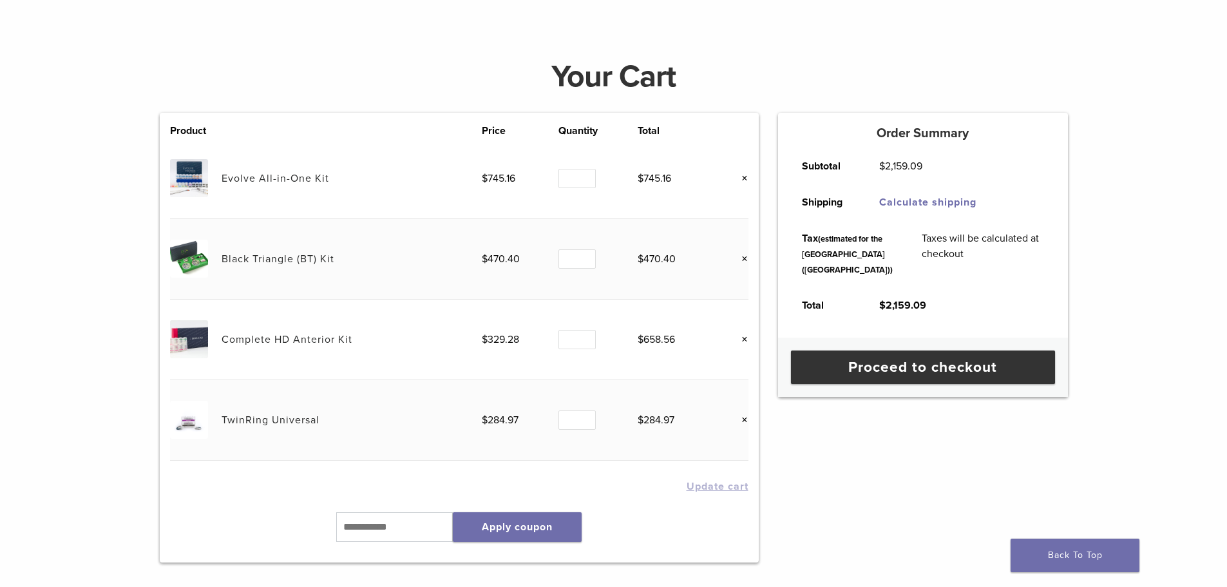
scroll to position [193, 0]
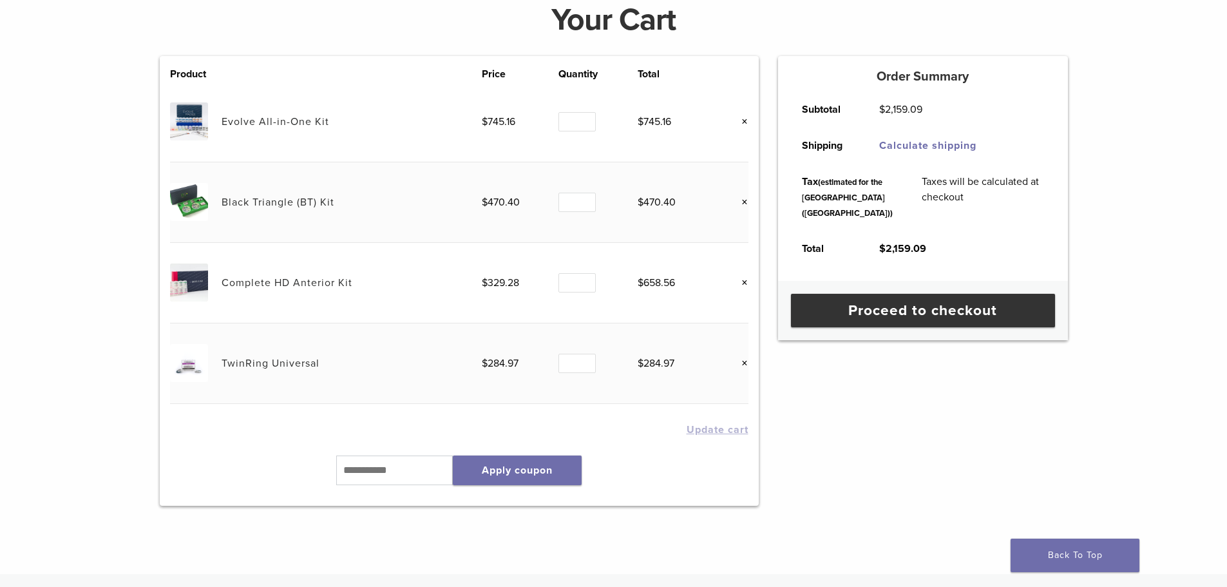
click at [744, 122] on link "×" at bounding box center [740, 121] width 17 height 17
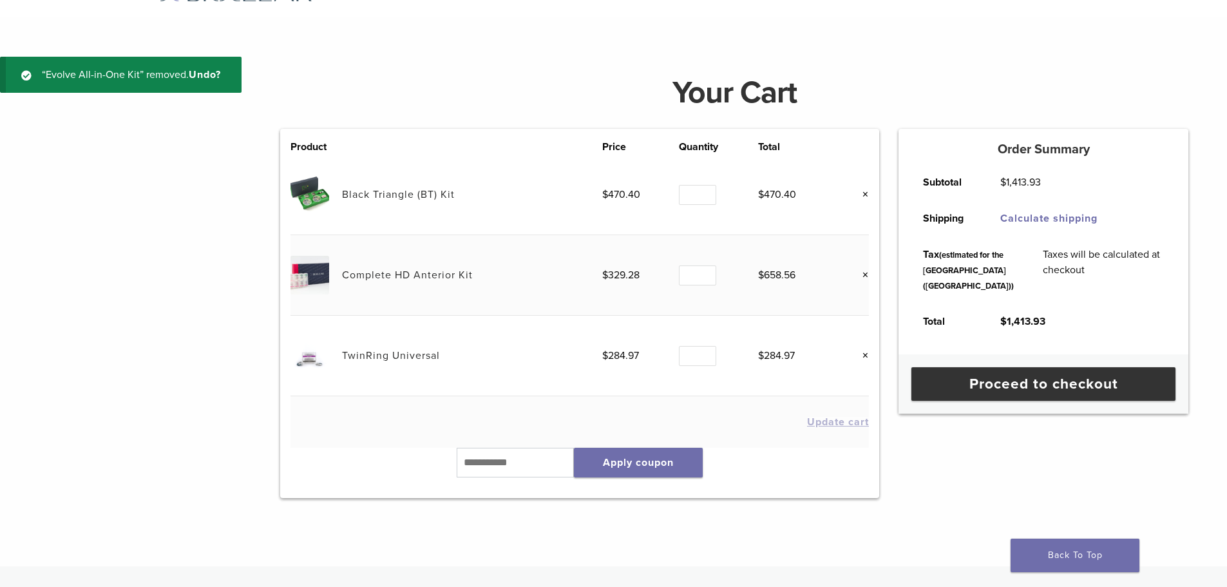
scroll to position [48, 0]
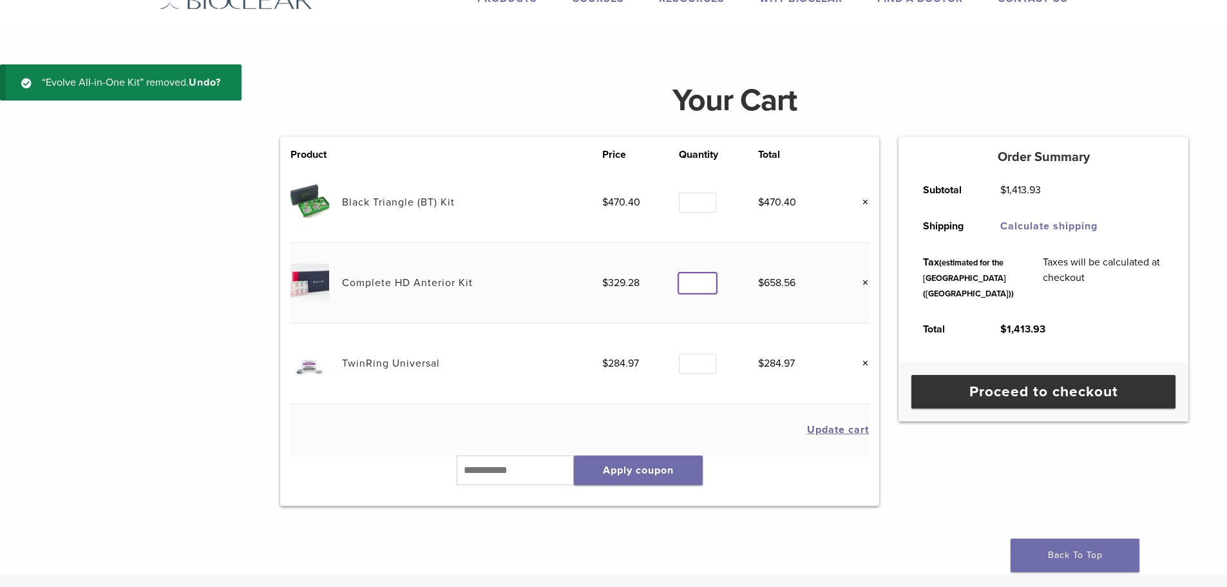
drag, startPoint x: 701, startPoint y: 284, endPoint x: 663, endPoint y: 280, distance: 38.2
type input "*"
click at [679, 281] on input "*" at bounding box center [697, 283] width 37 height 20
click at [197, 478] on div "“Evolve All-in-One Kit” removed. Undo?" at bounding box center [121, 293] width 242 height 458
click at [397, 366] on link "TwinRing Universal" at bounding box center [391, 363] width 98 height 13
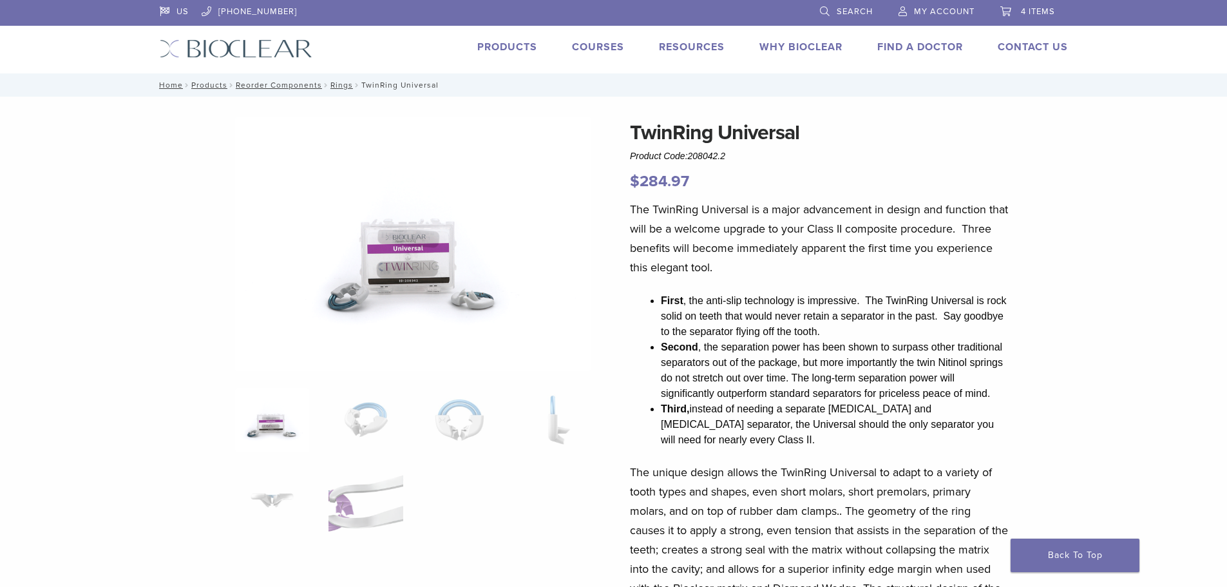
click at [1030, 14] on span "4 items" at bounding box center [1038, 11] width 34 height 10
click at [1048, 6] on span "4 items" at bounding box center [1038, 11] width 34 height 10
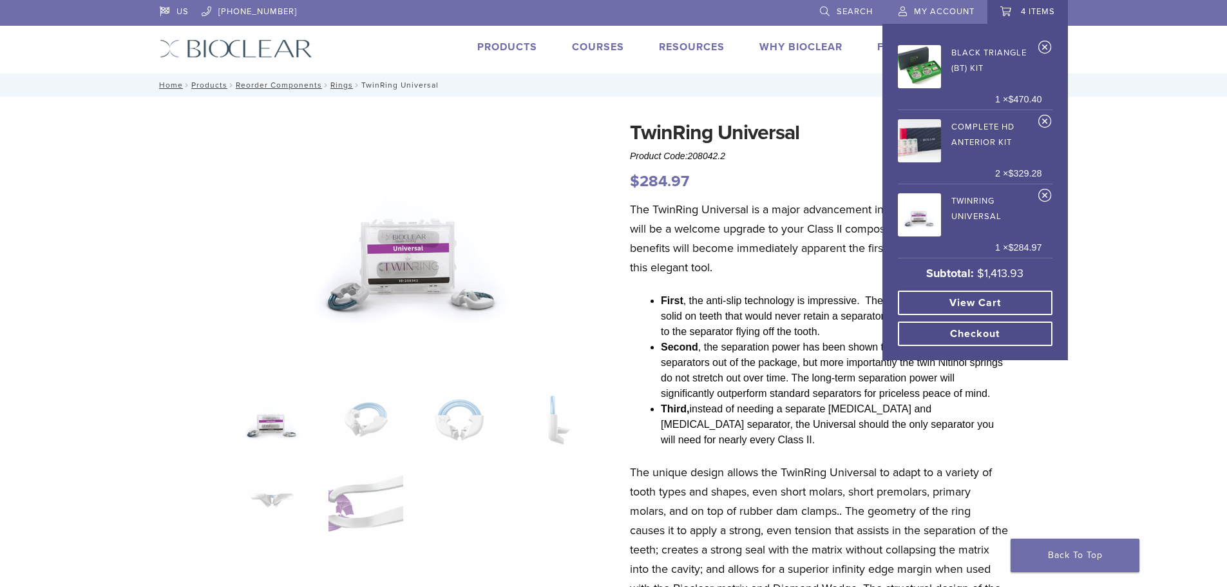
click at [963, 305] on link "View cart" at bounding box center [975, 303] width 155 height 24
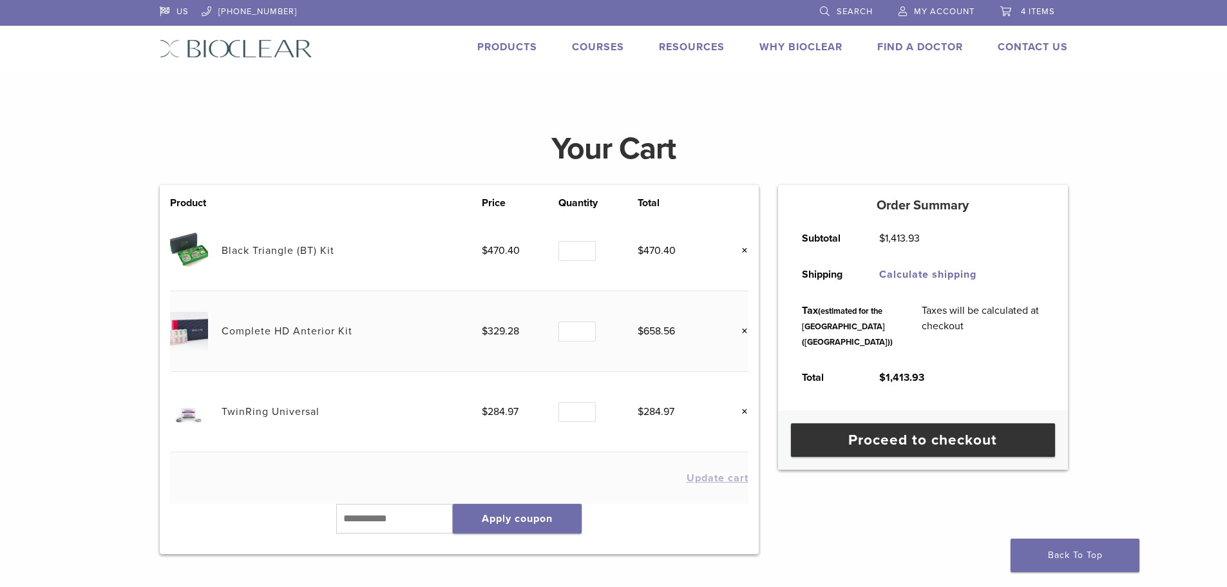
click at [242, 332] on link "Complete HD Anterior Kit" at bounding box center [287, 331] width 131 height 13
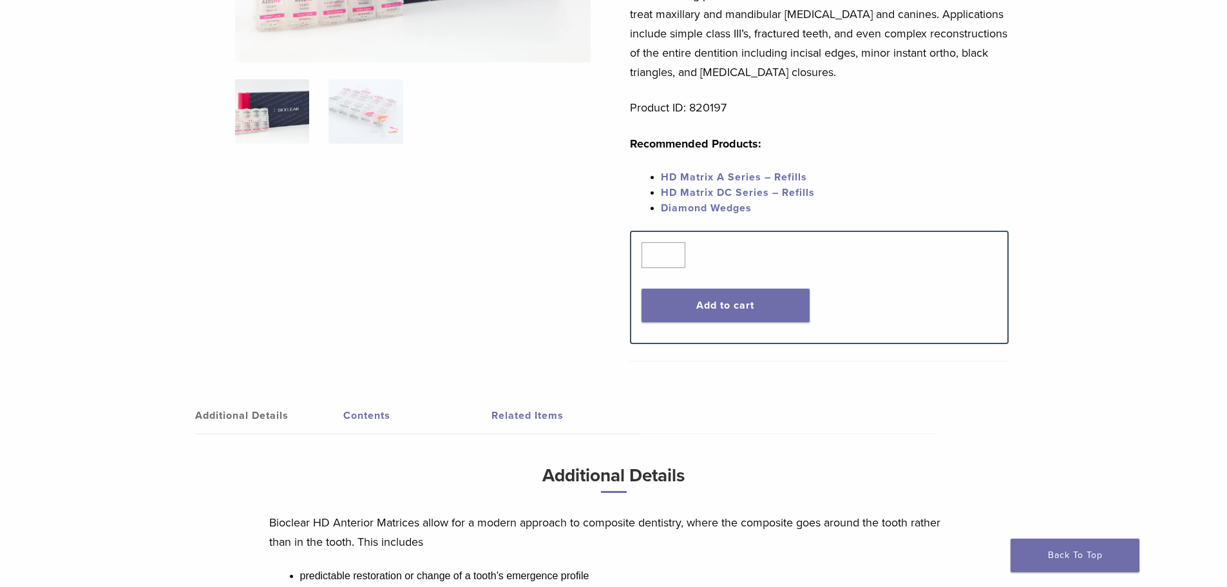
scroll to position [322, 0]
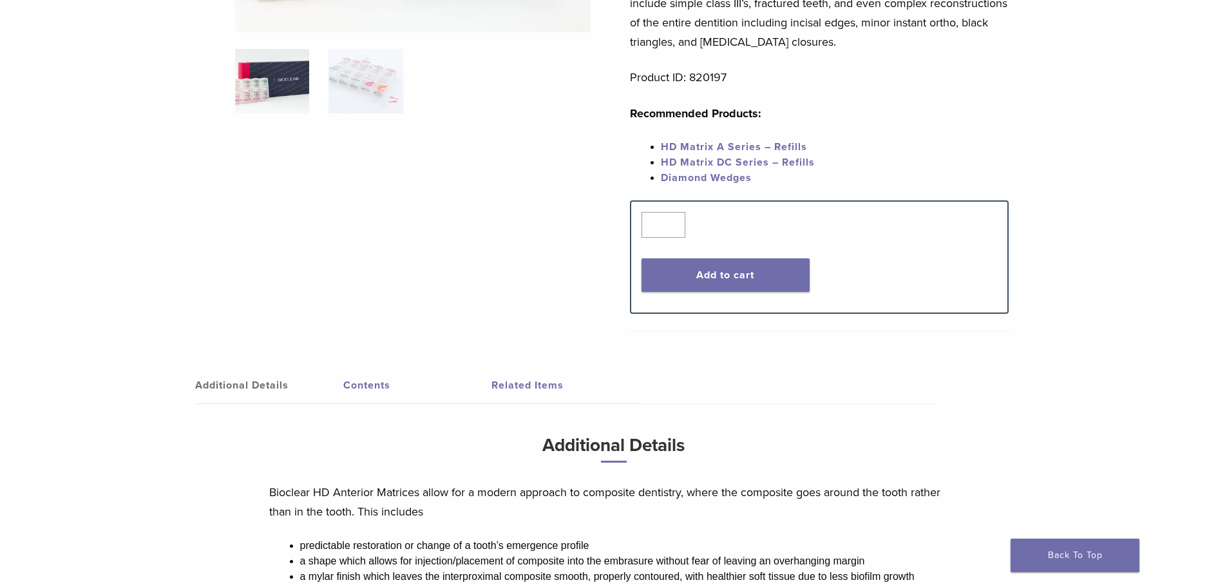
click at [755, 148] on link "HD Matrix A Series – Refills" at bounding box center [734, 146] width 146 height 13
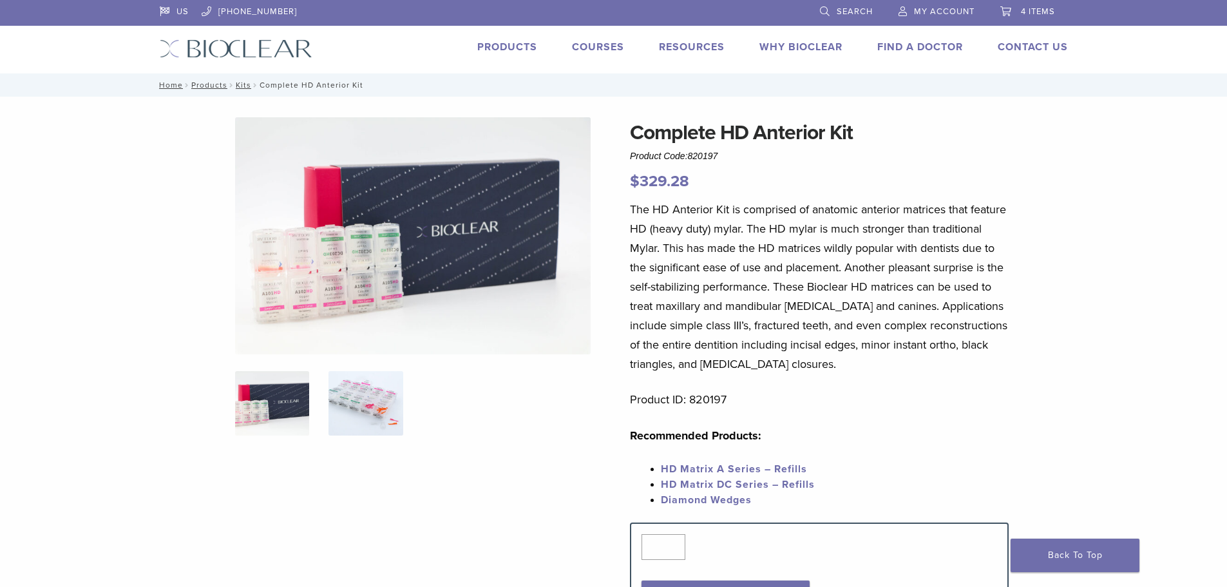
click at [384, 418] on img at bounding box center [366, 403] width 74 height 64
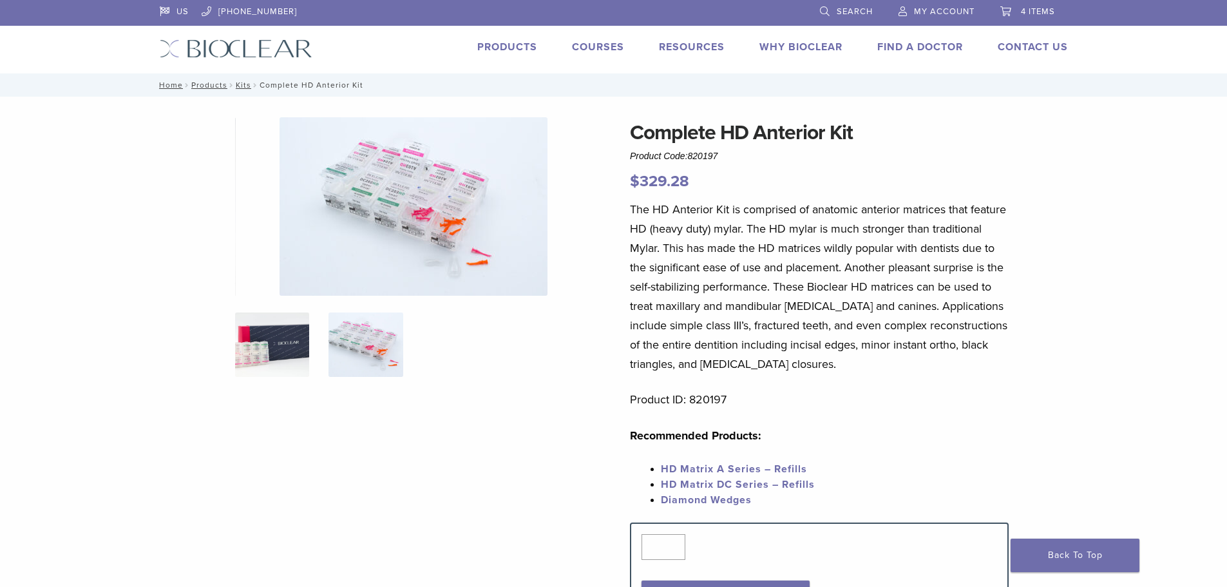
click at [275, 353] on img at bounding box center [272, 344] width 74 height 64
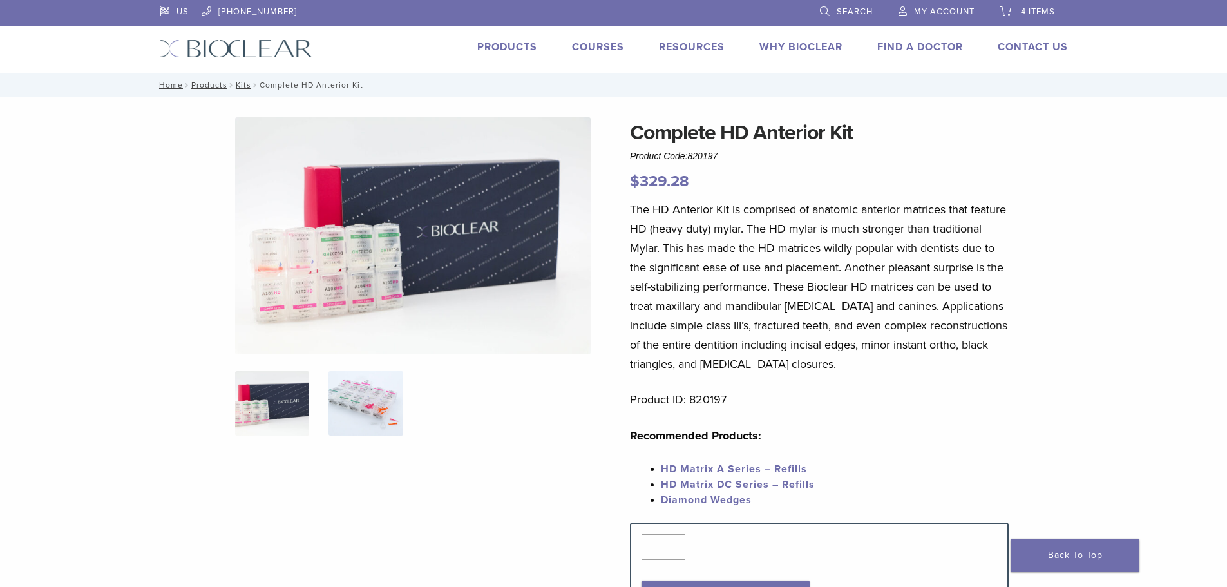
click at [375, 388] on img at bounding box center [366, 403] width 74 height 64
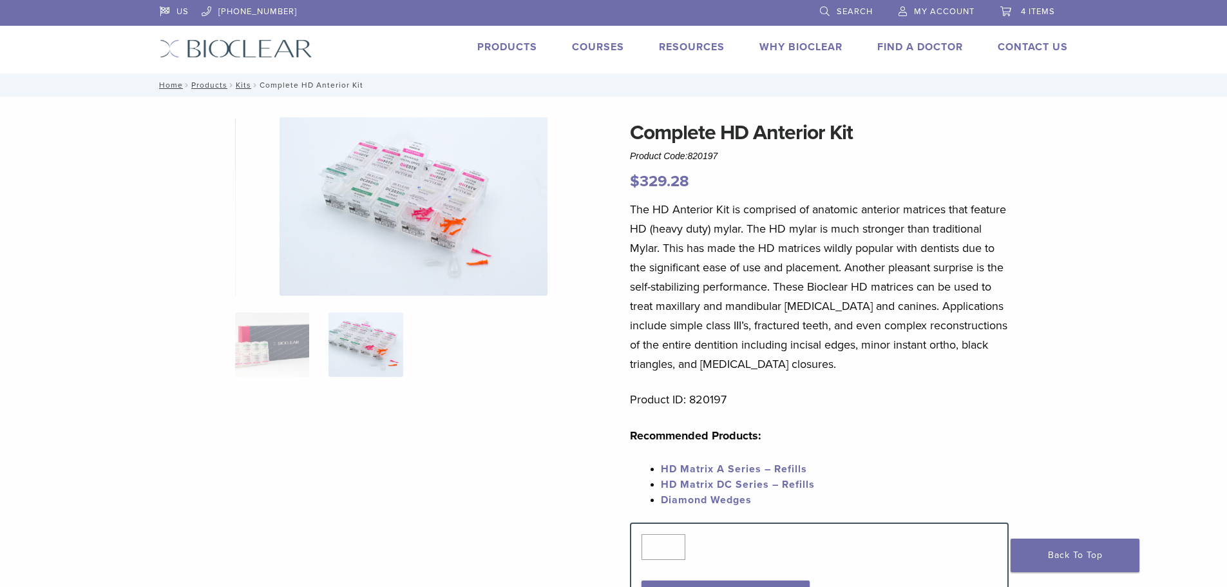
click at [740, 462] on li "HD Matrix A Series – Refills" at bounding box center [835, 468] width 348 height 15
click at [742, 470] on link "HD Matrix A Series – Refills" at bounding box center [734, 469] width 146 height 13
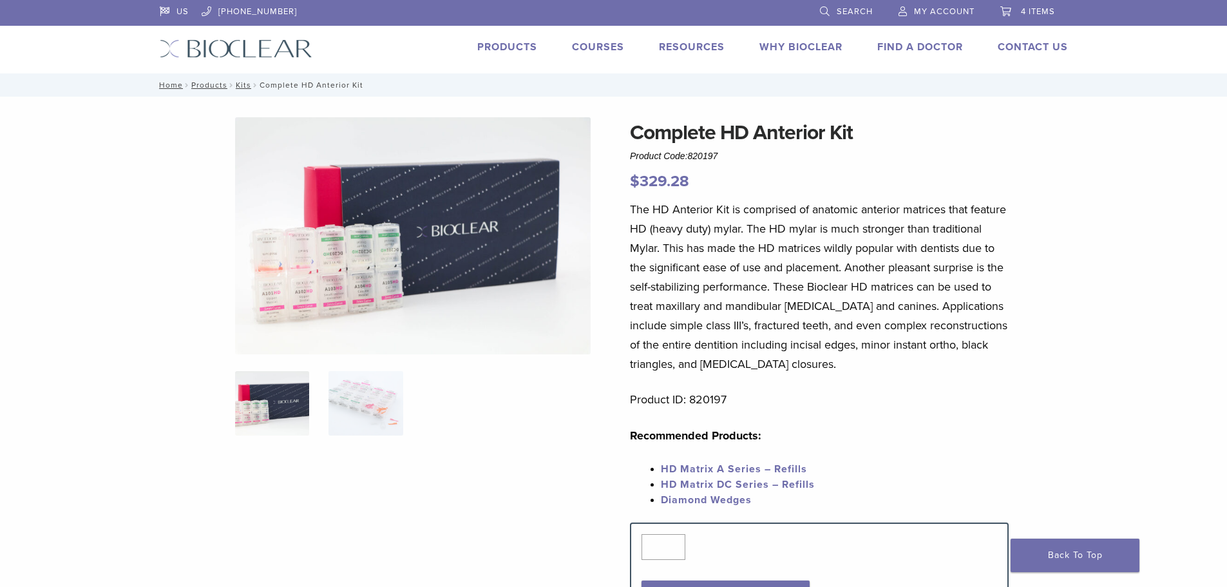
click at [747, 485] on span "HD Matrix DC Series – Refills" at bounding box center [738, 484] width 154 height 13
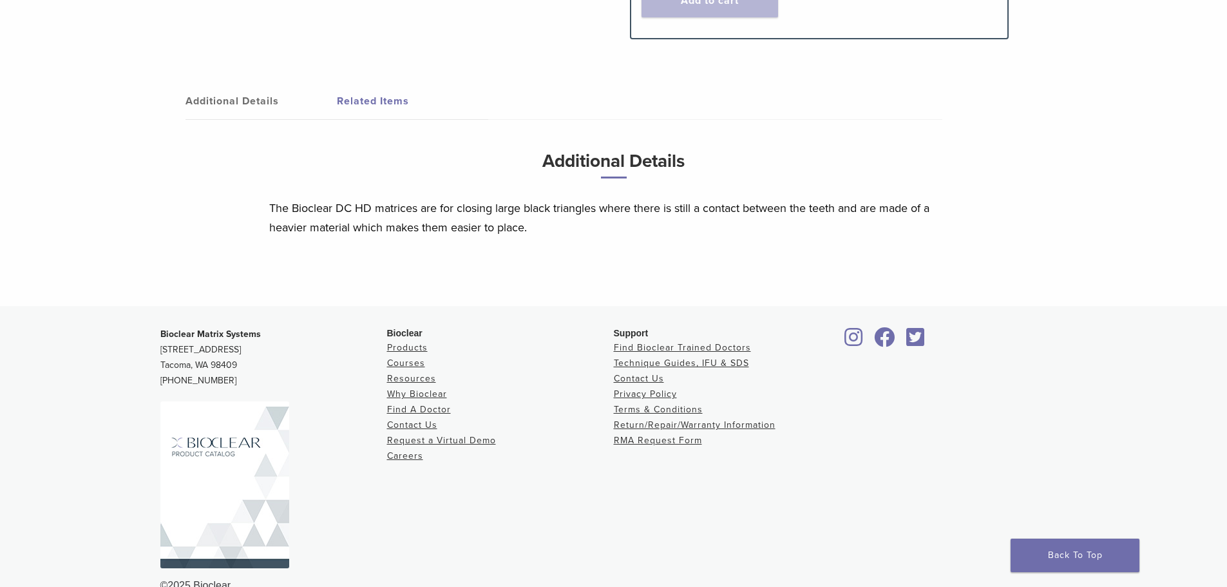
scroll to position [747, 0]
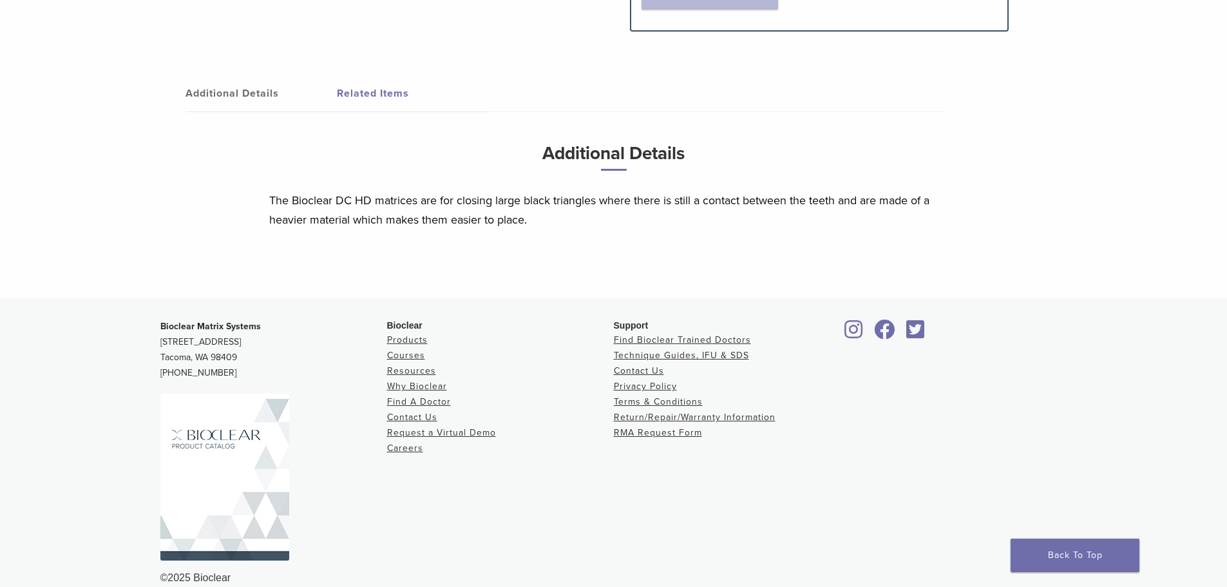
click at [380, 83] on link "Related Items" at bounding box center [412, 93] width 151 height 36
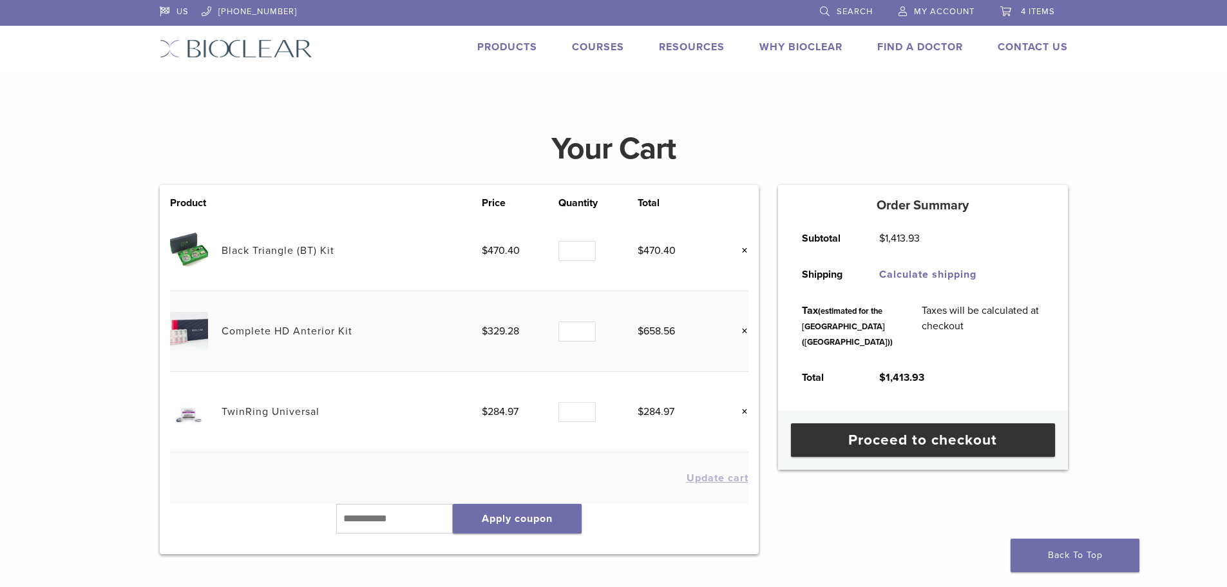
click at [739, 410] on link "×" at bounding box center [740, 411] width 17 height 17
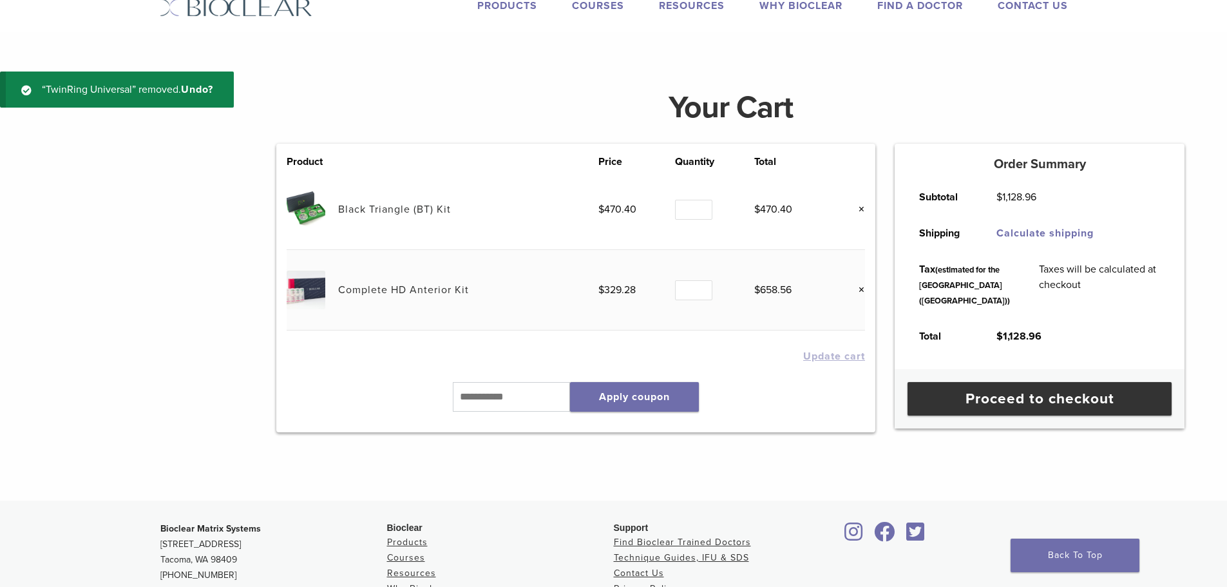
scroll to position [48, 0]
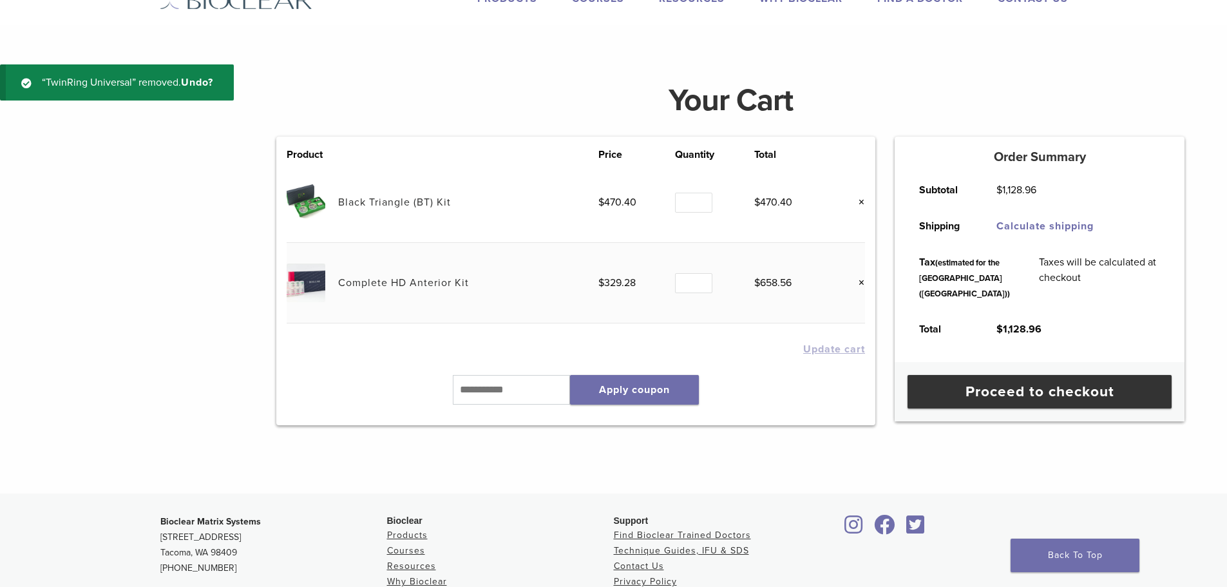
click at [419, 207] on link "Black Triangle (BT) Kit" at bounding box center [394, 202] width 113 height 13
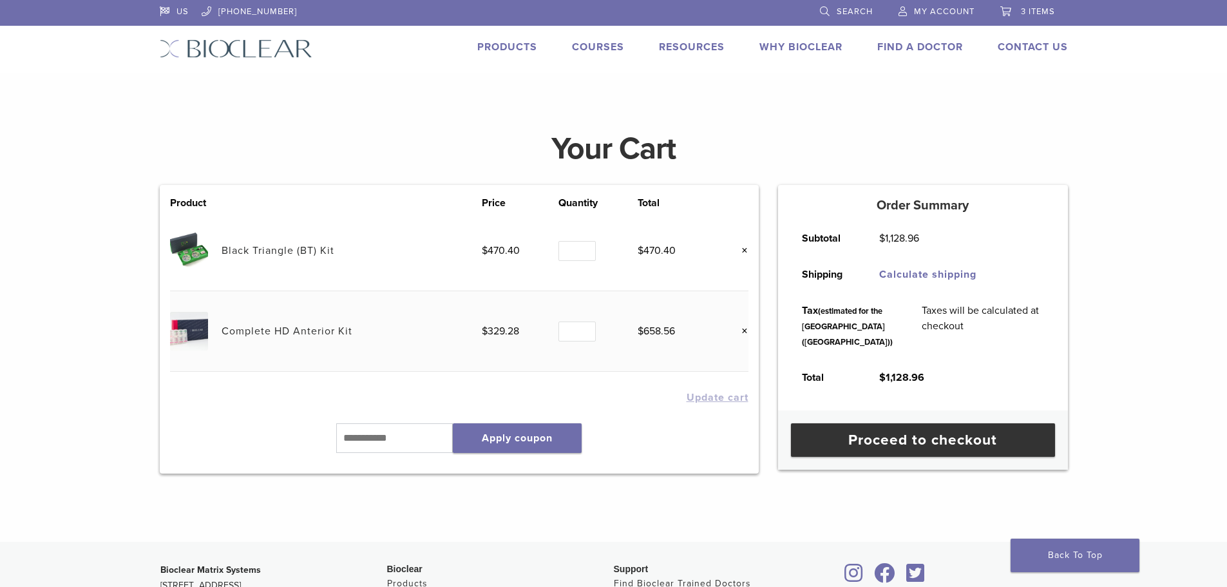
scroll to position [48, 0]
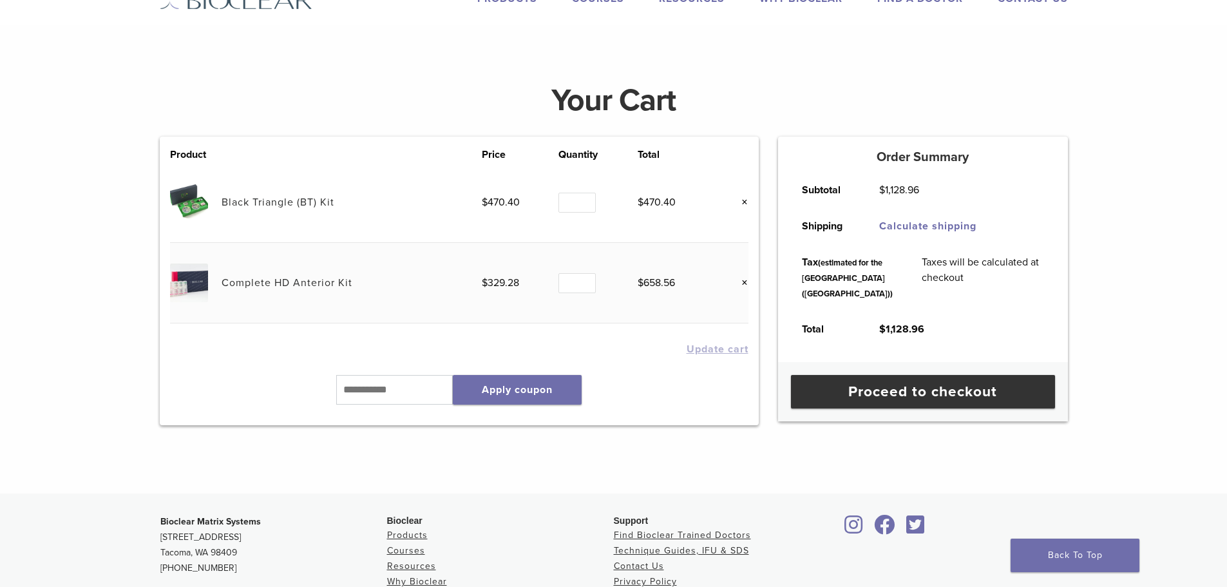
click at [739, 206] on link "×" at bounding box center [740, 202] width 17 height 17
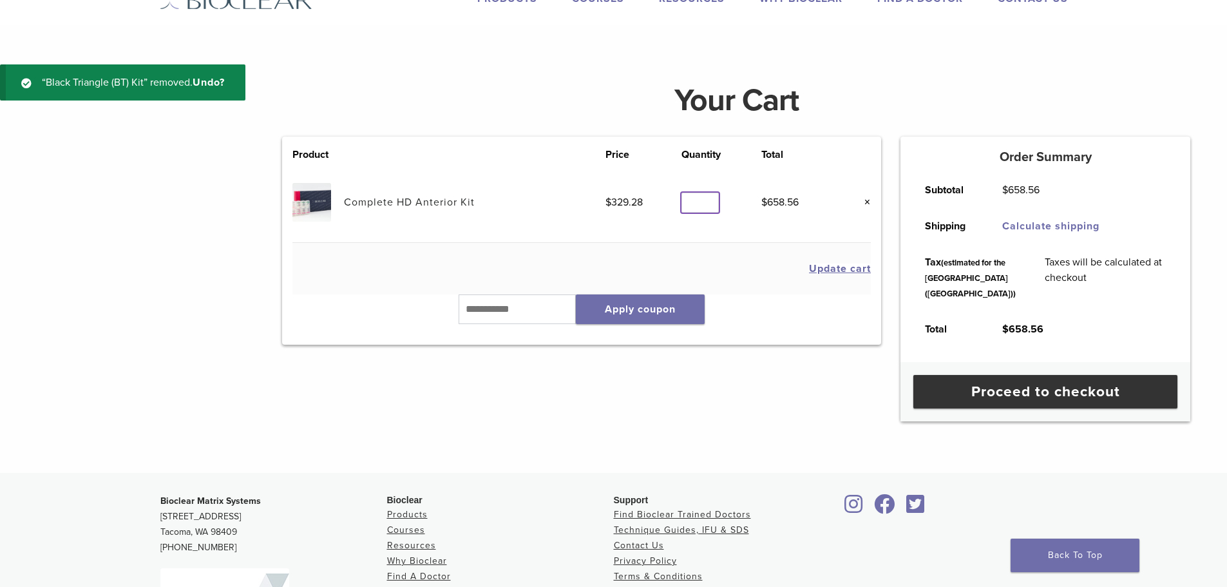
drag, startPoint x: 708, startPoint y: 200, endPoint x: 658, endPoint y: 208, distance: 50.2
click at [682, 207] on input "*" at bounding box center [700, 203] width 37 height 20
type input "*"
click at [707, 206] on input "*" at bounding box center [700, 203] width 37 height 20
click at [719, 252] on td "Update cart" at bounding box center [582, 269] width 579 height 52
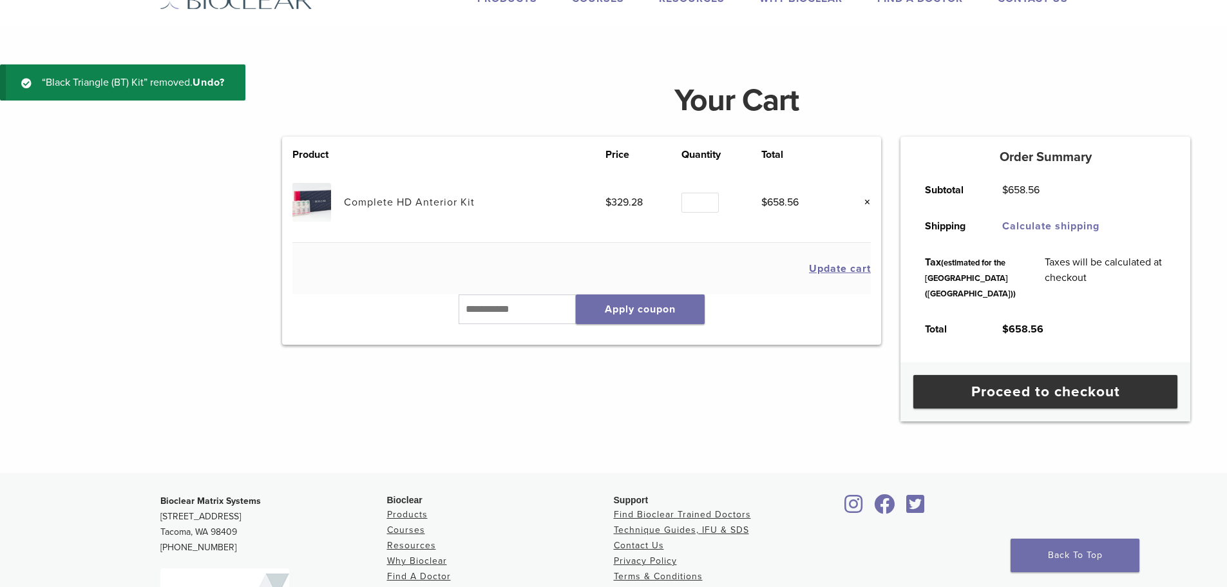
click at [700, 373] on div "Product Price Quantity Total Complete HD Anterior Kit $ 329.28 Quantity Quantit…" at bounding box center [582, 279] width 619 height 284
click at [430, 42] on h4 at bounding box center [613, 40] width 1227 height 31
click at [28, 84] on div "“Black Triangle (BT) Kit” removed. Undo?" at bounding box center [122, 82] width 245 height 36
click at [26, 231] on div "“Black Triangle (BT) Kit” removed. Undo?" at bounding box center [122, 242] width 245 height 357
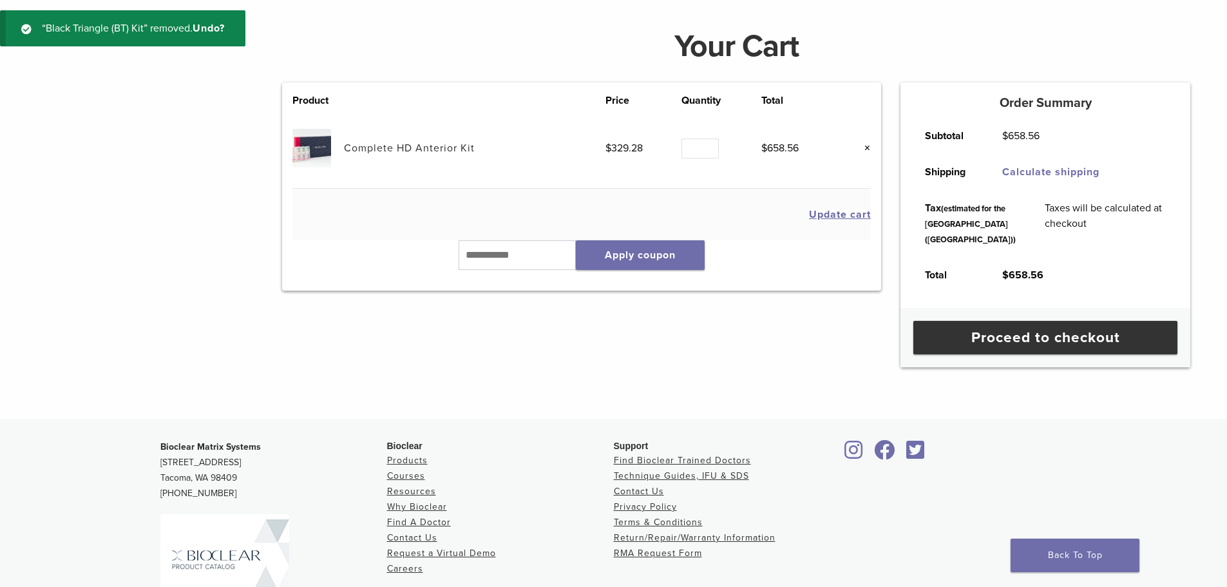
scroll to position [0, 0]
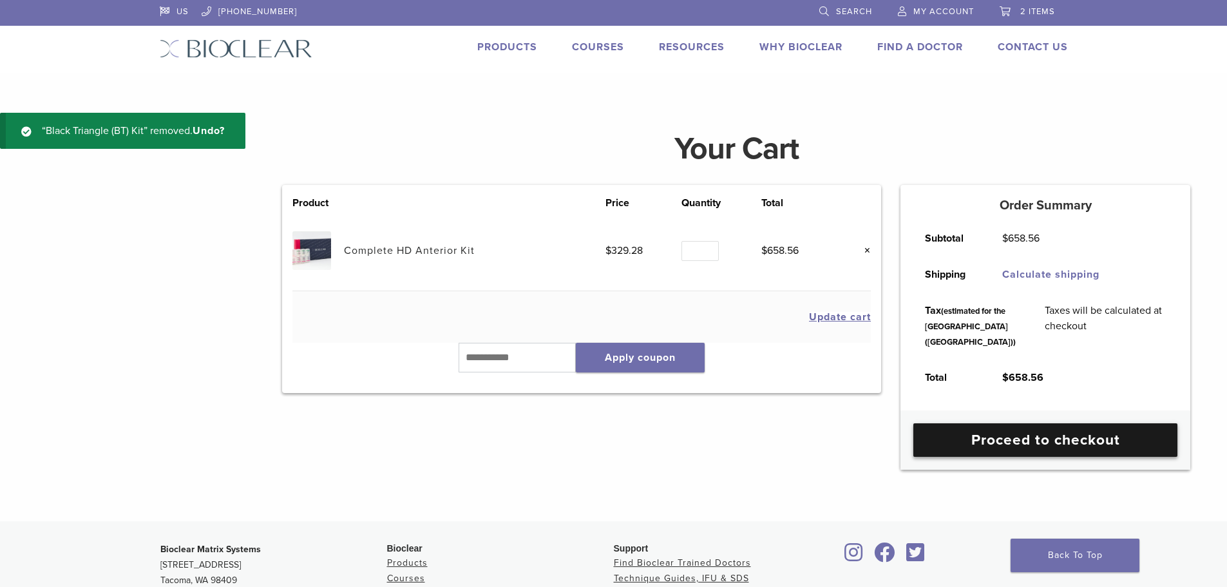
click at [1093, 457] on link "Proceed to checkout" at bounding box center [1046, 440] width 264 height 34
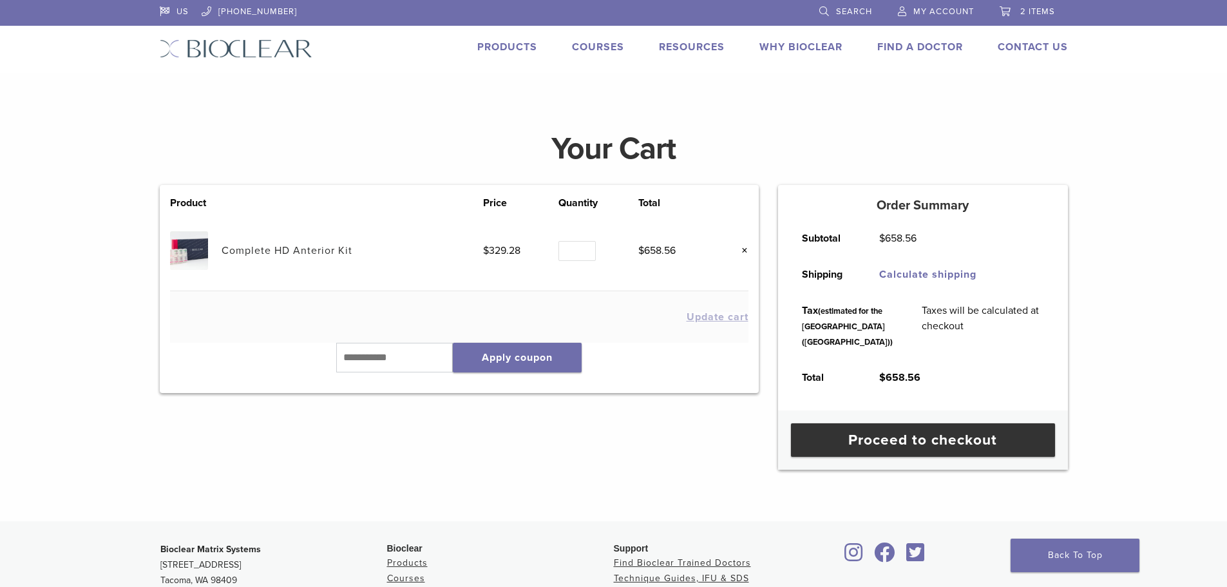
click at [593, 446] on div "Product Price Quantity Total Complete HD Anterior Kit $ 329.28 Quantity Quantit…" at bounding box center [459, 327] width 619 height 284
